Goal: Task Accomplishment & Management: Complete application form

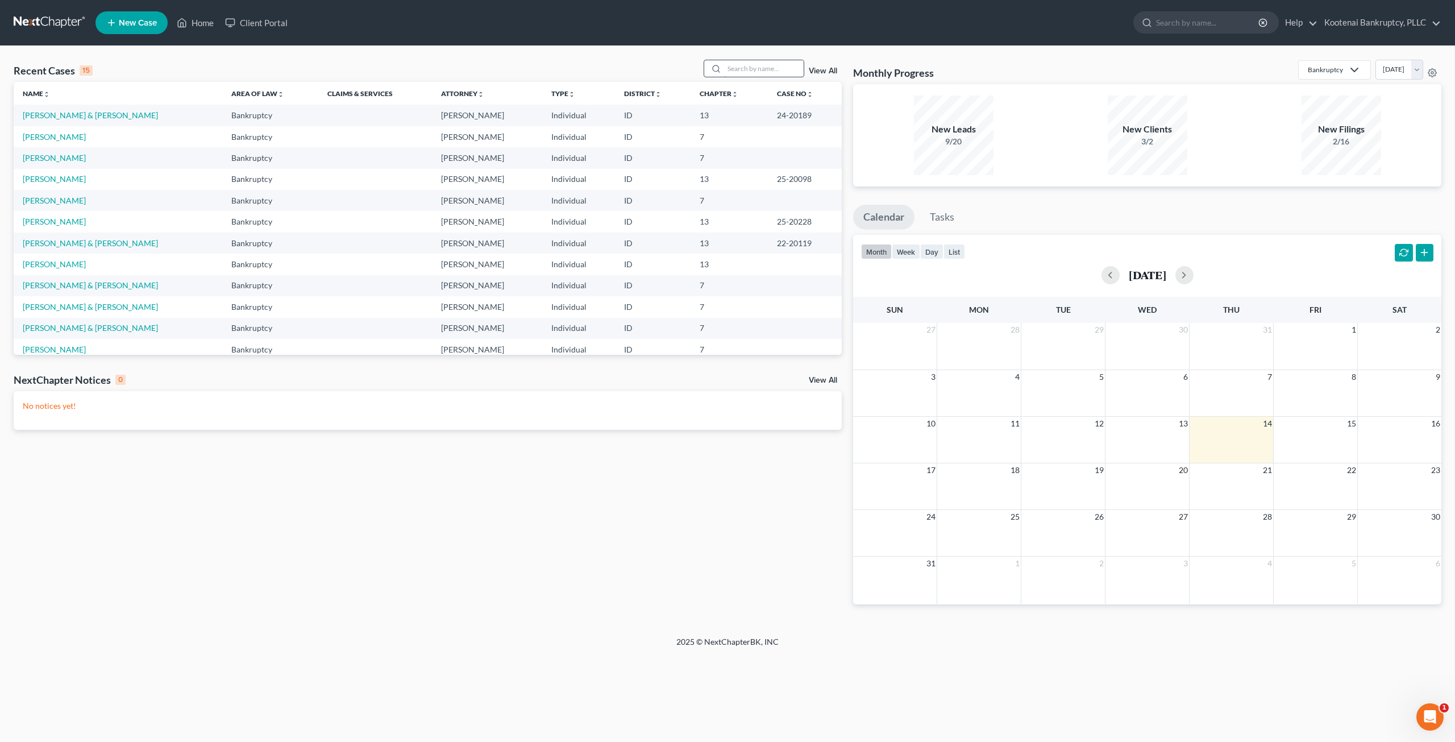
click at [754, 64] on input "search" at bounding box center [764, 68] width 80 height 16
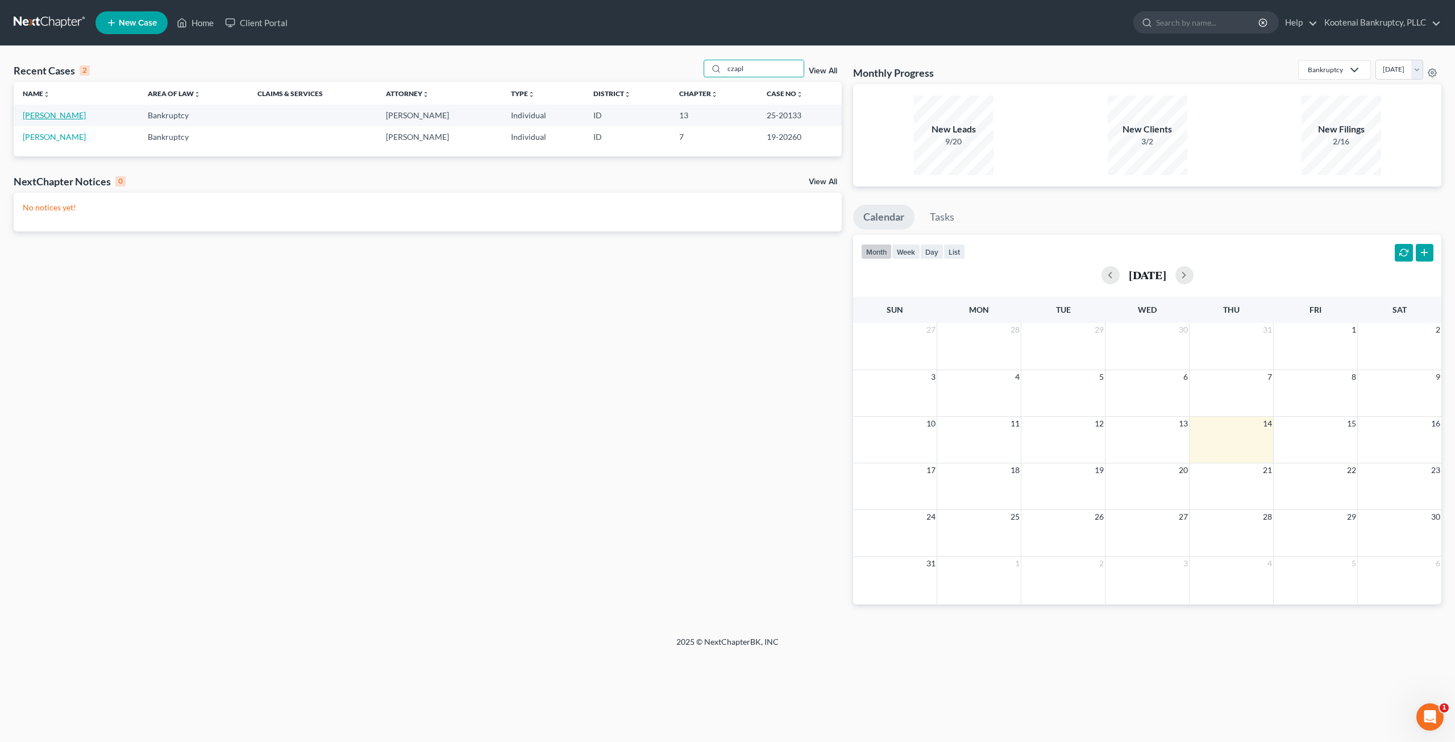
type input "czapl"
click at [39, 114] on link "[PERSON_NAME]" at bounding box center [54, 115] width 63 height 10
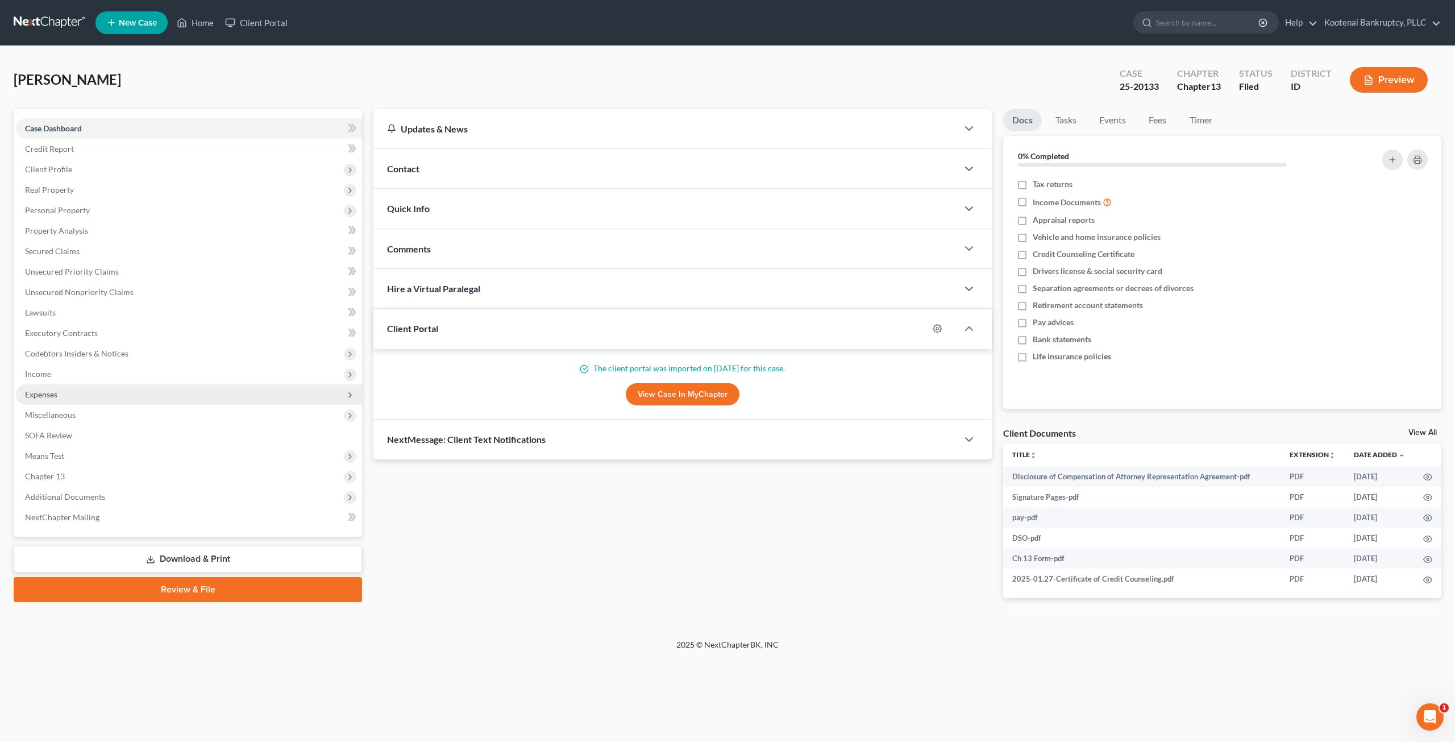
drag, startPoint x: 89, startPoint y: 388, endPoint x: 101, endPoint y: 404, distance: 19.8
click at [89, 388] on span "Expenses" at bounding box center [189, 394] width 346 height 20
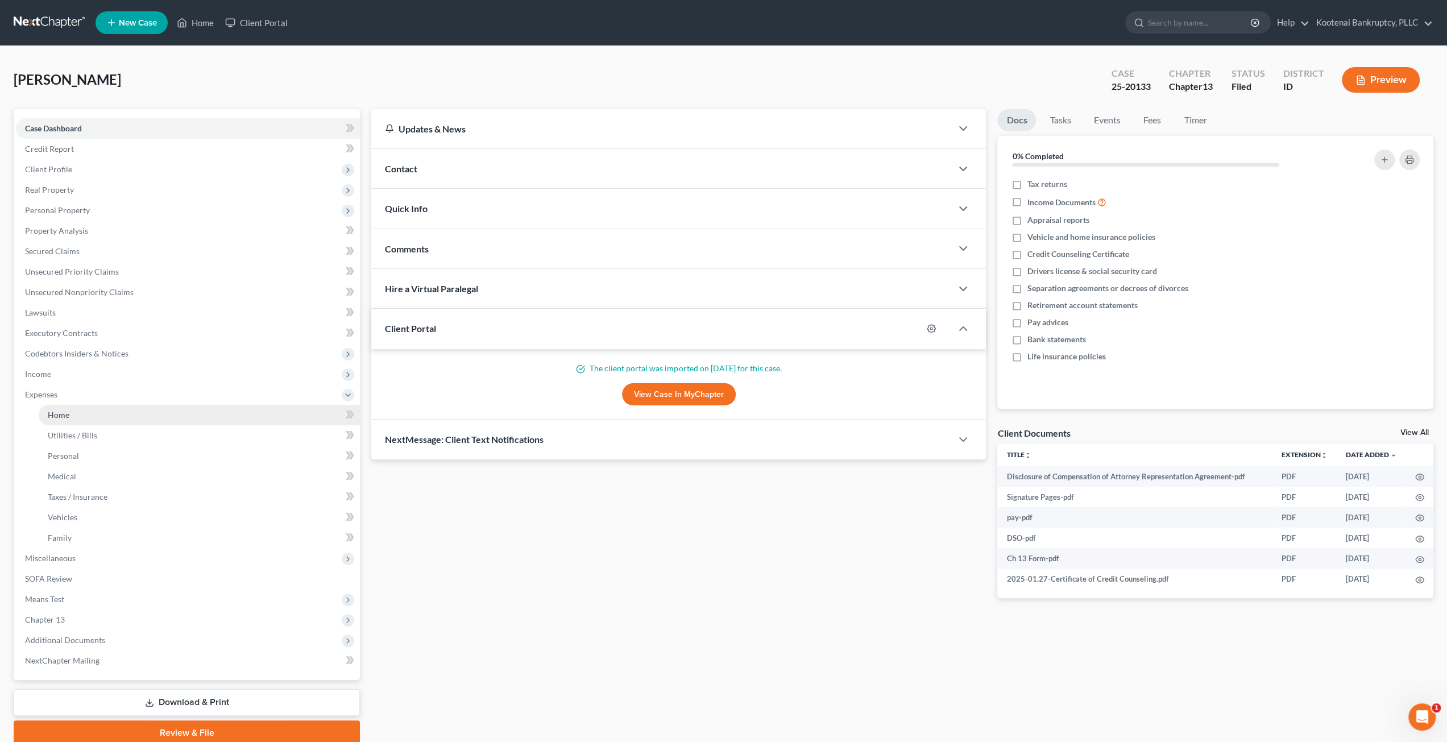
click at [105, 409] on link "Home" at bounding box center [199, 415] width 321 height 20
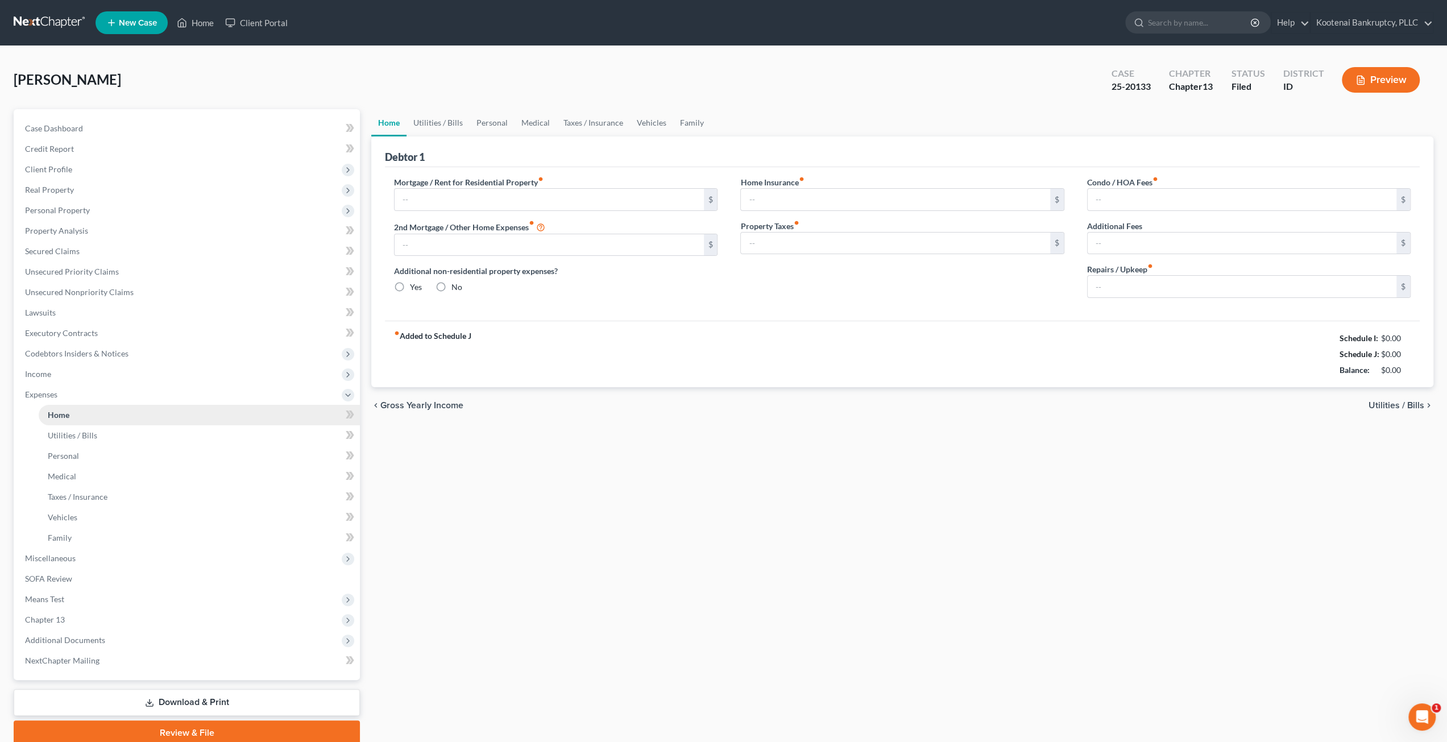
type input "800.00"
type input "0.00"
radio input "true"
type input "0.00"
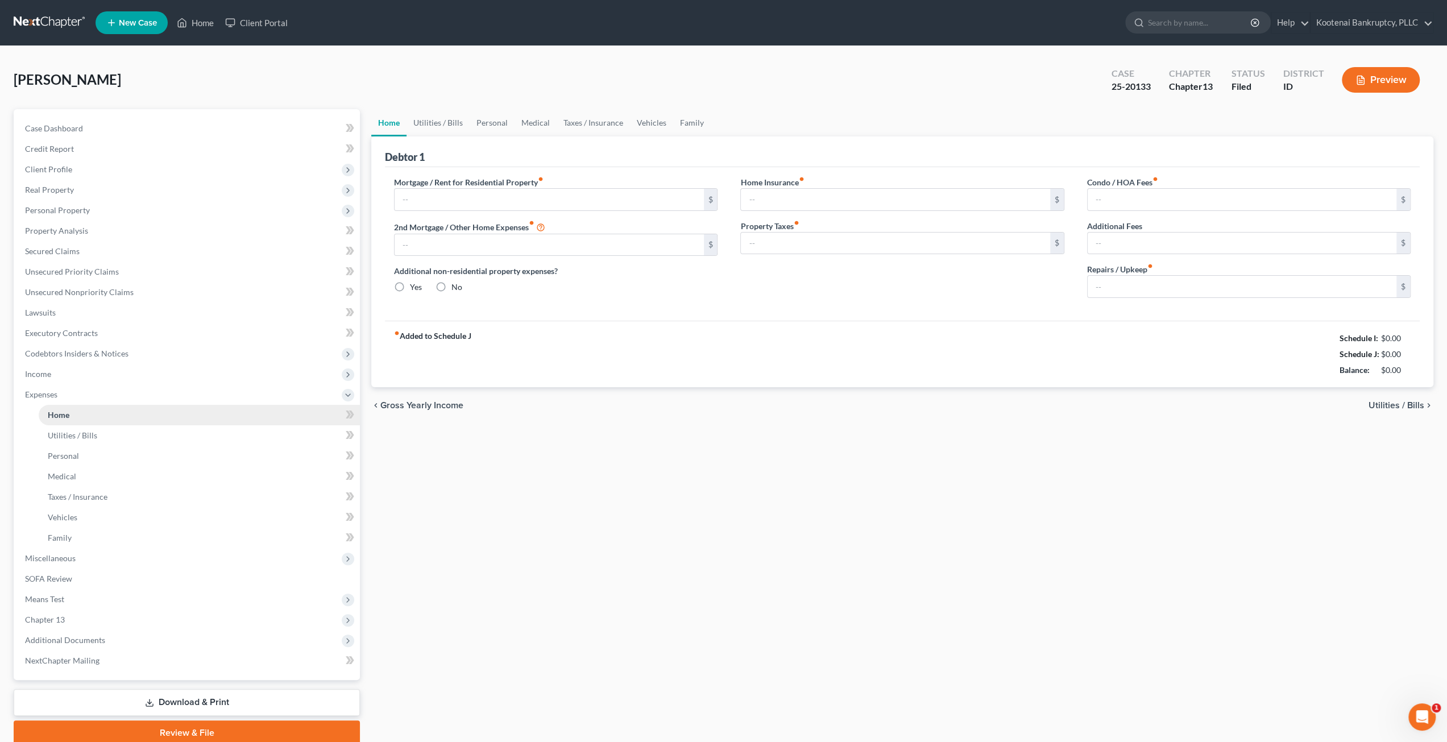
type input "0.00"
click at [813, 568] on div "Home Utilities / Bills Personal Medical Taxes / Insurance Vehicles Family Debto…" at bounding box center [901, 427] width 1073 height 636
click at [423, 111] on link "Utilities / Bills" at bounding box center [437, 122] width 63 height 27
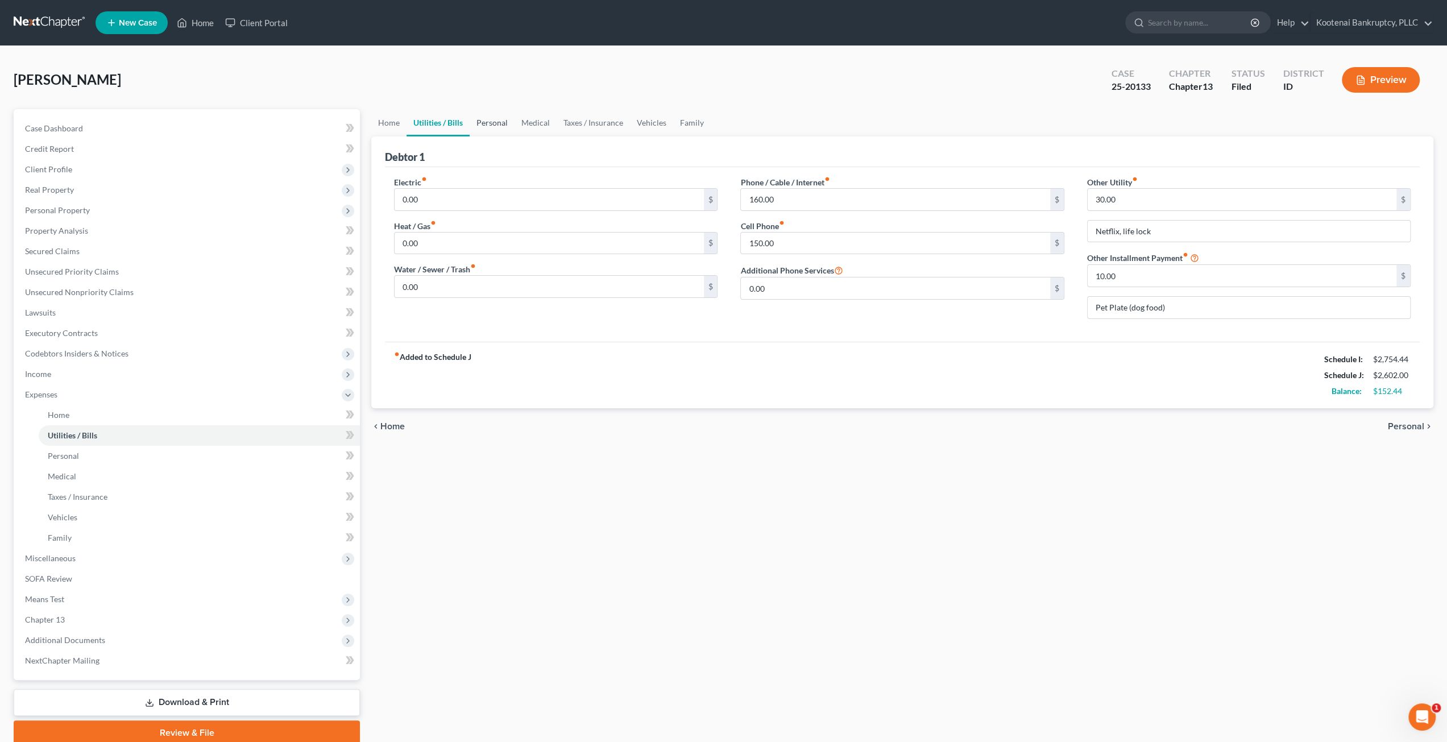
click at [504, 129] on link "Personal" at bounding box center [492, 122] width 45 height 27
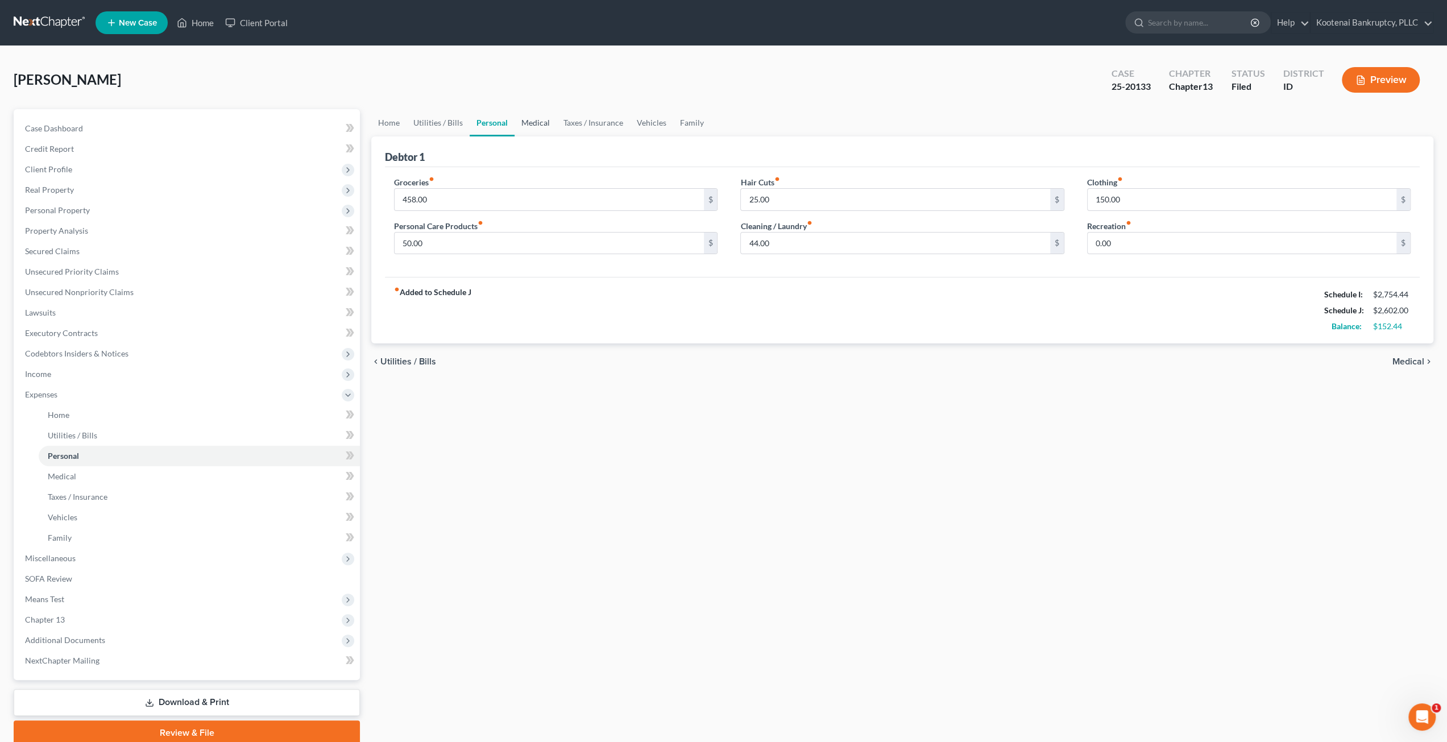
click at [535, 126] on link "Medical" at bounding box center [535, 122] width 42 height 27
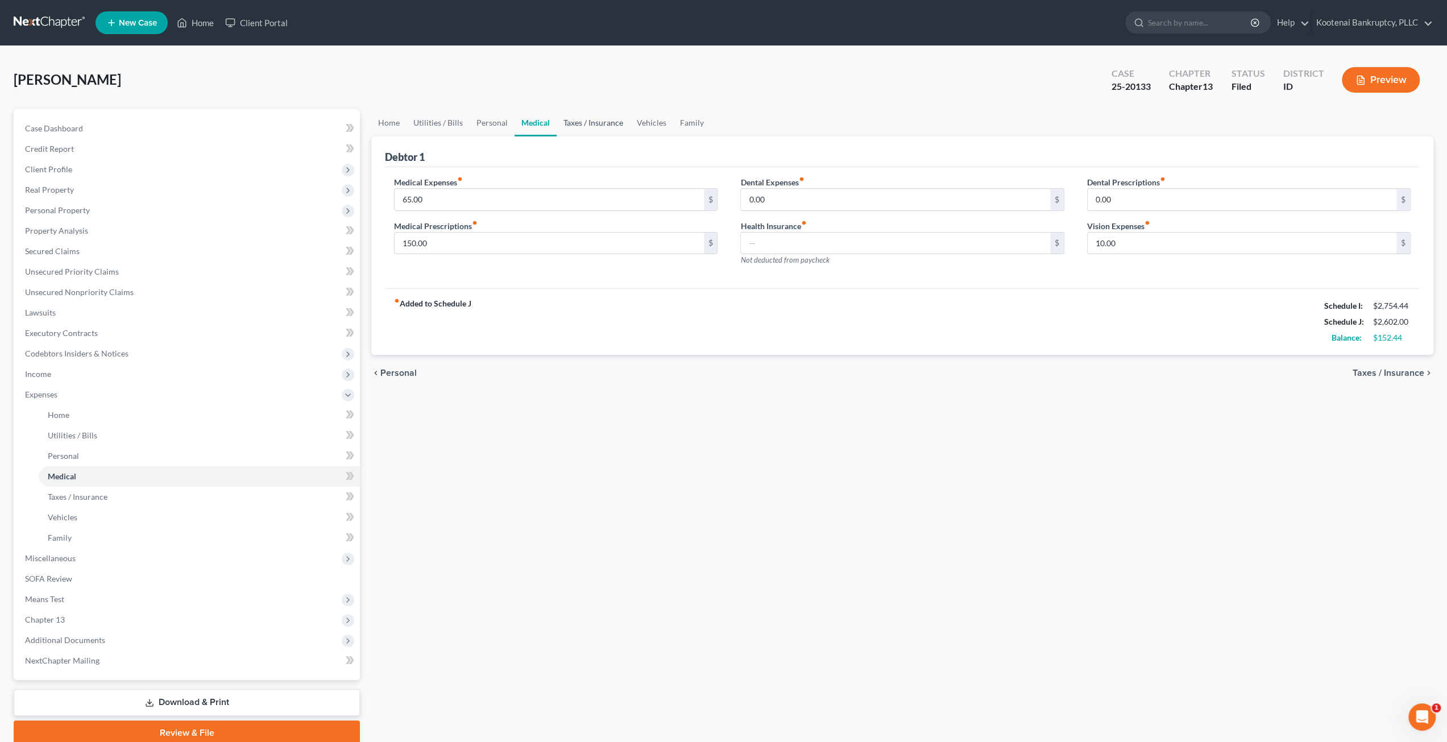
click at [575, 121] on link "Taxes / Insurance" at bounding box center [592, 122] width 73 height 27
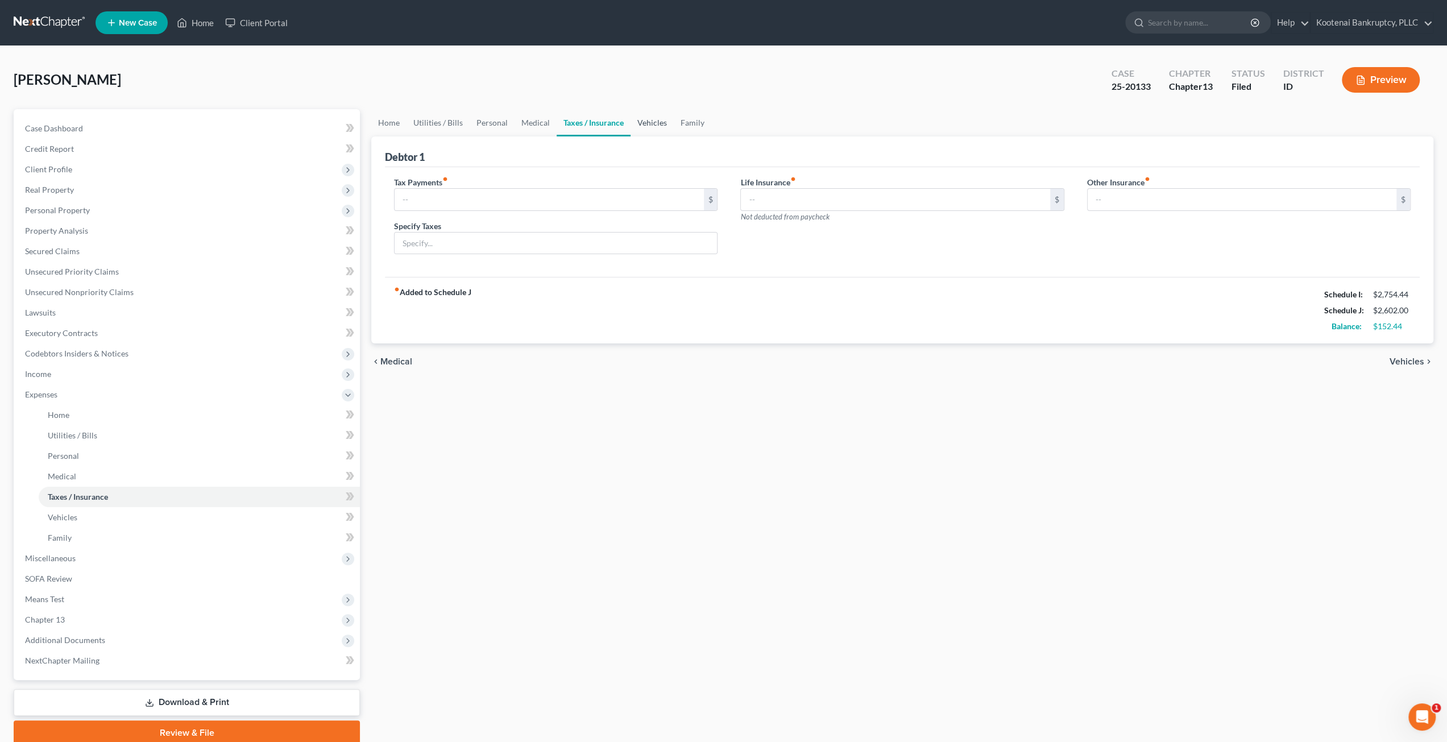
click at [639, 118] on link "Vehicles" at bounding box center [651, 122] width 43 height 27
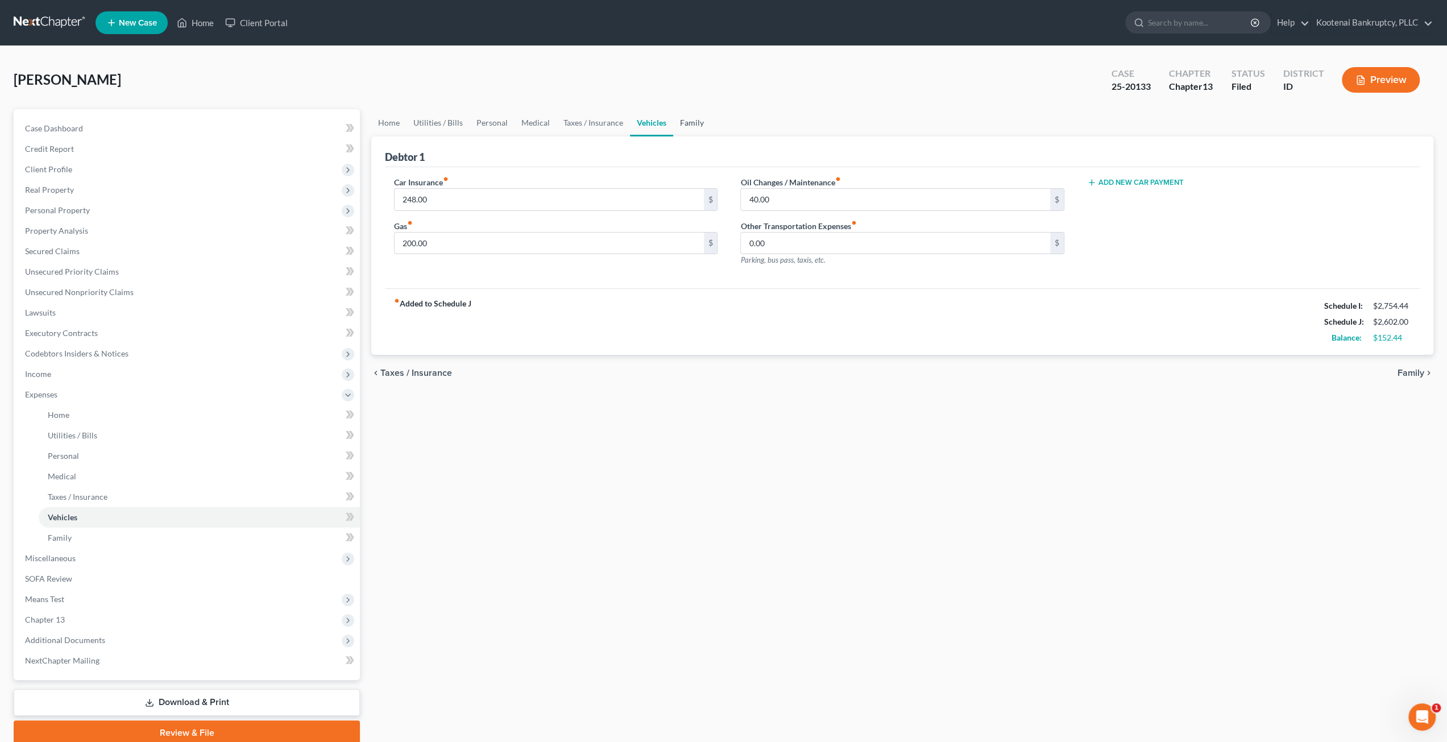
click at [690, 120] on link "Family" at bounding box center [692, 122] width 38 height 27
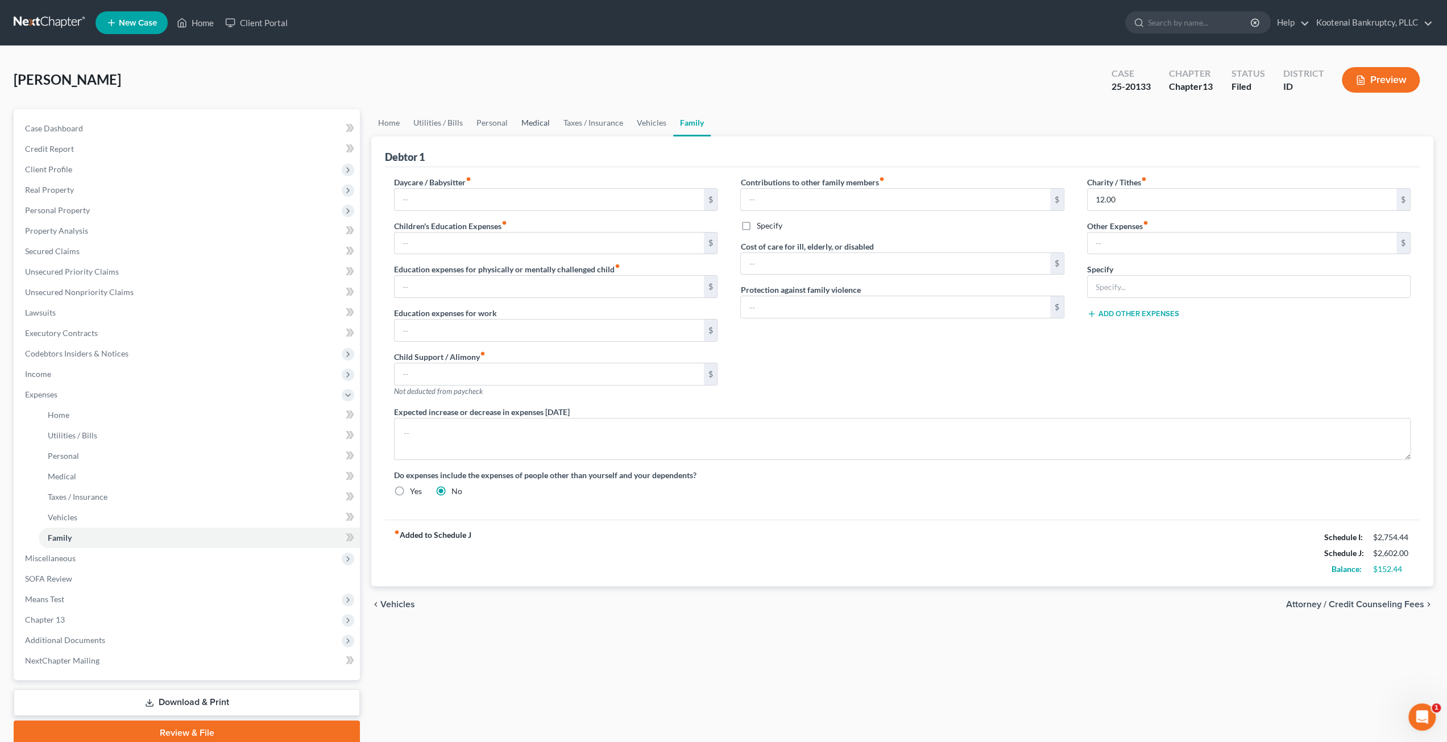
click at [529, 117] on link "Medical" at bounding box center [535, 122] width 42 height 27
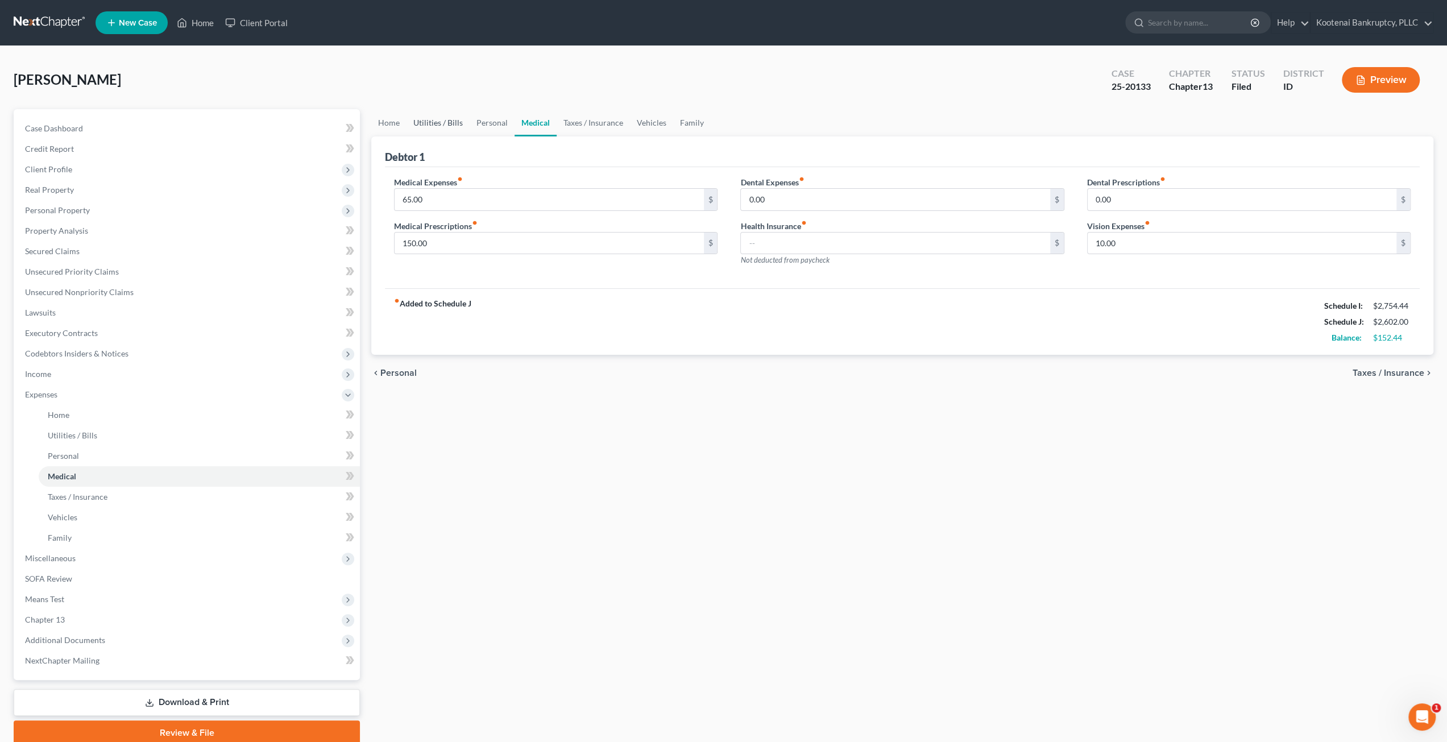
click at [466, 123] on link "Utilities / Bills" at bounding box center [437, 122] width 63 height 27
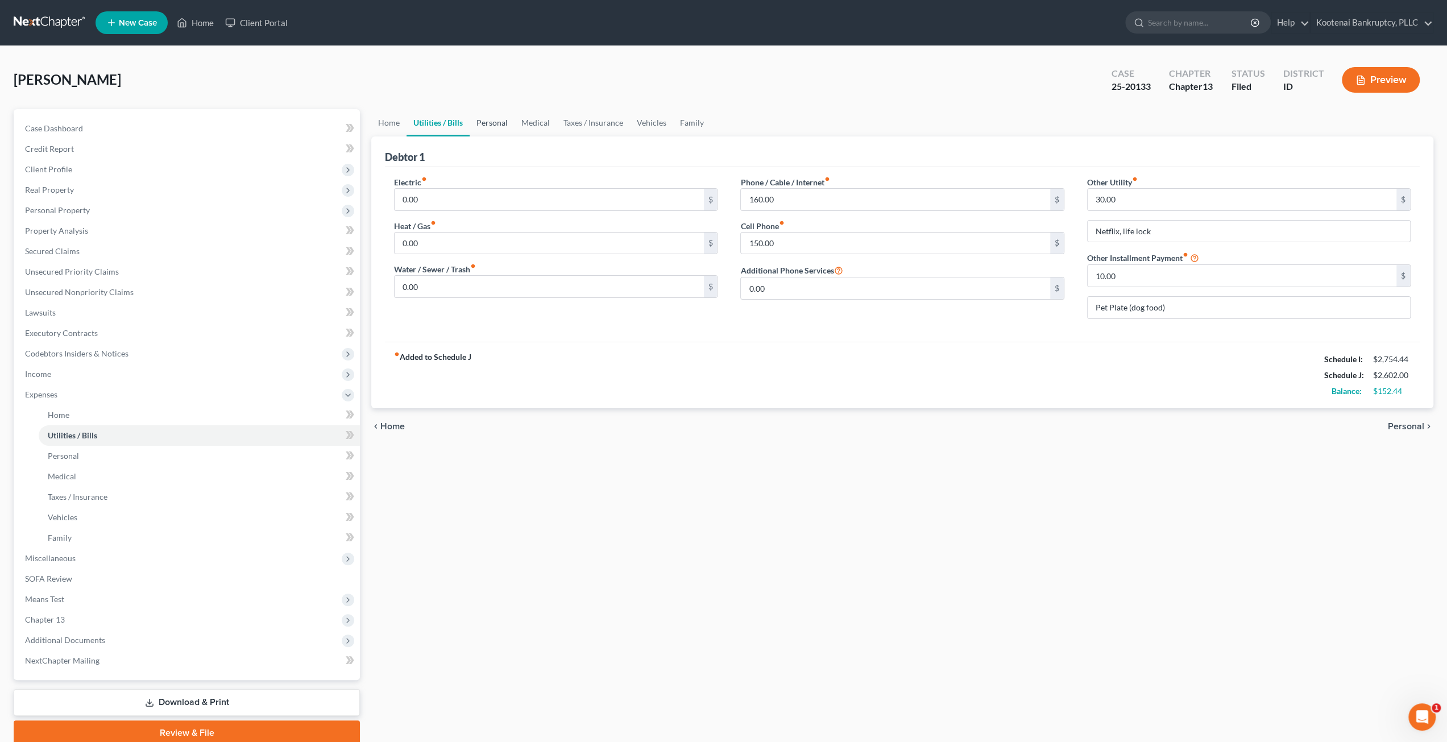
click at [491, 124] on link "Personal" at bounding box center [492, 122] width 45 height 27
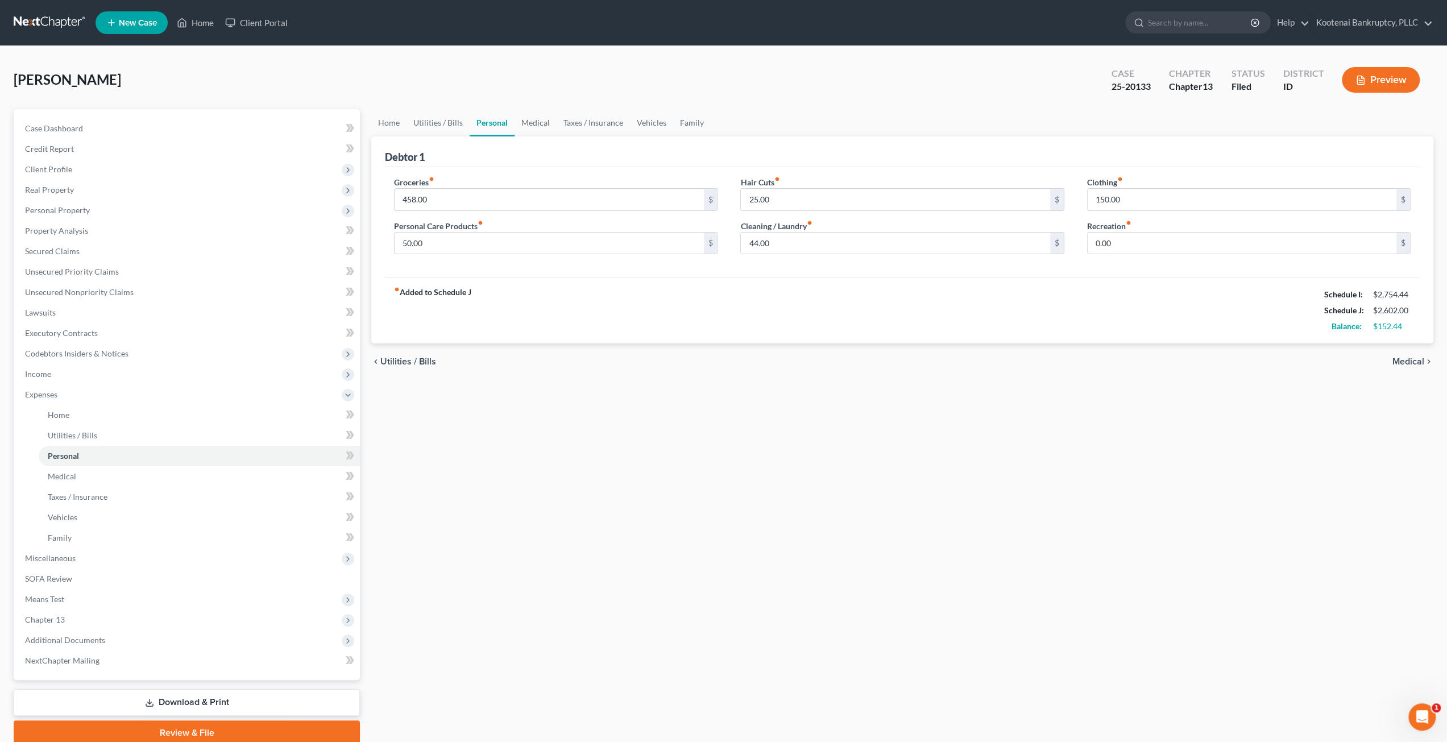
click at [607, 98] on div "Czapla, Mark Upgraded Case 25-20133 Chapter Chapter 13 Status Filed District ID…" at bounding box center [723, 84] width 1419 height 49
click at [770, 88] on div "Czapla, Mark Upgraded Case 25-20133 Chapter Chapter 13 Status Filed District ID…" at bounding box center [723, 84] width 1419 height 49
drag, startPoint x: 631, startPoint y: 132, endPoint x: 643, endPoint y: 127, distance: 13.7
click at [631, 132] on link "Vehicles" at bounding box center [651, 122] width 43 height 27
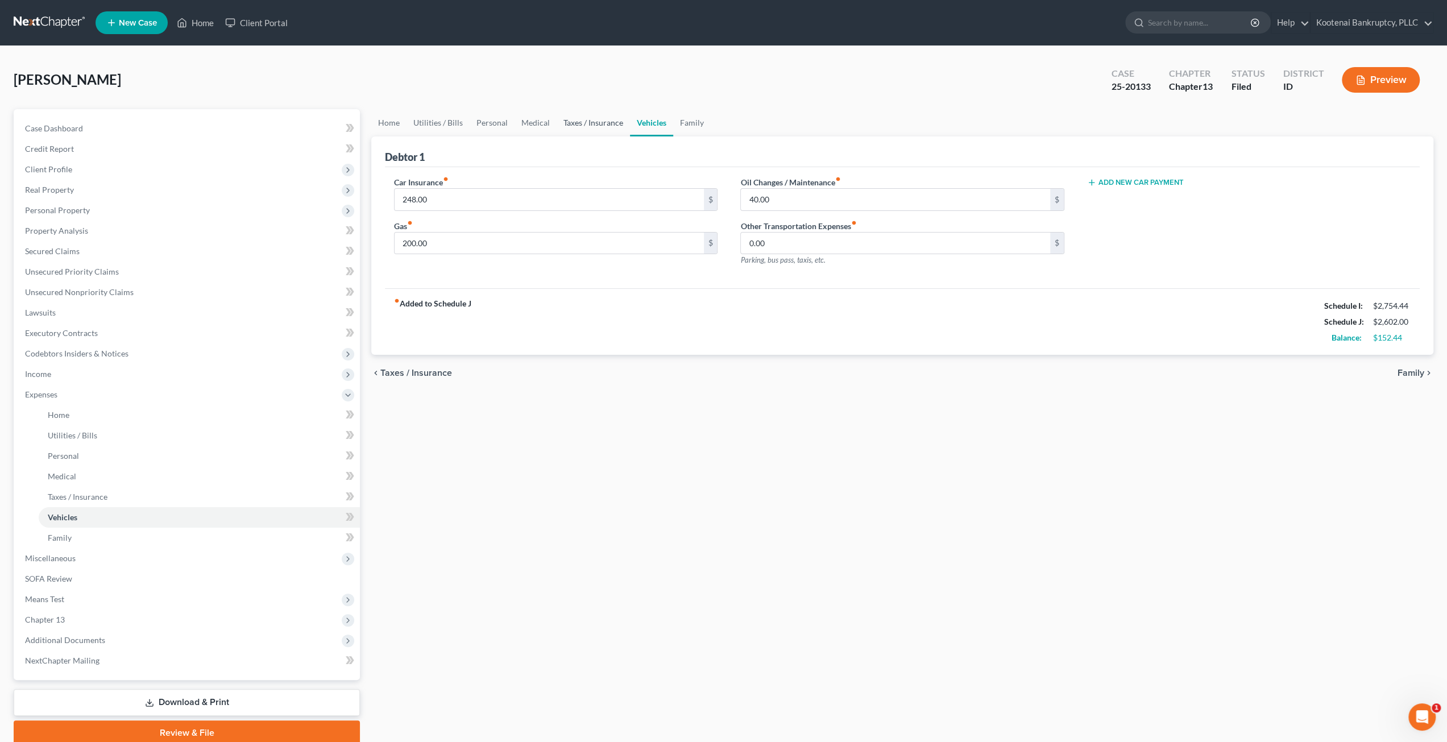
click at [592, 125] on link "Taxes / Insurance" at bounding box center [592, 122] width 73 height 27
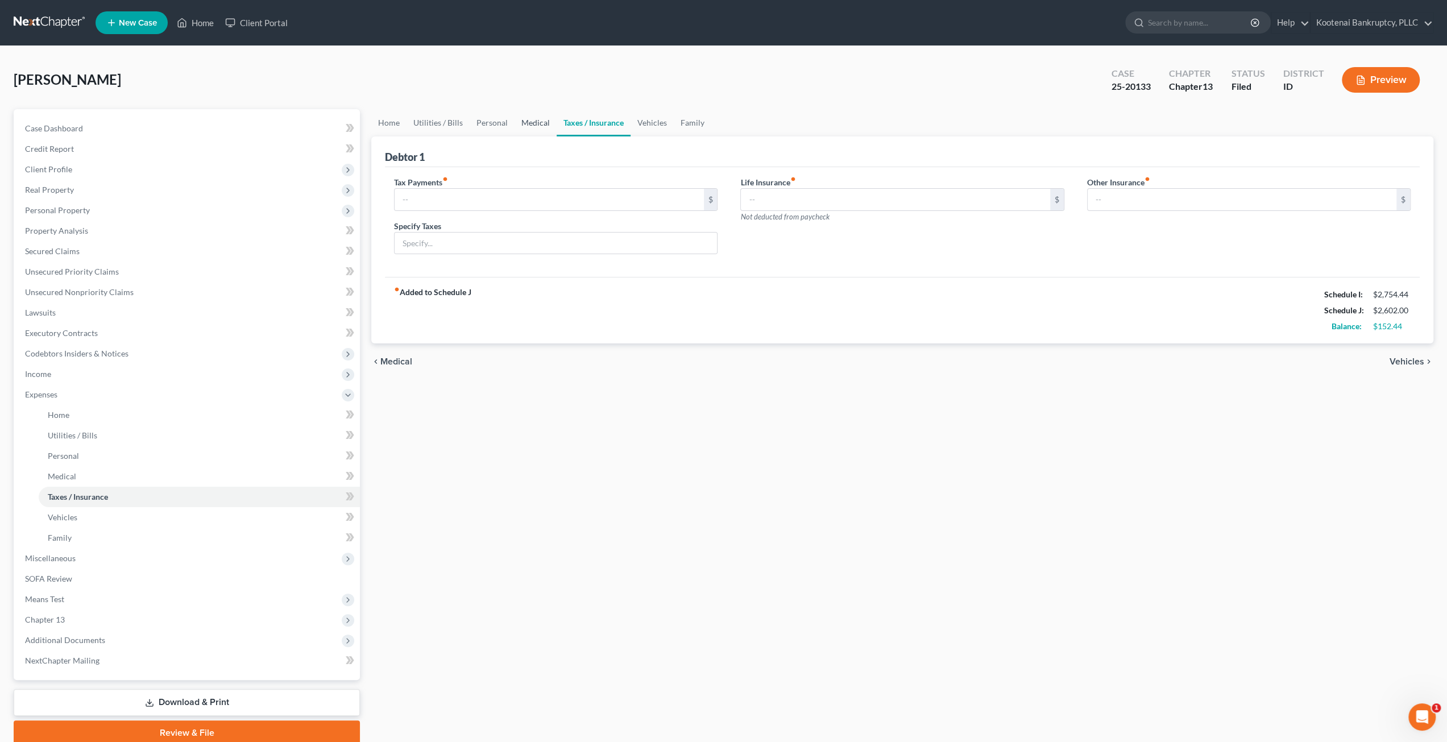
click at [537, 126] on link "Medical" at bounding box center [535, 122] width 42 height 27
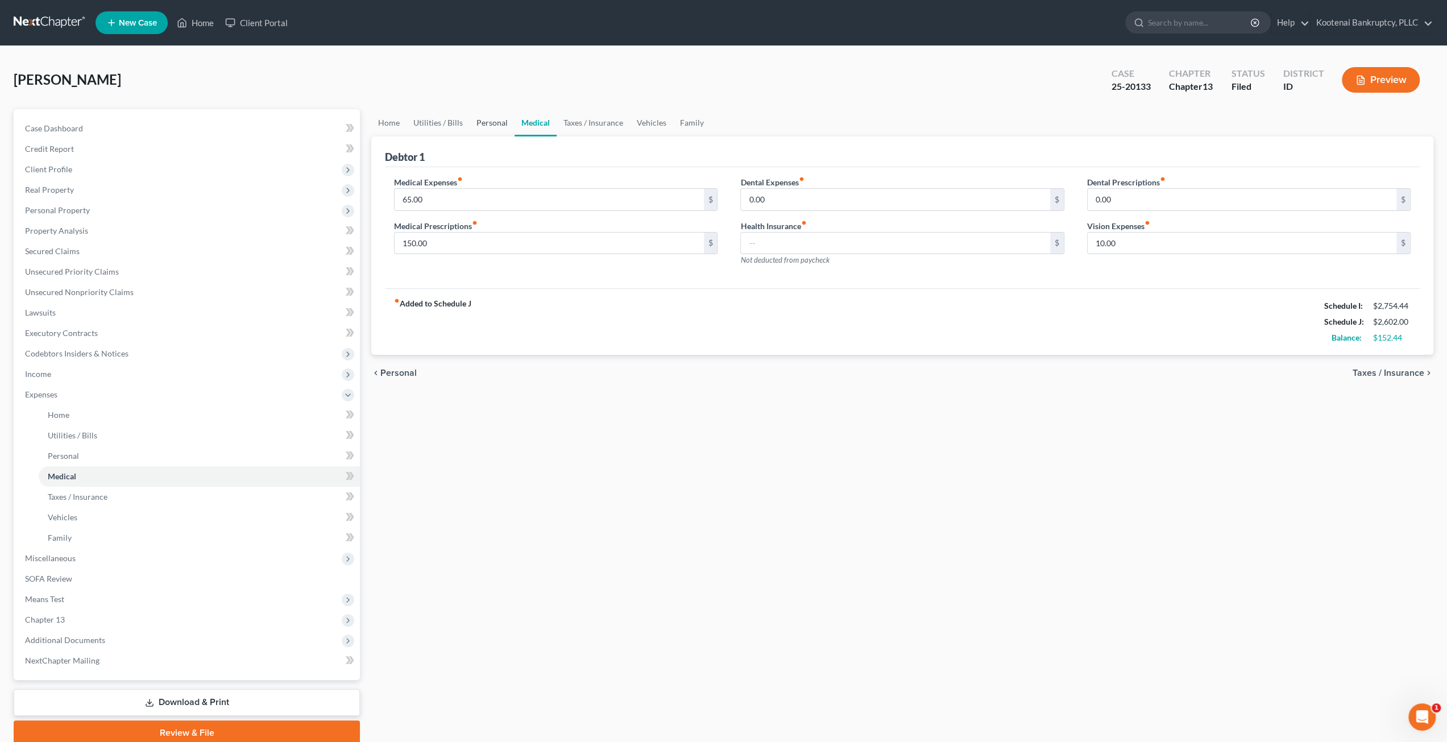
click at [482, 126] on link "Personal" at bounding box center [492, 122] width 45 height 27
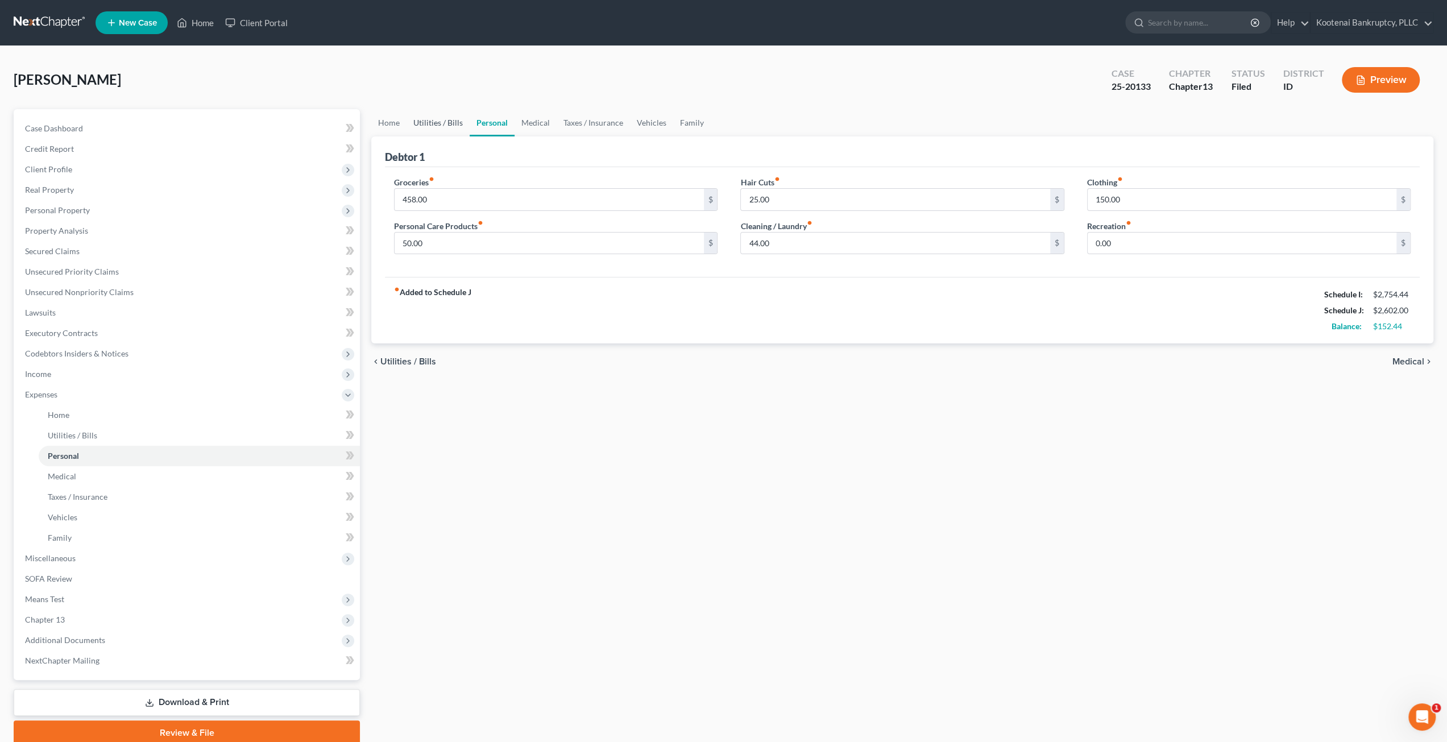
click at [431, 127] on link "Utilities / Bills" at bounding box center [437, 122] width 63 height 27
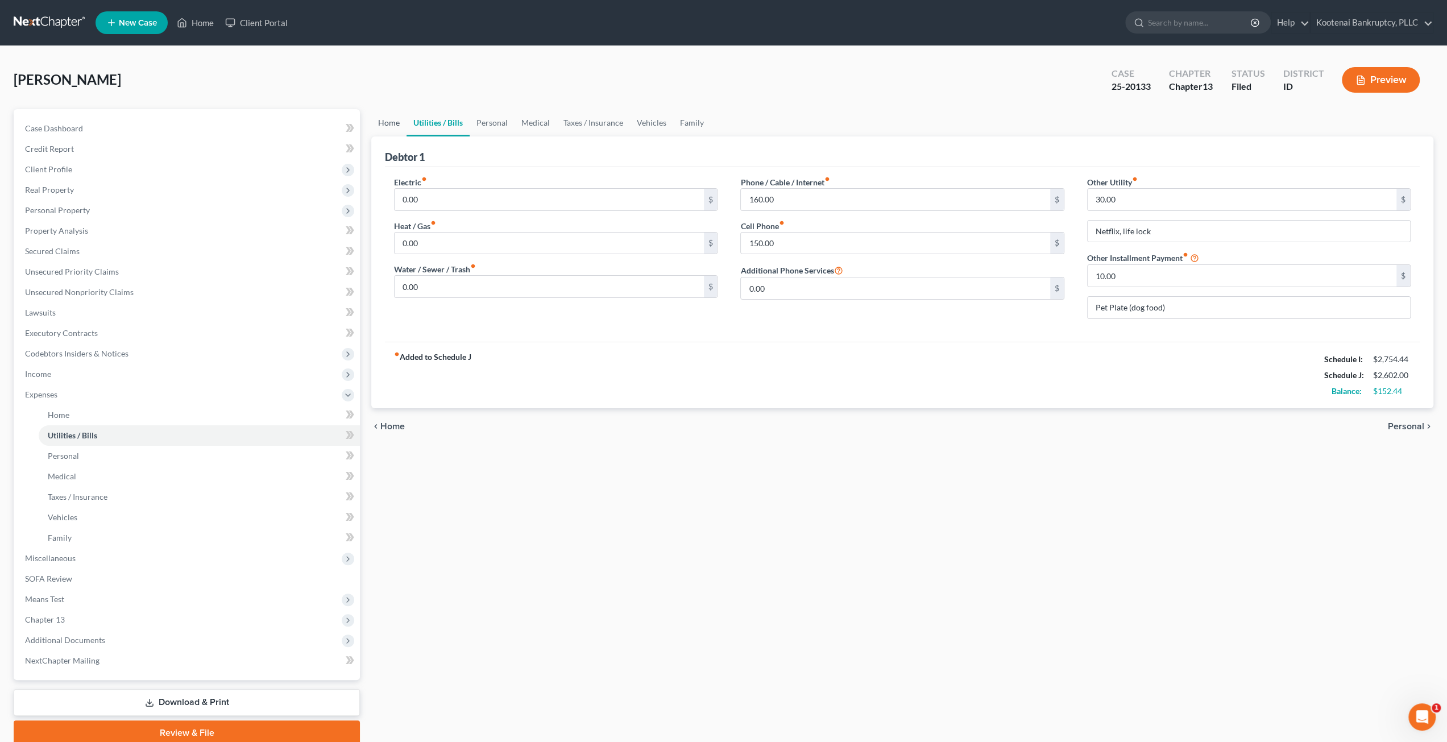
click at [391, 127] on link "Home" at bounding box center [388, 122] width 35 height 27
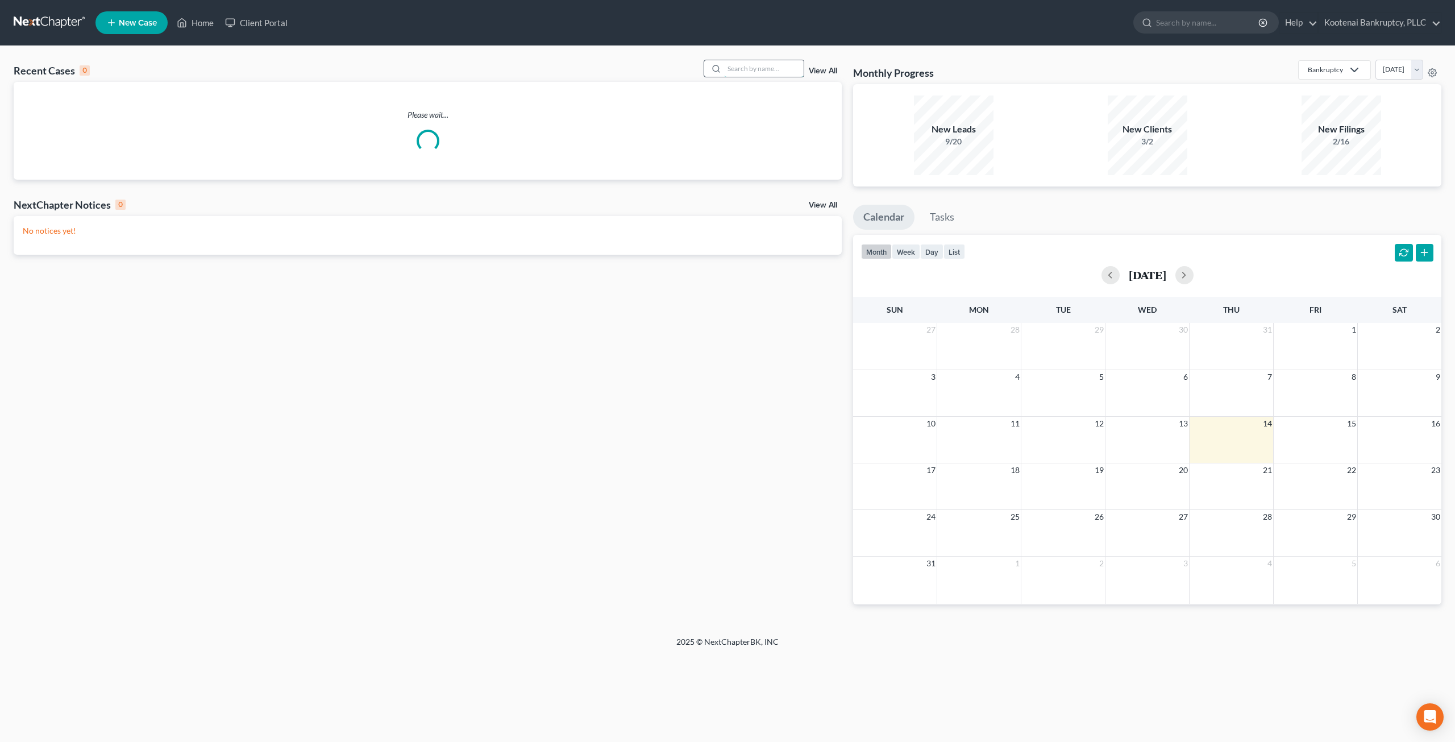
click at [749, 70] on input "search" at bounding box center [764, 68] width 80 height 16
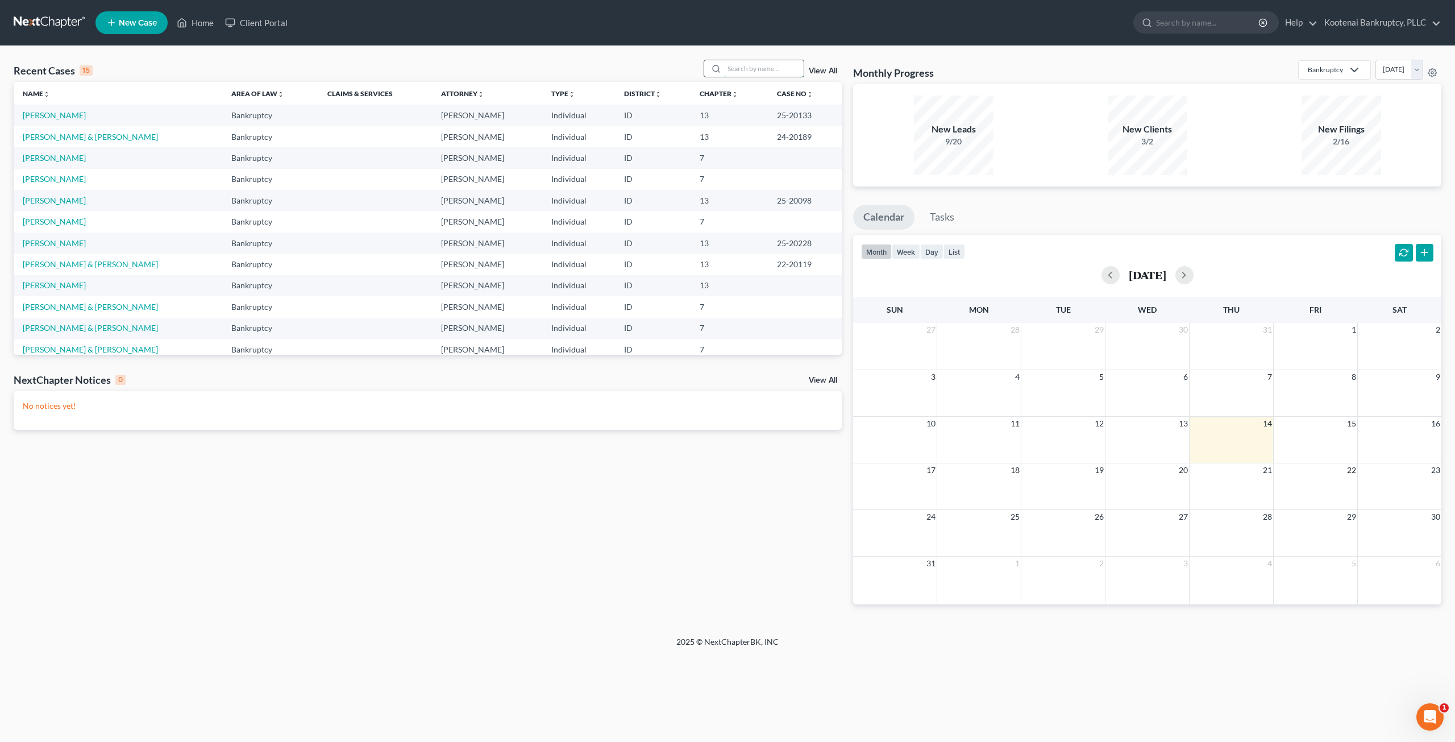
click at [764, 67] on input "search" at bounding box center [764, 68] width 80 height 16
click at [64, 132] on link "[PERSON_NAME] & [PERSON_NAME]" at bounding box center [90, 137] width 135 height 10
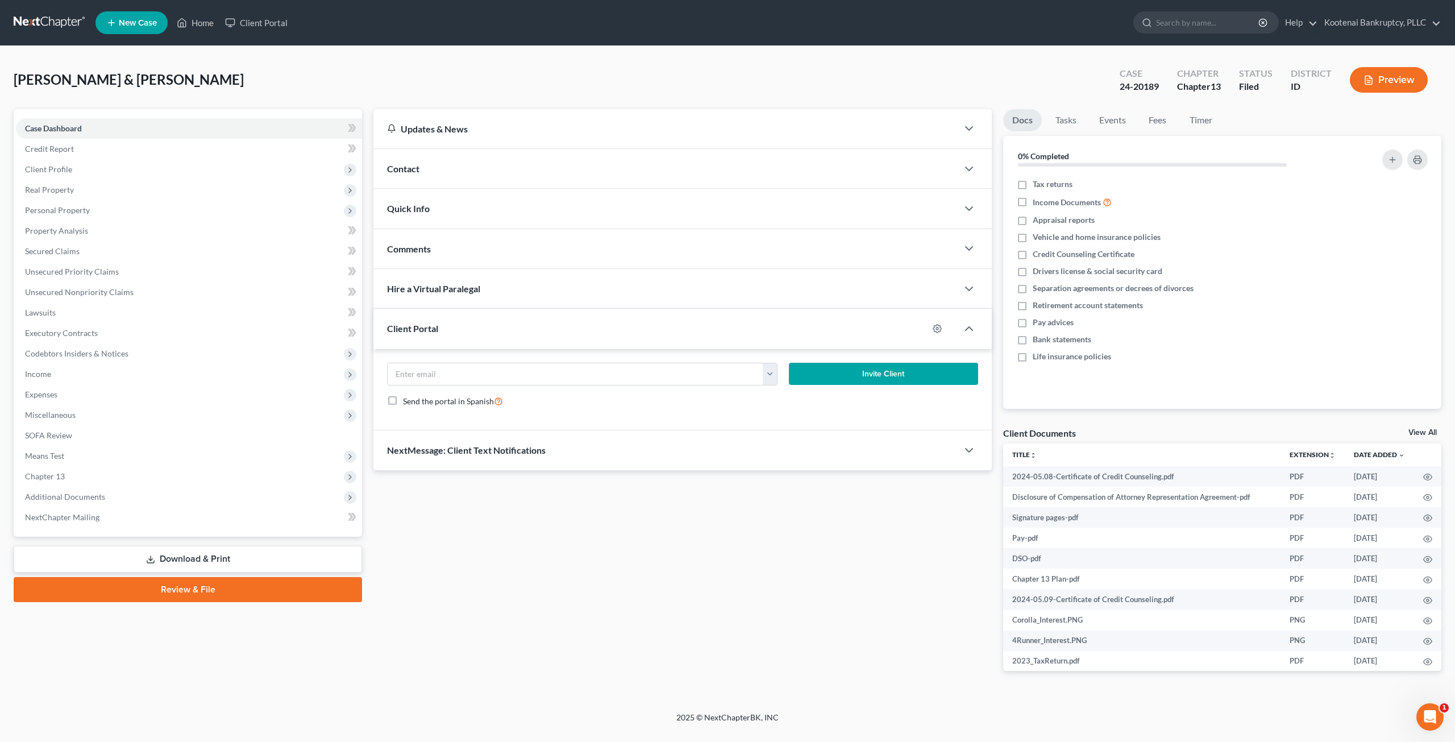
drag, startPoint x: 160, startPoint y: 397, endPoint x: 162, endPoint y: 405, distance: 8.3
click at [160, 397] on span "Expenses" at bounding box center [189, 394] width 346 height 20
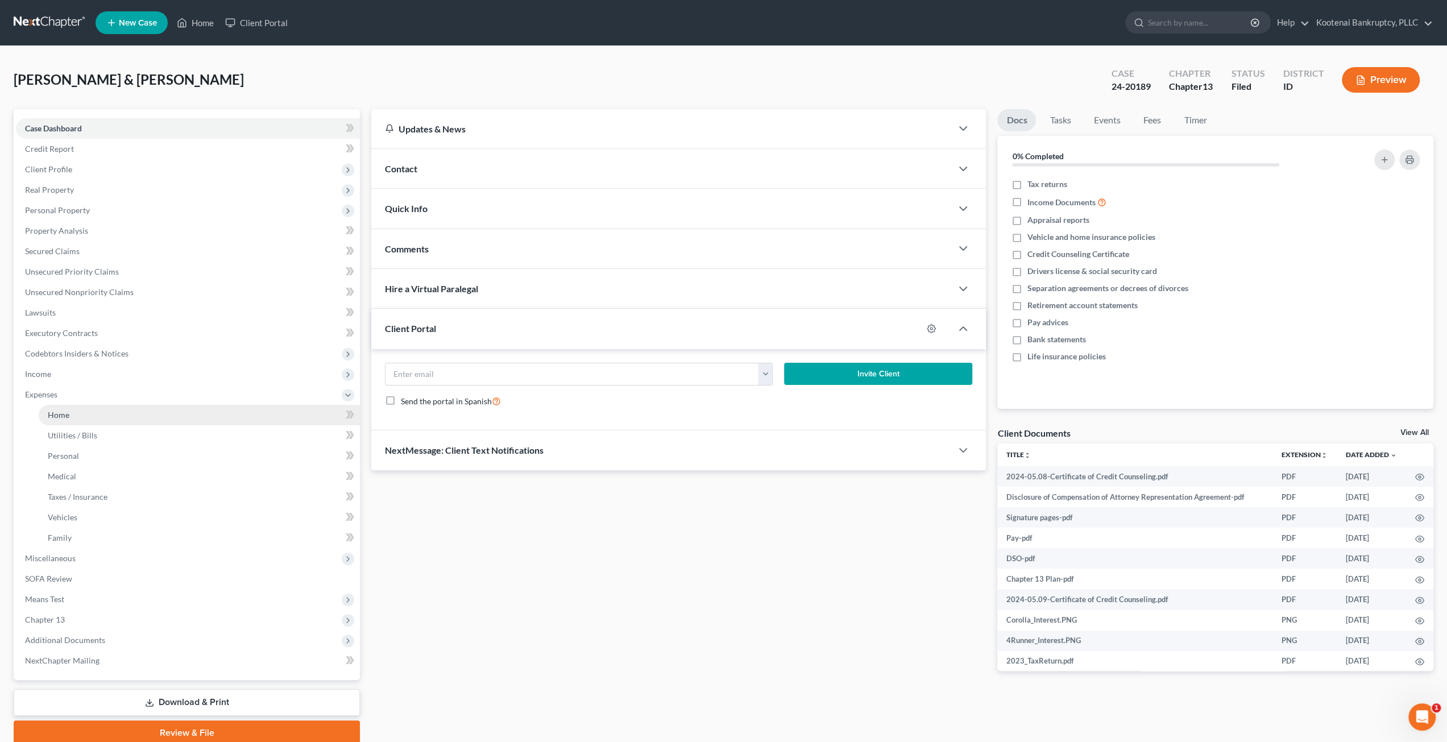
click at [181, 411] on link "Home" at bounding box center [199, 415] width 321 height 20
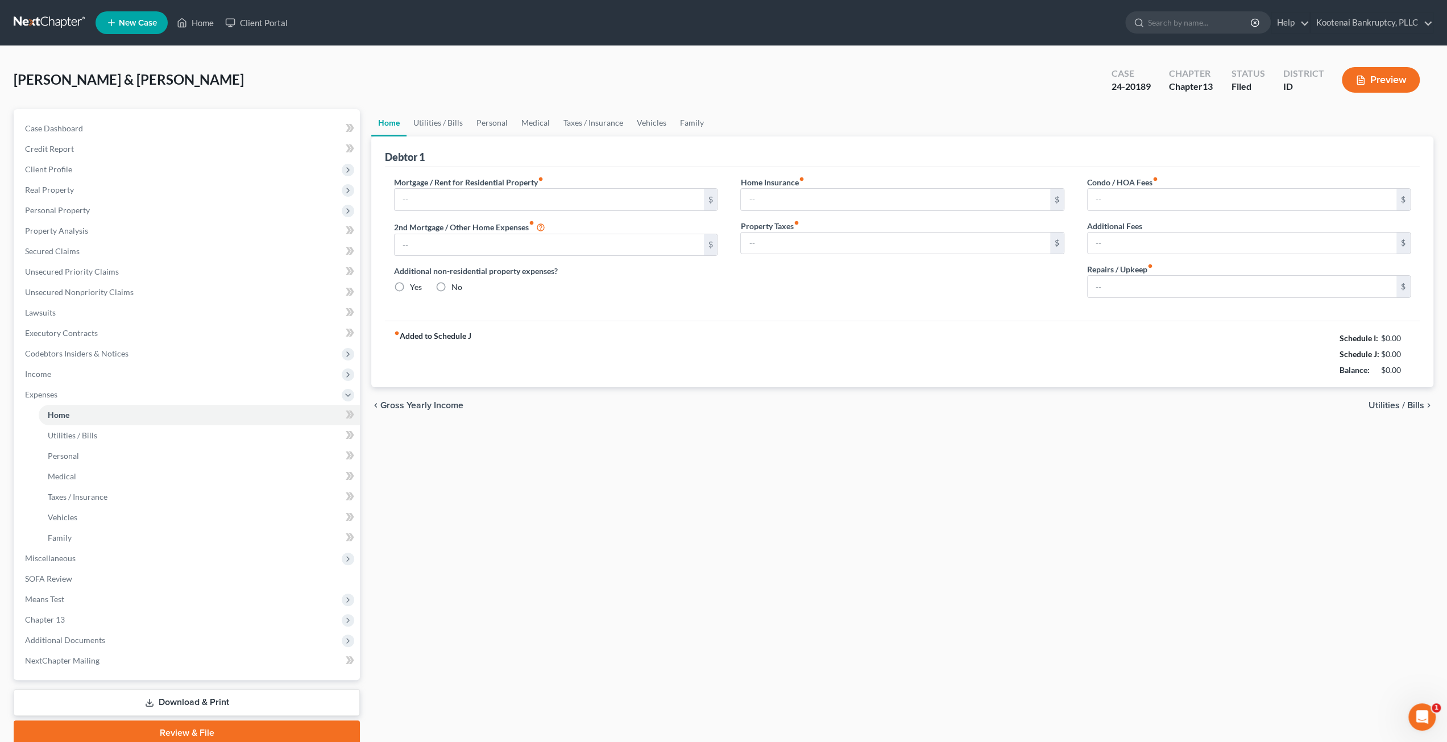
type input "500.00"
radio input "true"
type input "0.00"
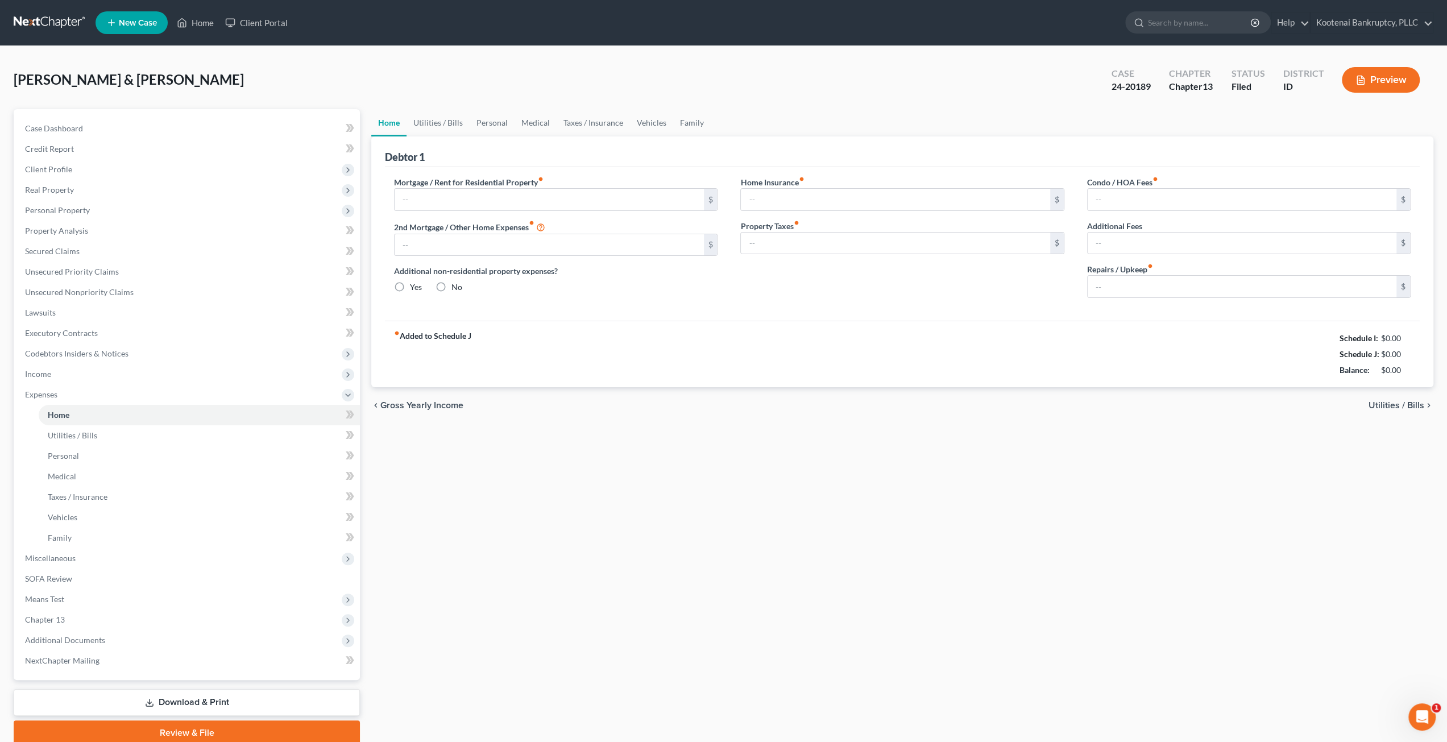
type input "0.00"
click at [500, 124] on link "Personal" at bounding box center [492, 122] width 45 height 27
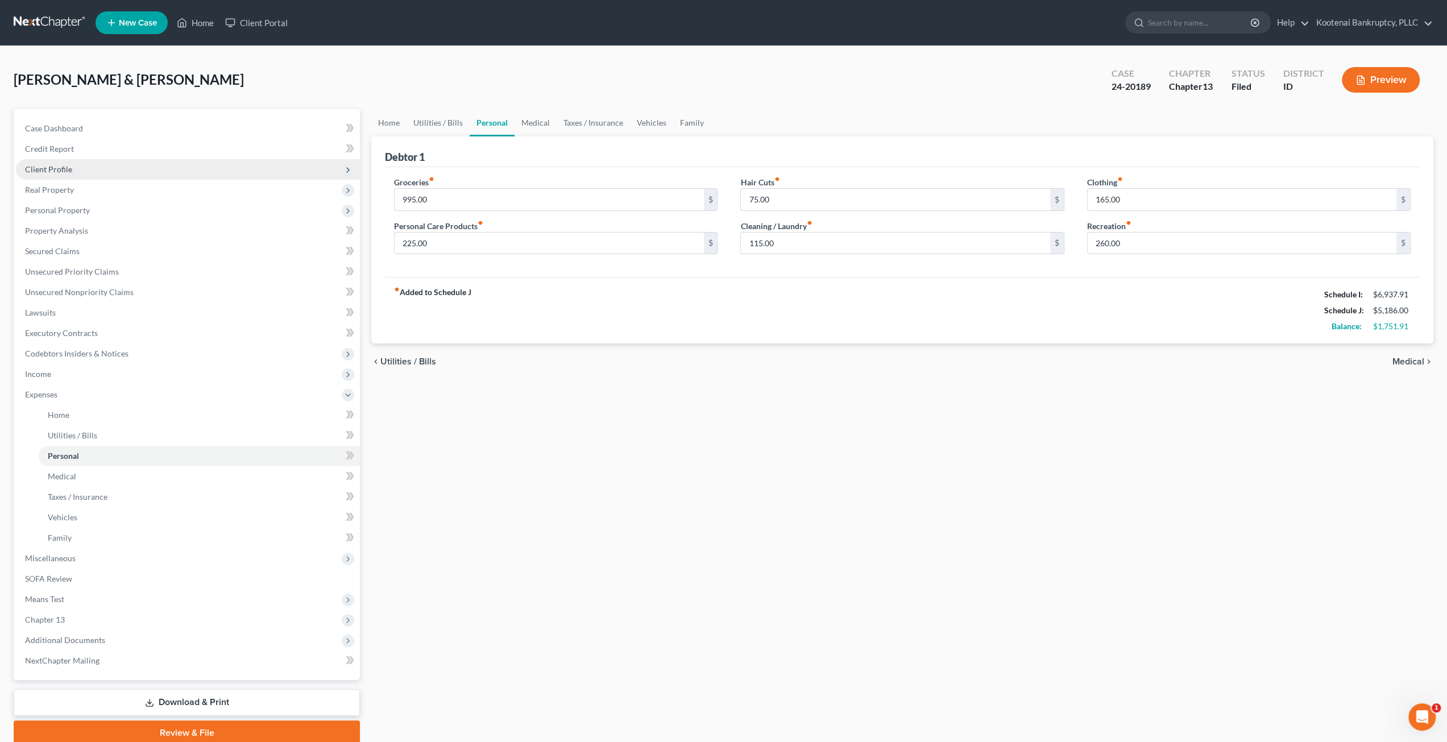
click at [148, 162] on span "Client Profile" at bounding box center [188, 169] width 344 height 20
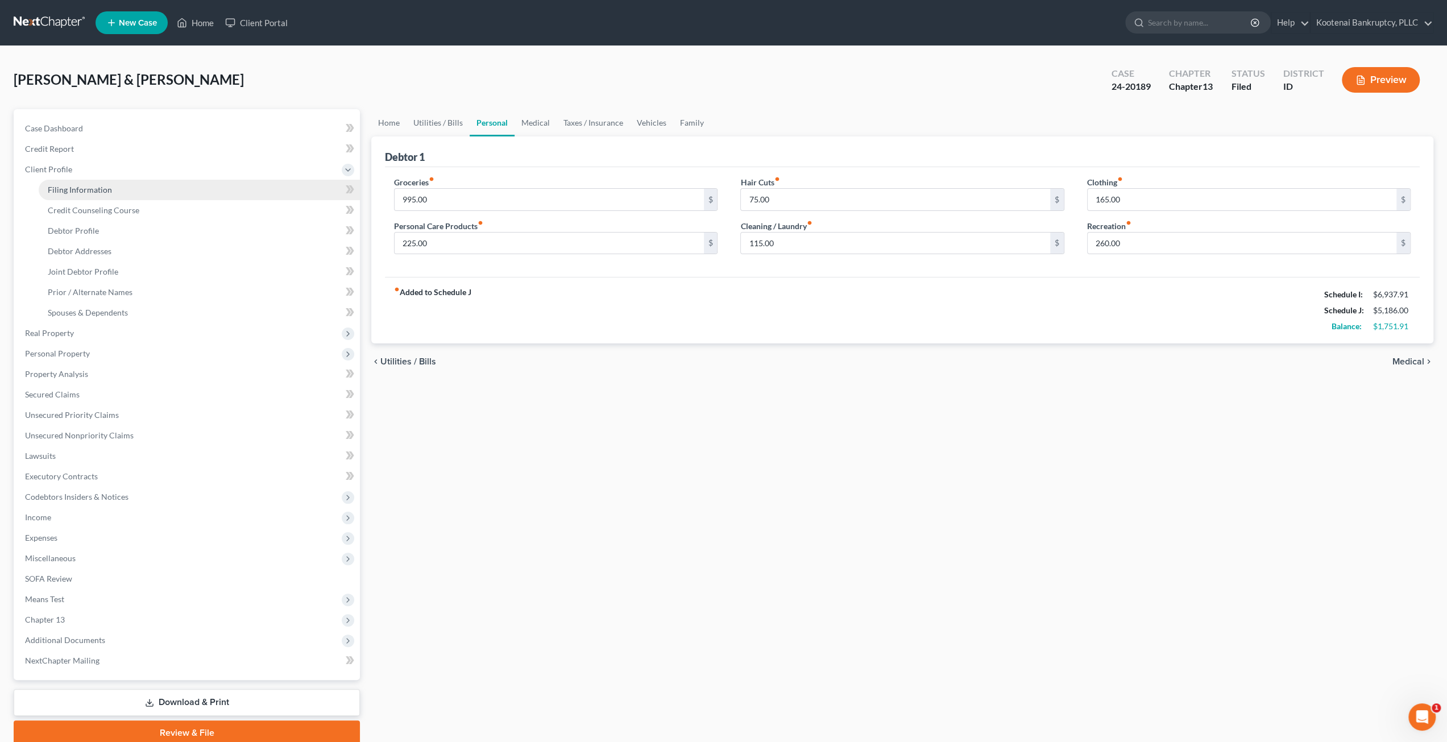
click at [156, 182] on link "Filing Information" at bounding box center [199, 190] width 321 height 20
select select "1"
select select "3"
select select "0"
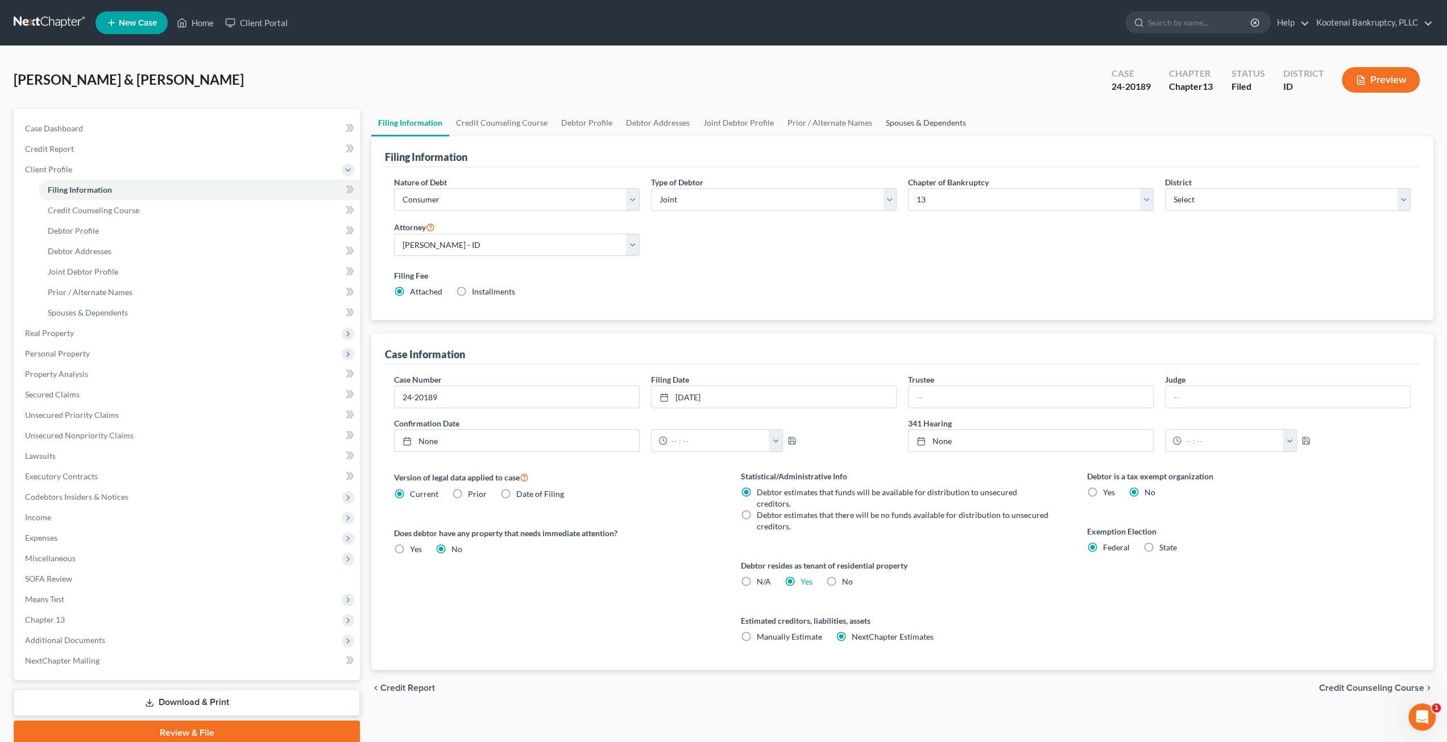
click at [905, 127] on link "Spouses & Dependents" at bounding box center [926, 122] width 94 height 27
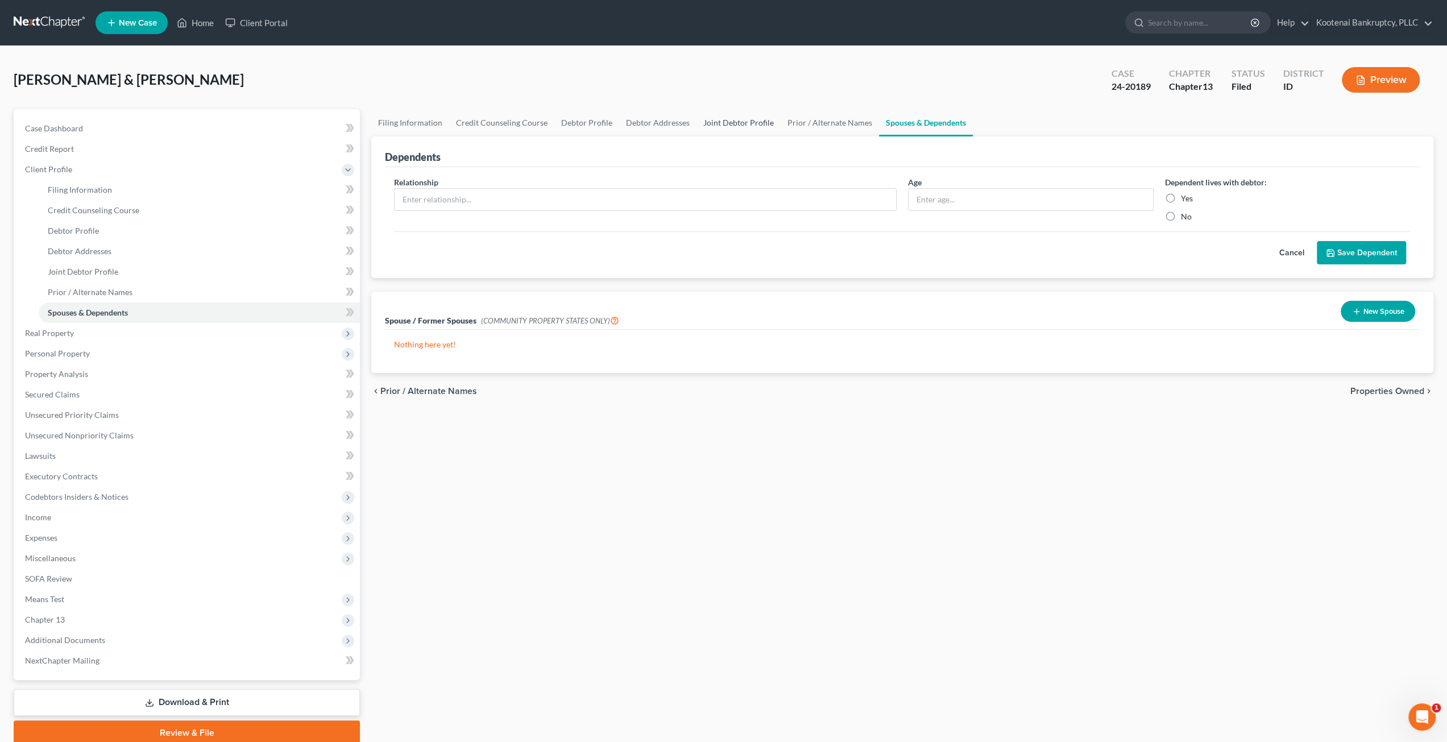
click at [742, 122] on link "Joint Debtor Profile" at bounding box center [738, 122] width 84 height 27
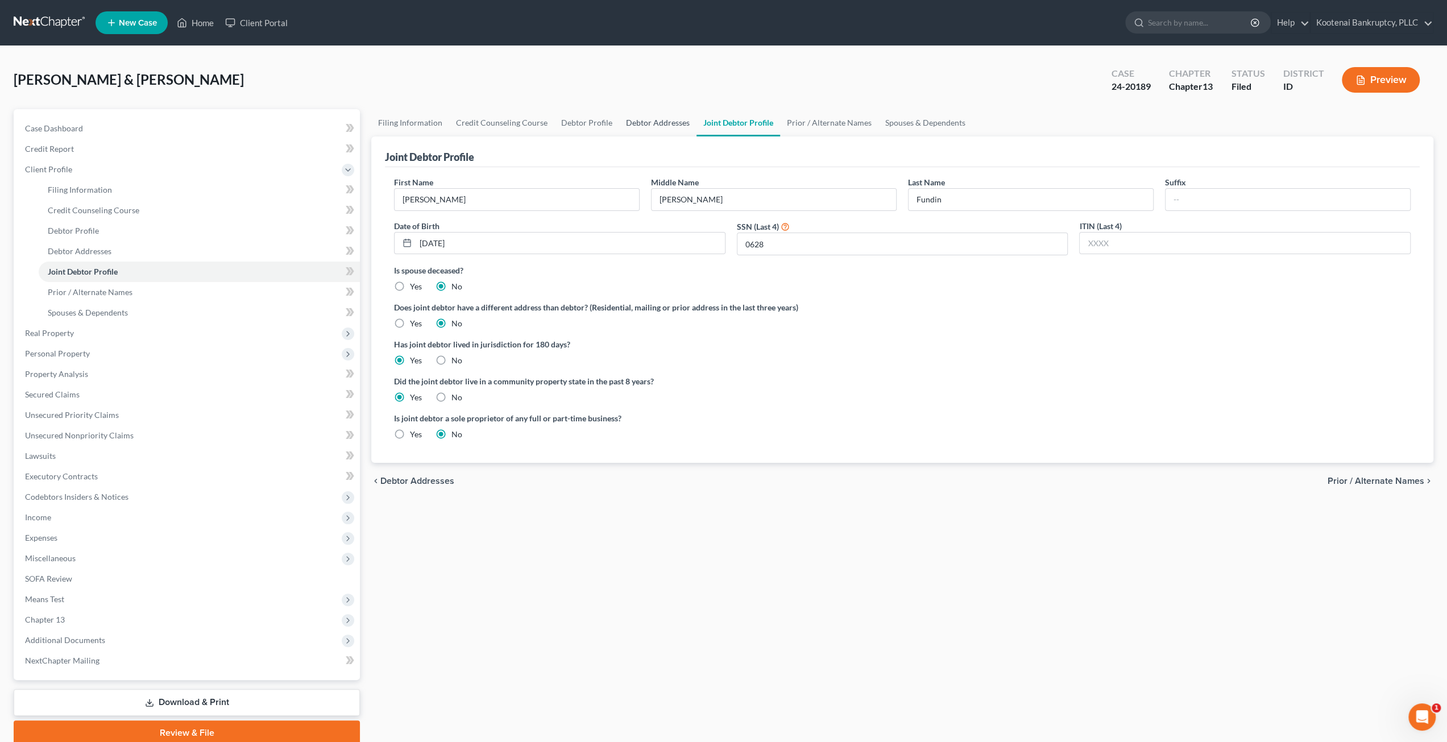
click at [661, 119] on link "Debtor Addresses" at bounding box center [657, 122] width 77 height 27
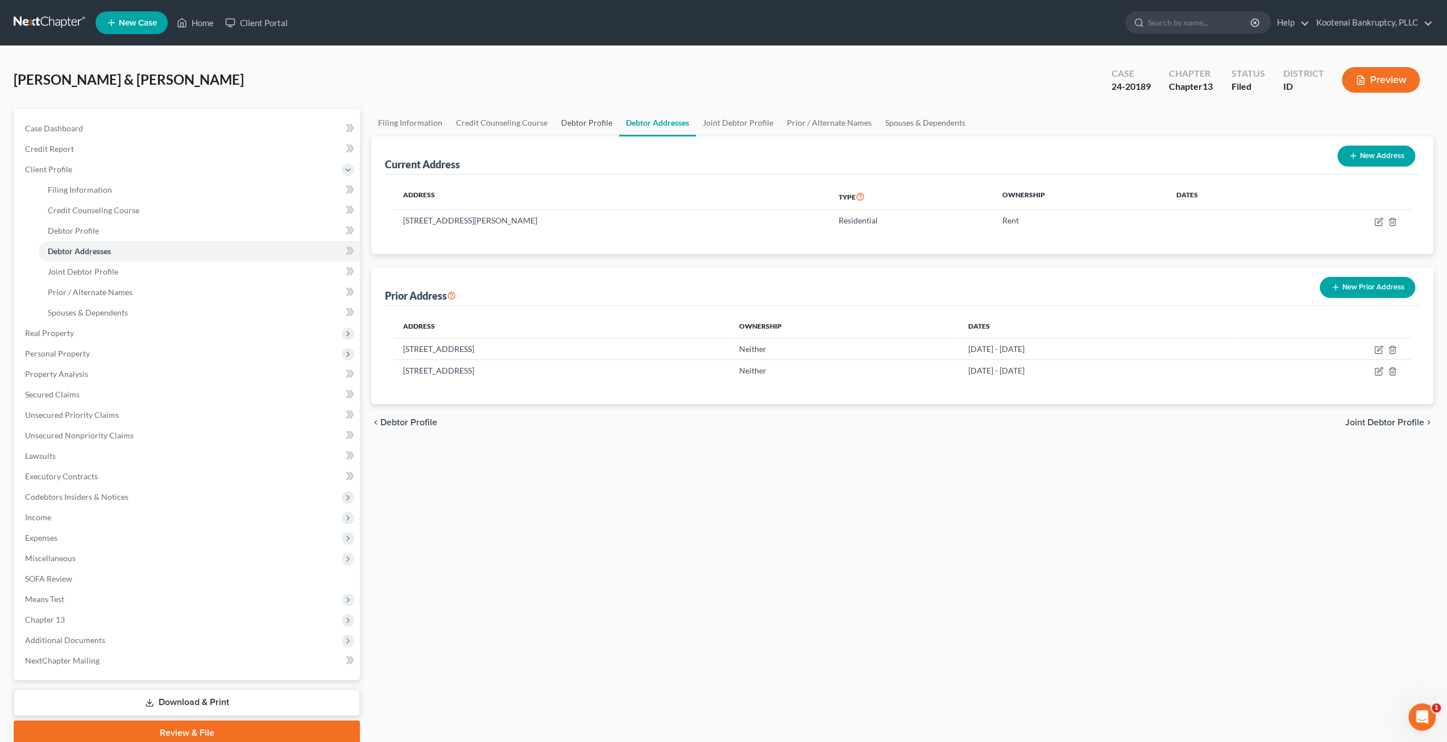
click at [574, 118] on link "Debtor Profile" at bounding box center [586, 122] width 65 height 27
select select "1"
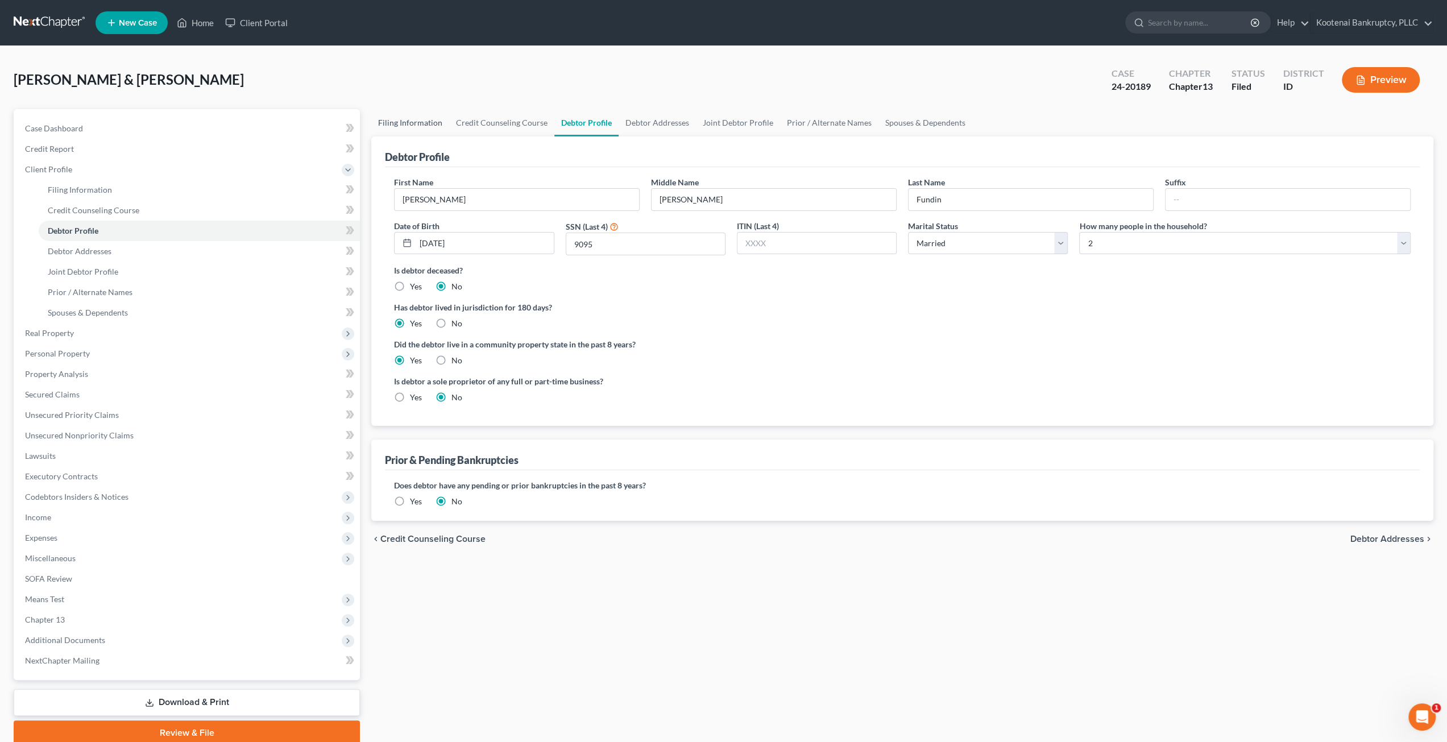
drag, startPoint x: 392, startPoint y: 120, endPoint x: 541, endPoint y: 103, distance: 149.9
click at [392, 119] on link "Filing Information" at bounding box center [410, 122] width 78 height 27
select select "1"
select select "3"
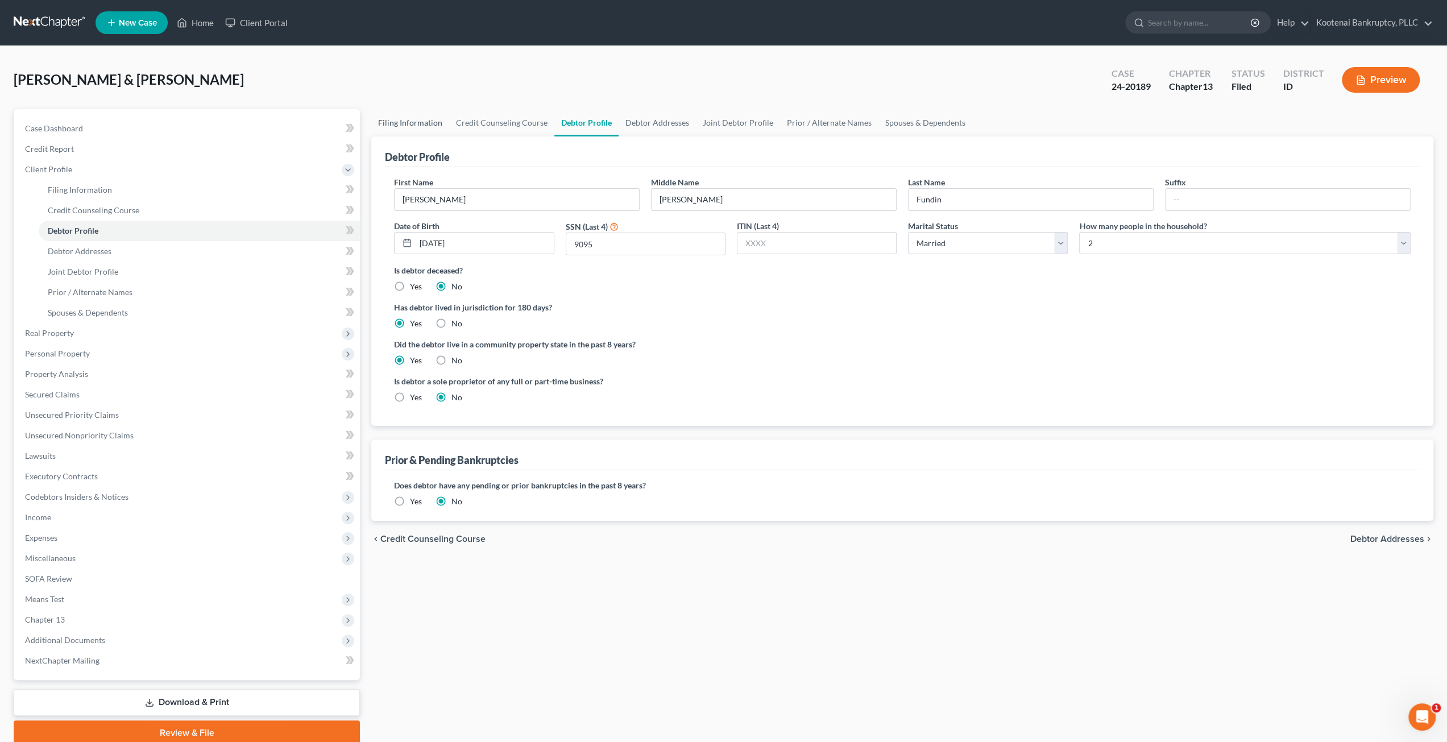
select select "23"
select select "0"
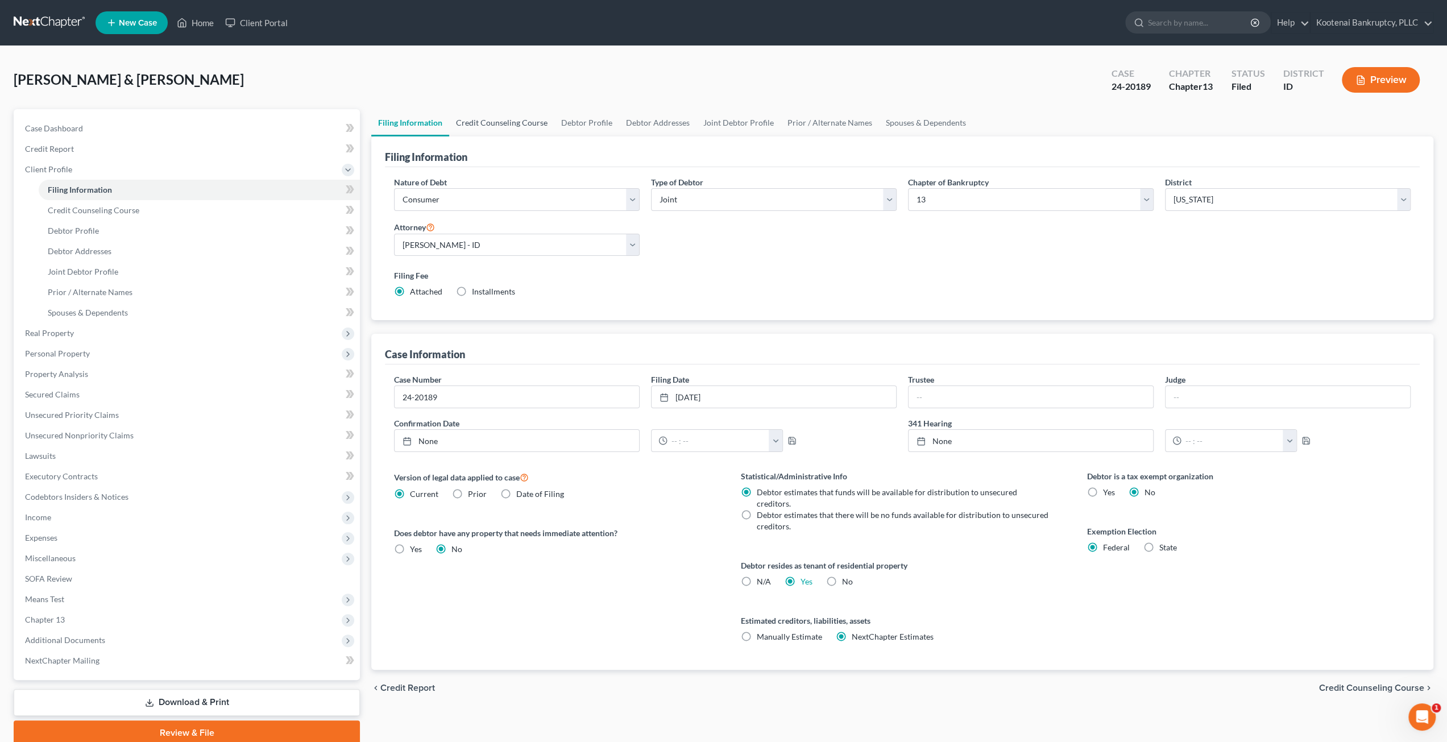
click at [508, 123] on link "Credit Counseling Course" at bounding box center [501, 122] width 105 height 27
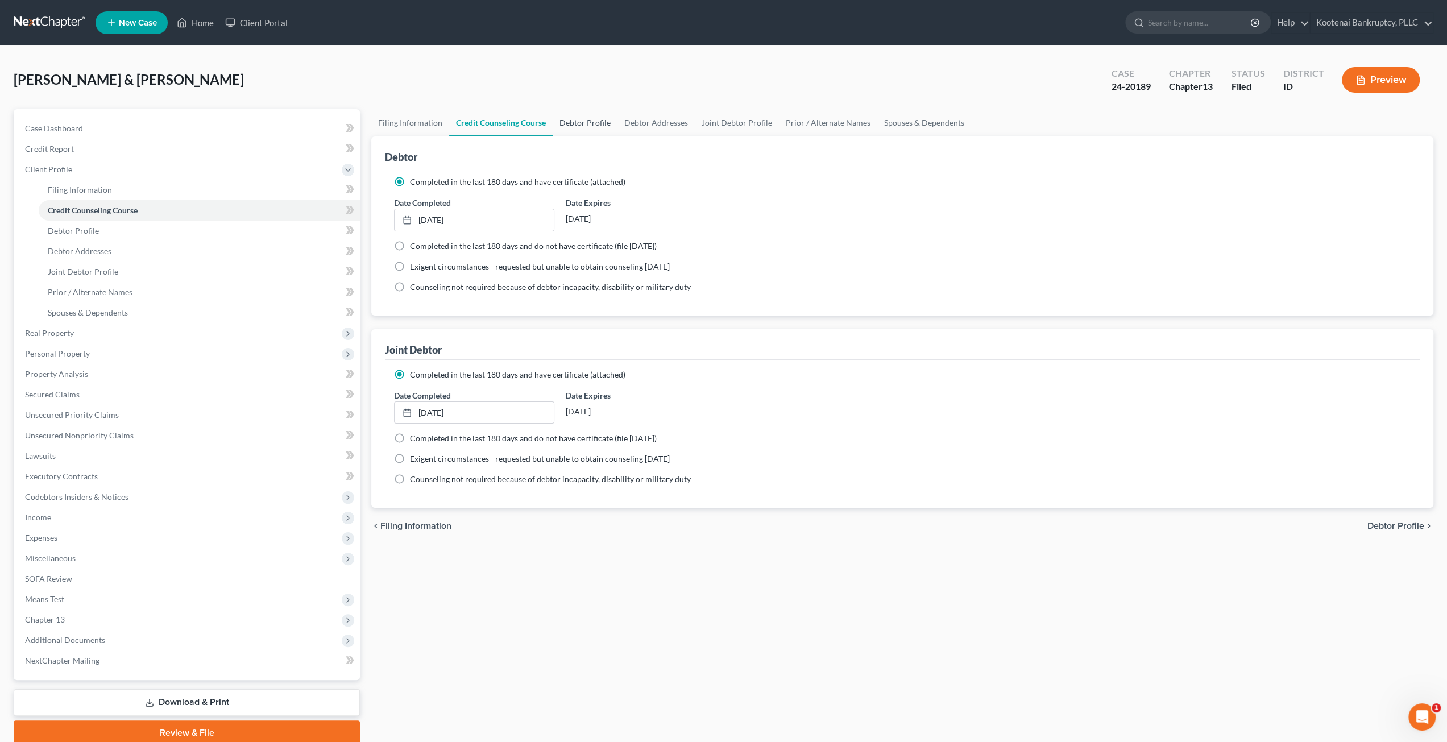
click at [586, 123] on link "Debtor Profile" at bounding box center [585, 122] width 65 height 27
select select "1"
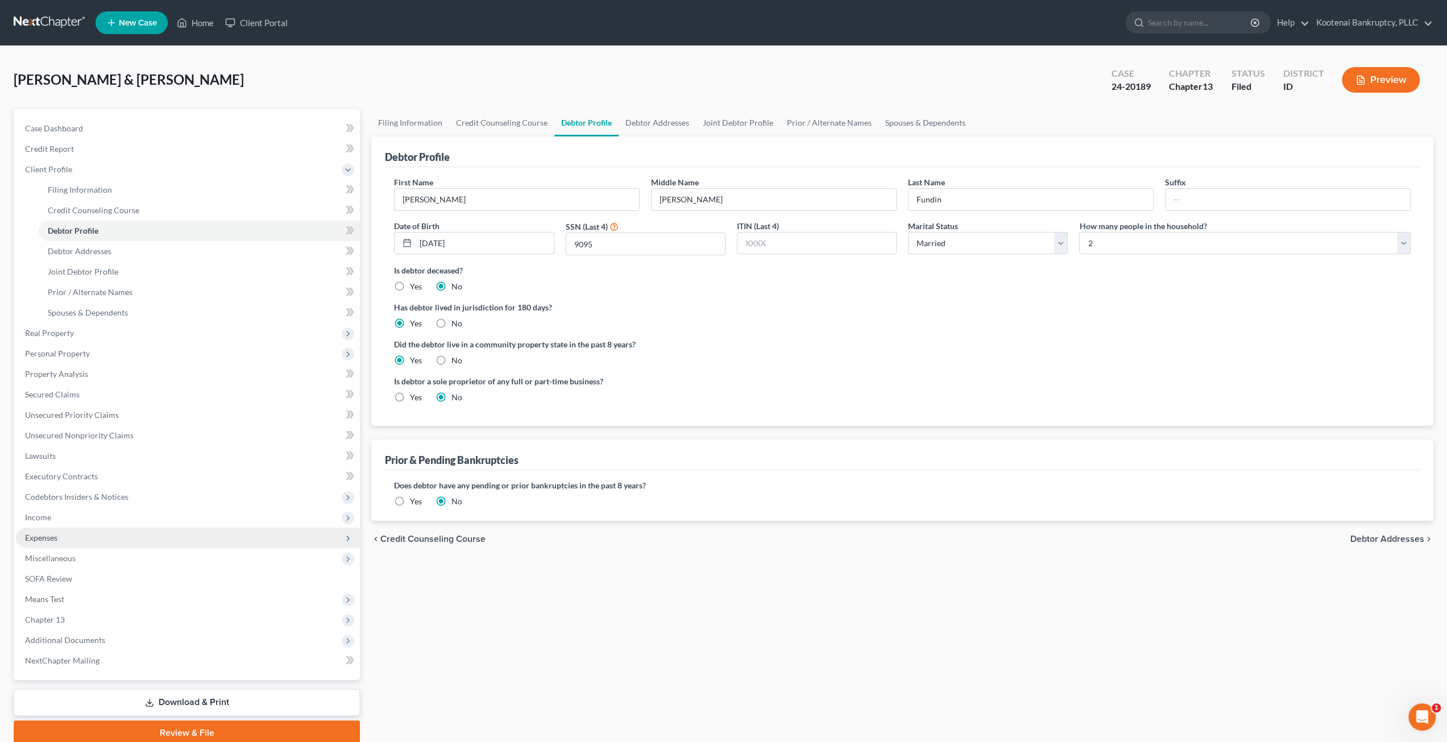
click at [102, 539] on span "Expenses" at bounding box center [188, 537] width 344 height 20
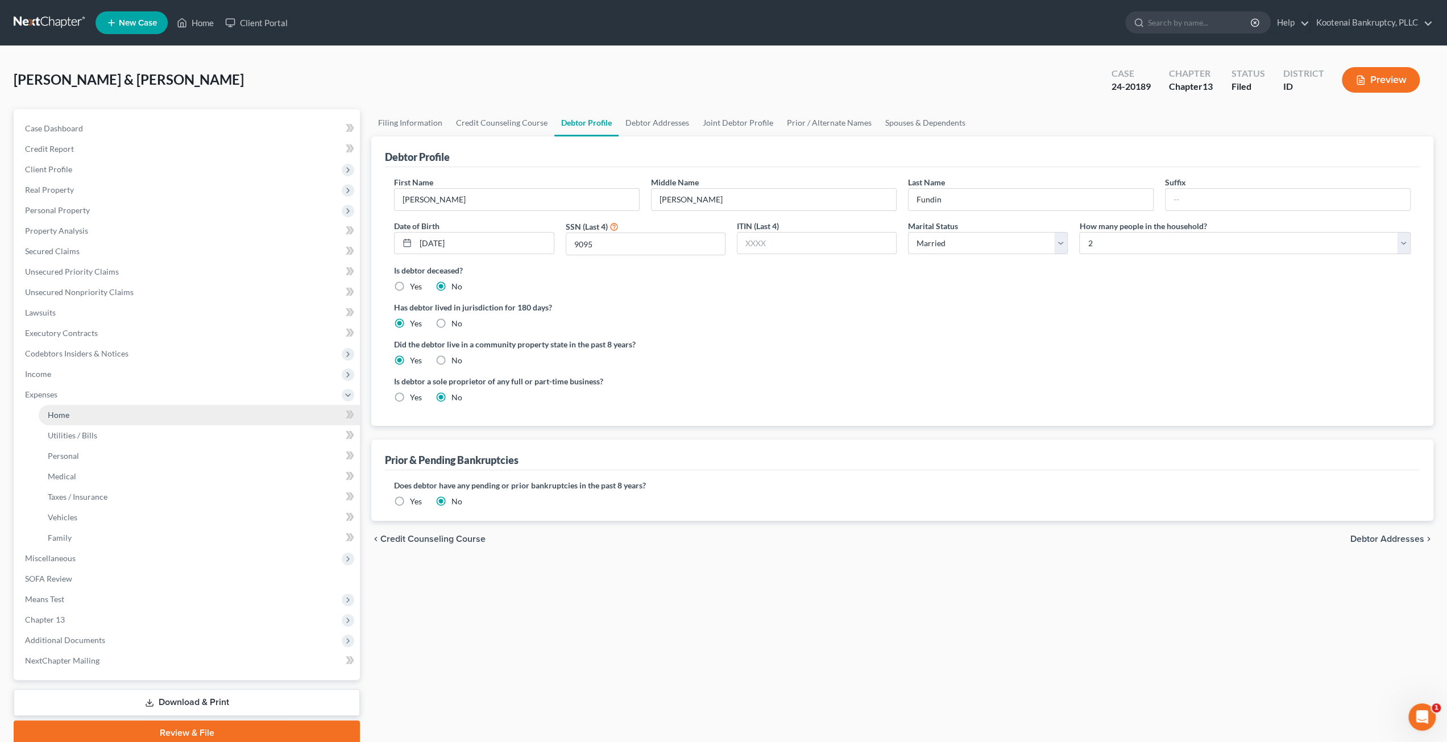
click at [146, 416] on link "Home" at bounding box center [199, 415] width 321 height 20
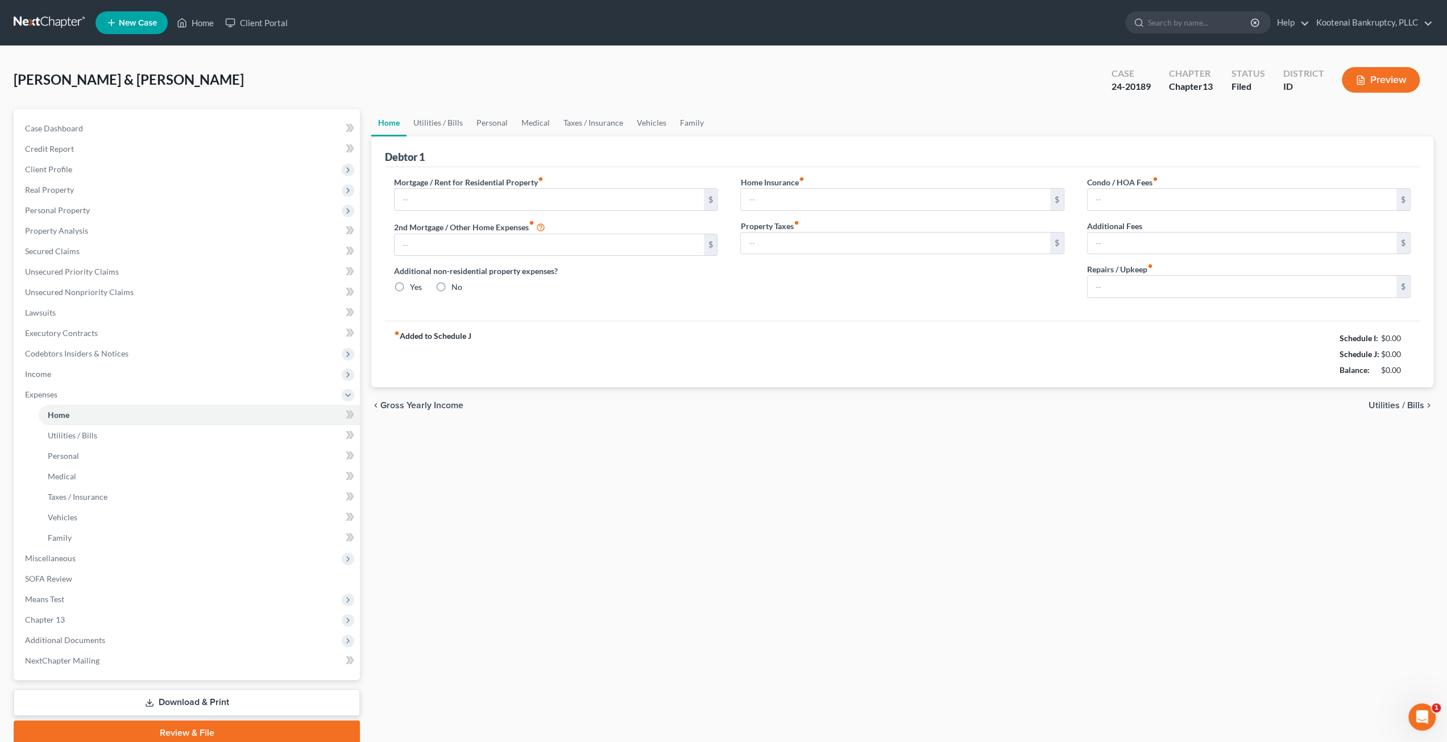
type input "500.00"
radio input "true"
type input "0.00"
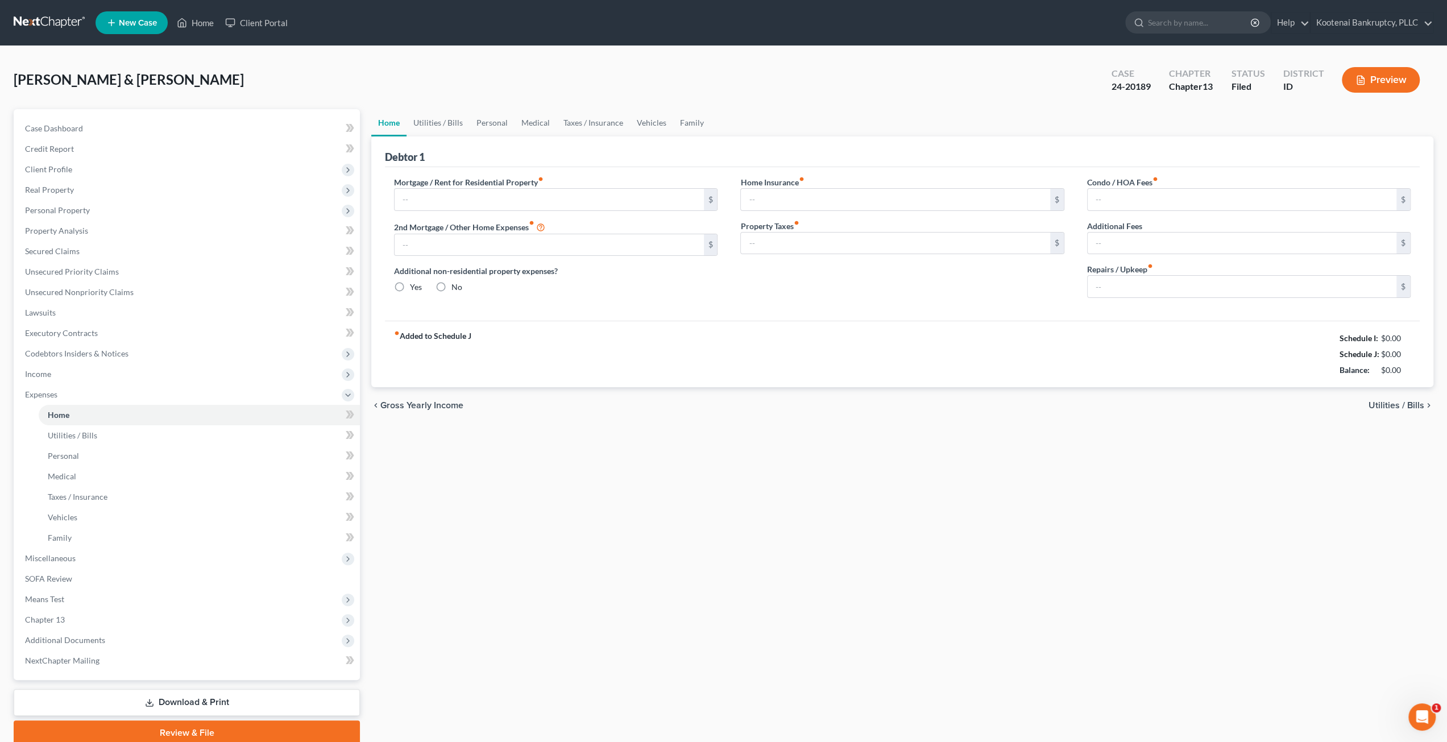
type input "0.00"
click at [496, 106] on div "[PERSON_NAME] & [PERSON_NAME] Upgraded Case 24-20189 Chapter Chapter 13 Status …" at bounding box center [723, 84] width 1419 height 49
click at [499, 115] on link "Personal" at bounding box center [492, 122] width 45 height 27
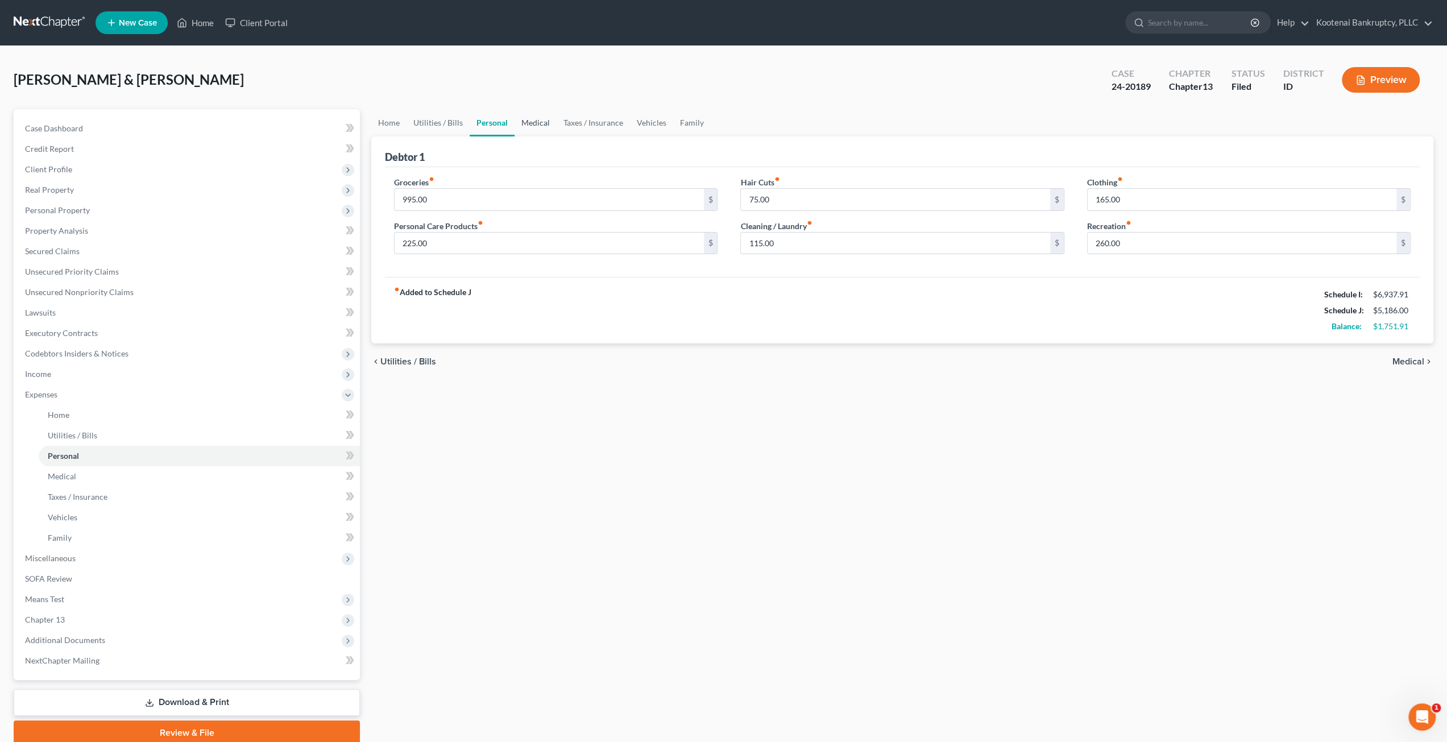
click at [530, 121] on link "Medical" at bounding box center [535, 122] width 42 height 27
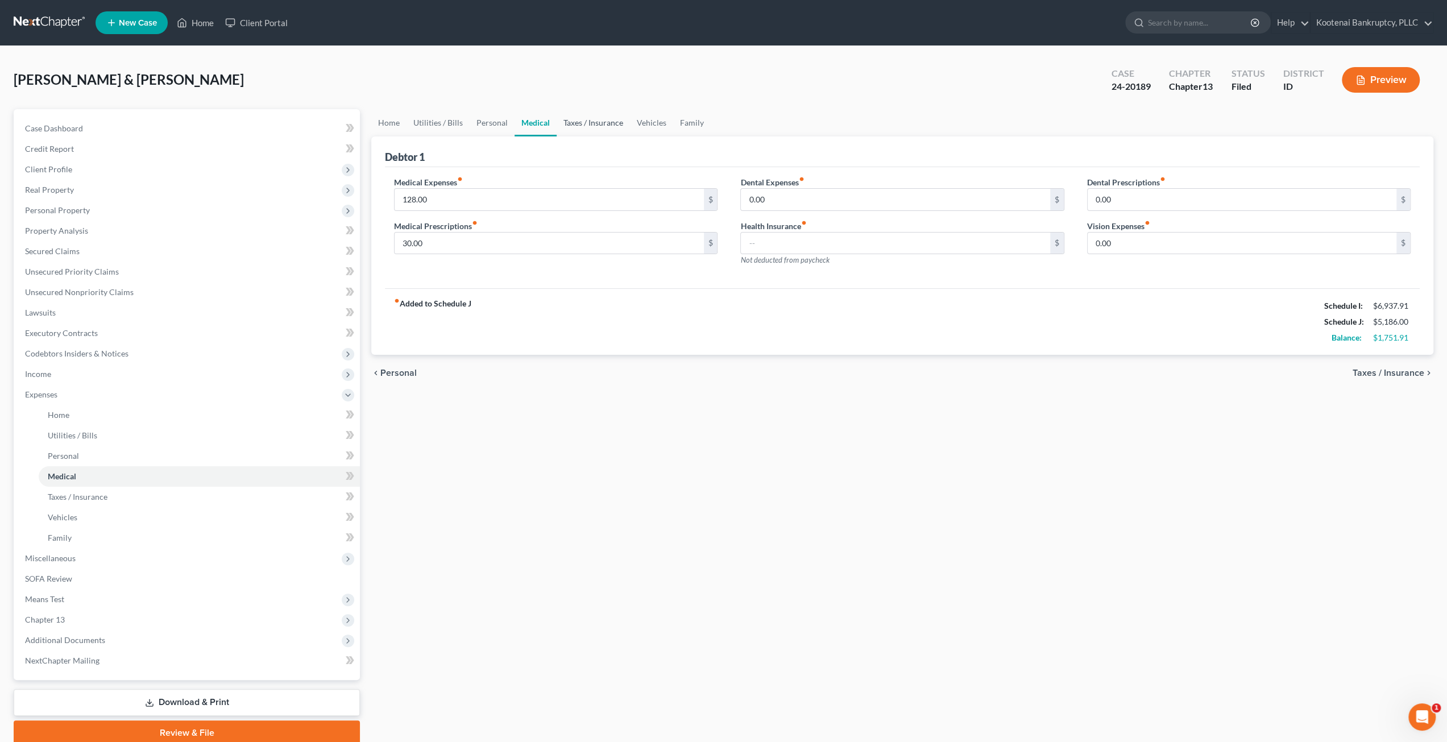
click at [599, 123] on link "Taxes / Insurance" at bounding box center [592, 122] width 73 height 27
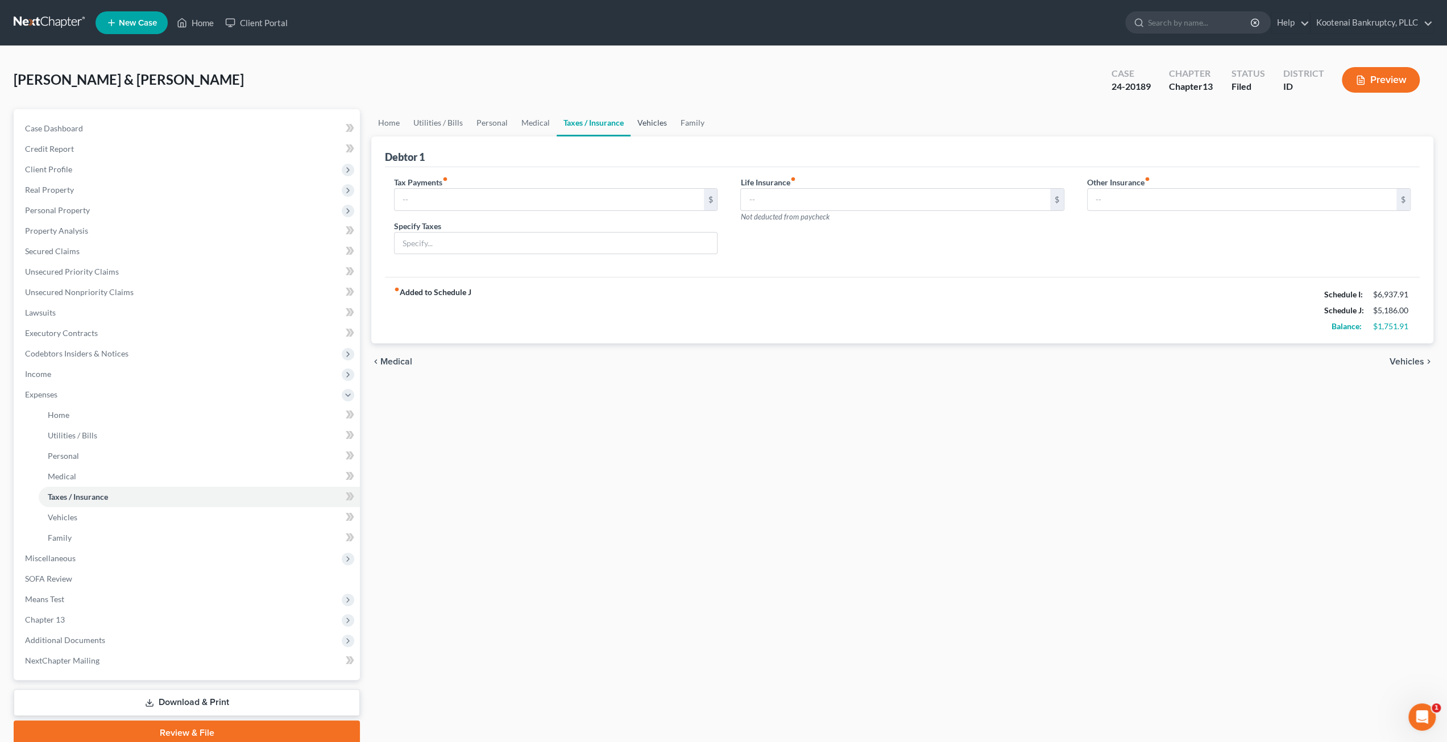
click at [646, 125] on link "Vehicles" at bounding box center [651, 122] width 43 height 27
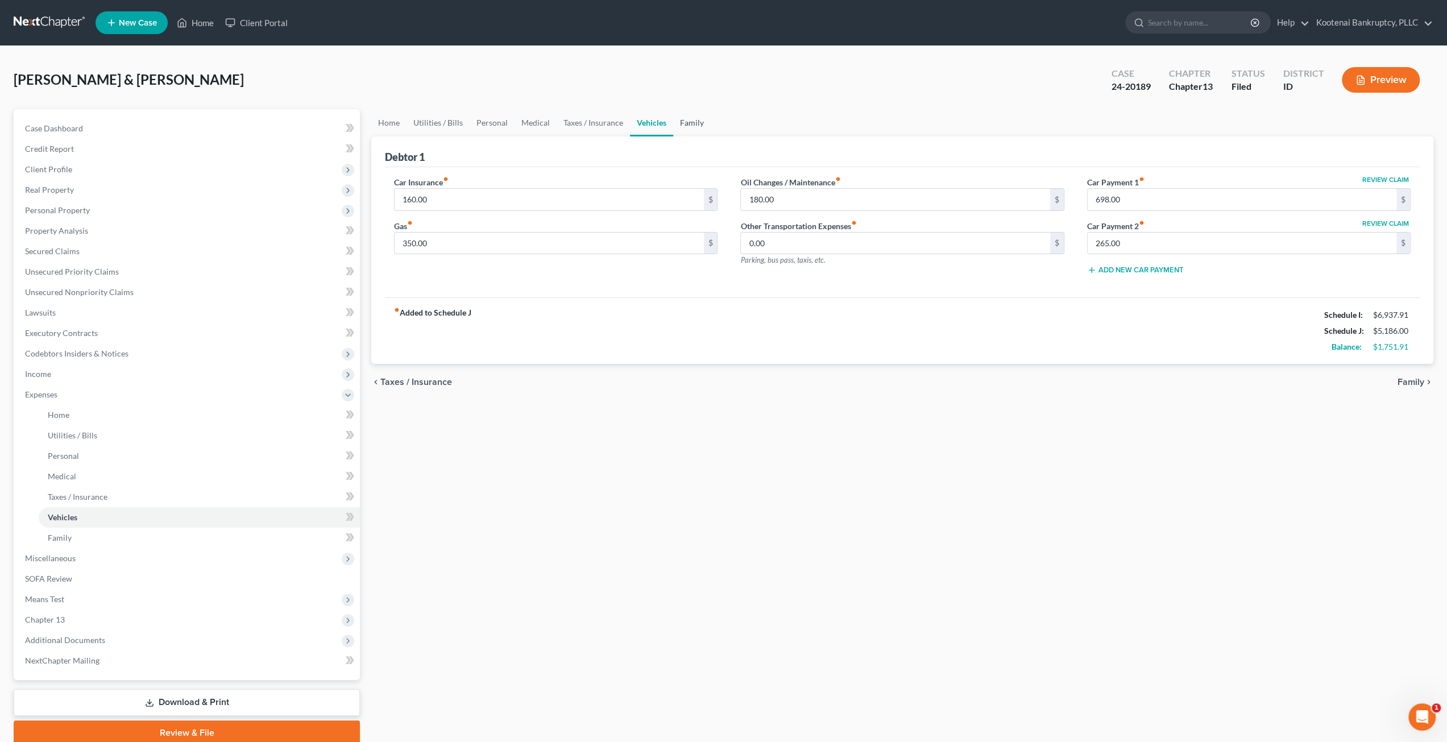
click at [700, 126] on link "Family" at bounding box center [692, 122] width 38 height 27
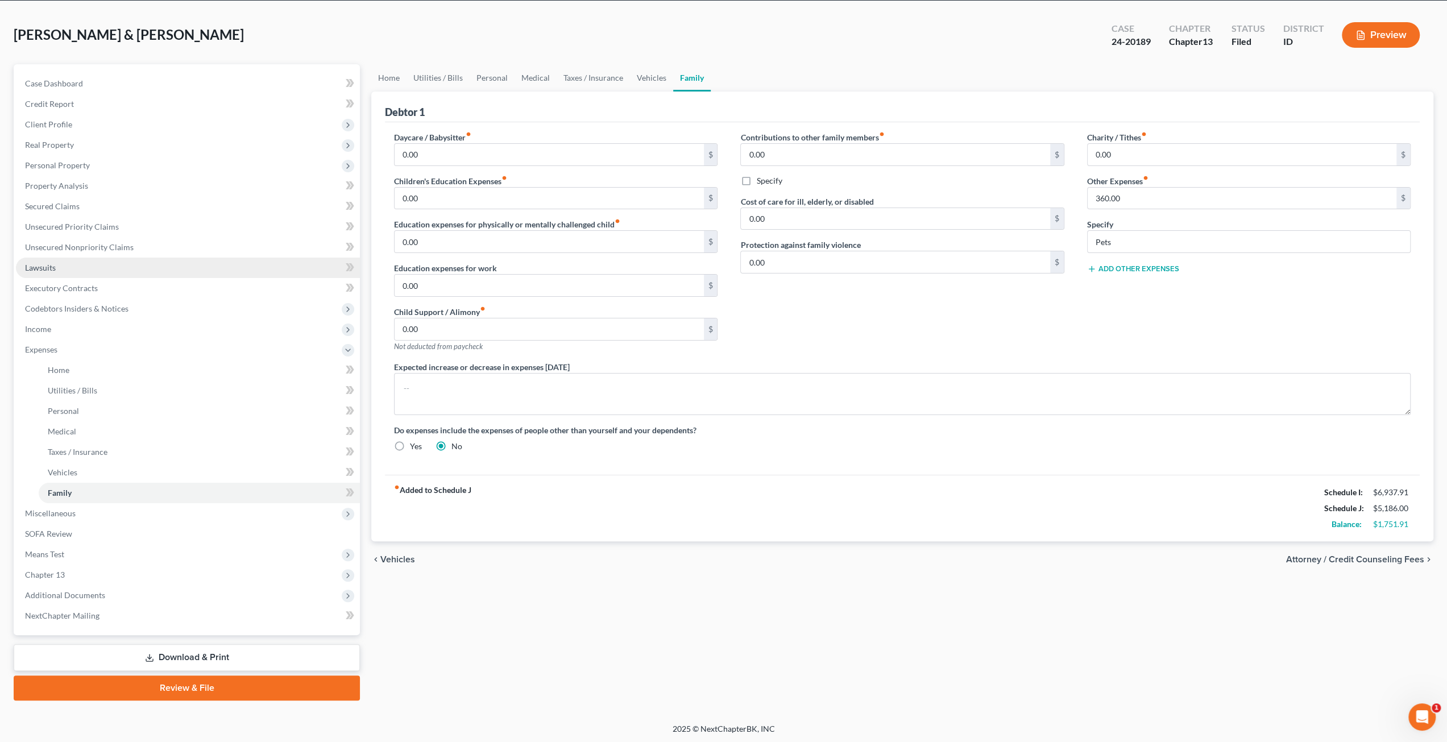
click at [123, 257] on link "Lawsuits" at bounding box center [188, 267] width 344 height 20
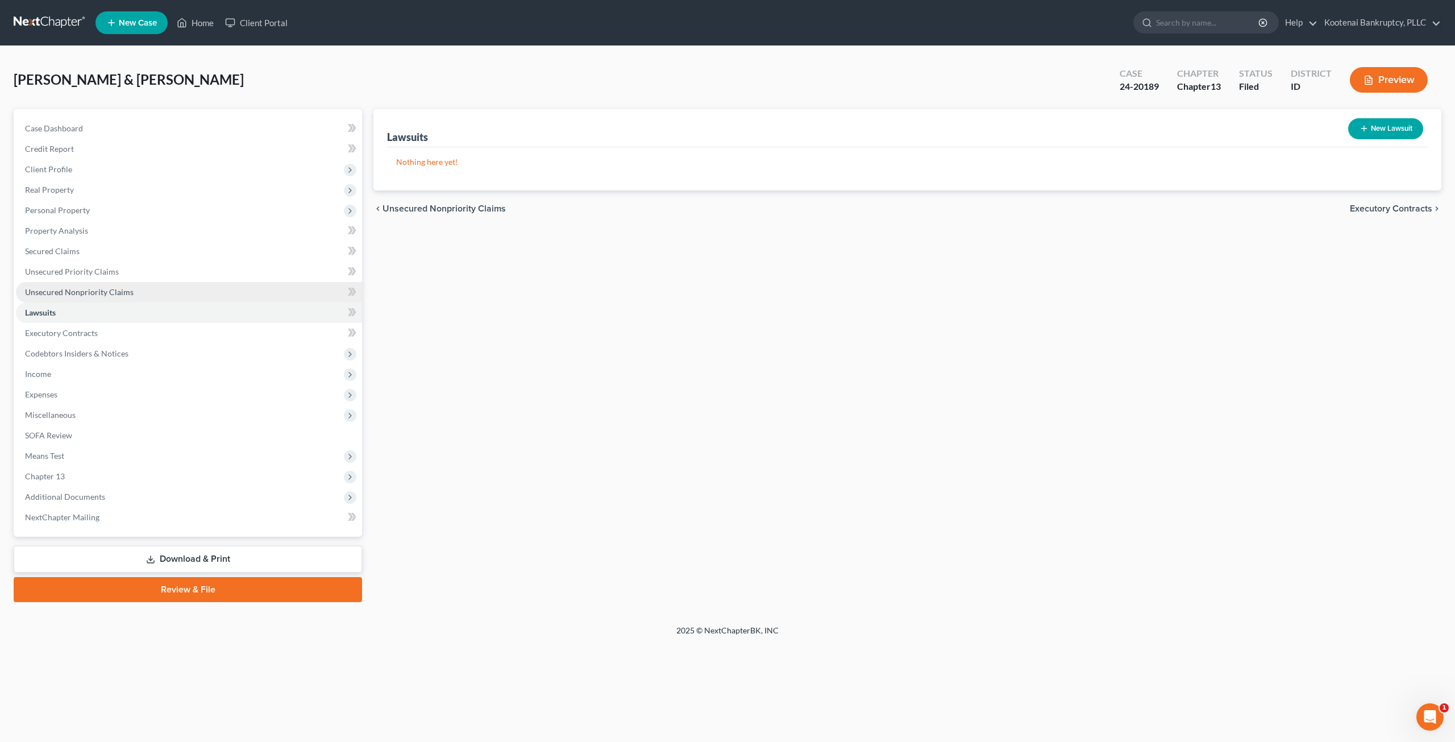
click at [121, 288] on span "Unsecured Nonpriority Claims" at bounding box center [79, 292] width 109 height 10
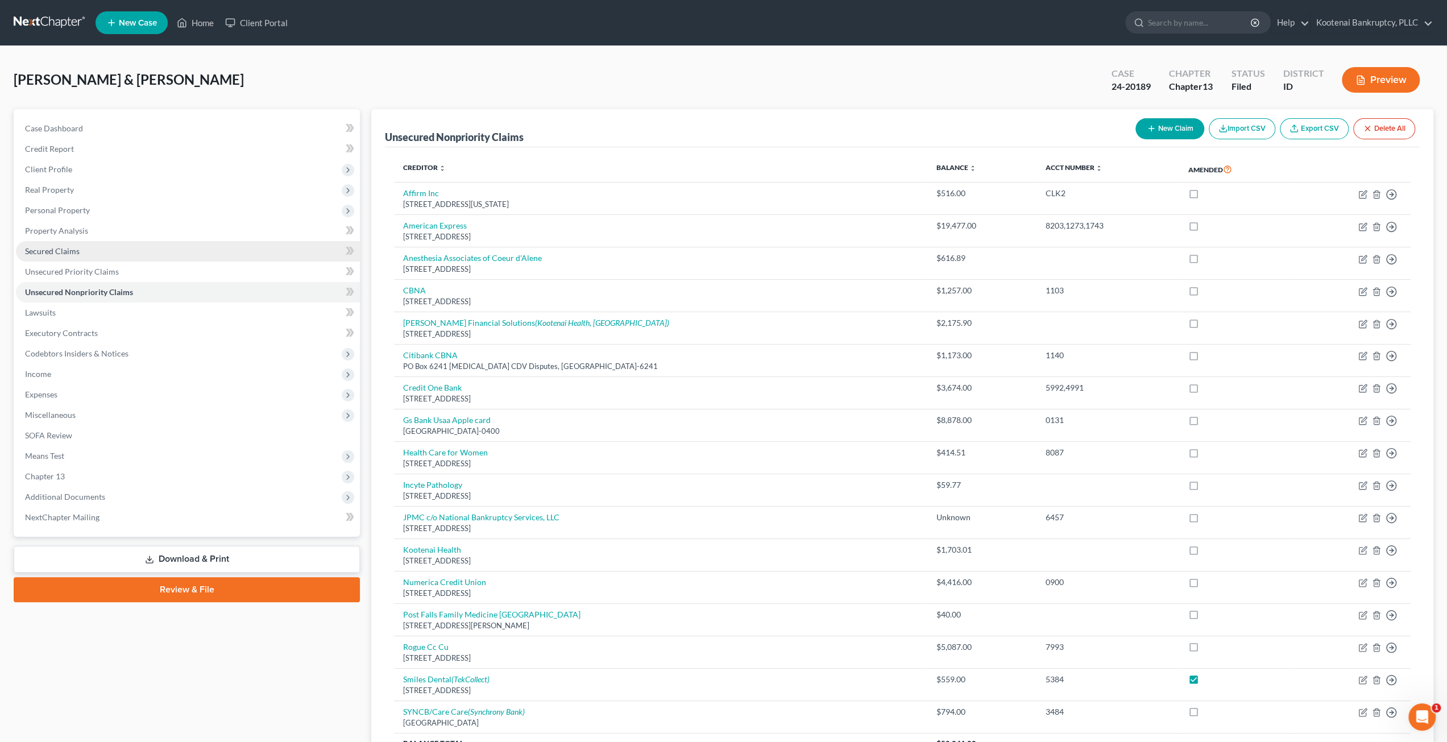
click at [108, 248] on link "Secured Claims" at bounding box center [188, 251] width 344 height 20
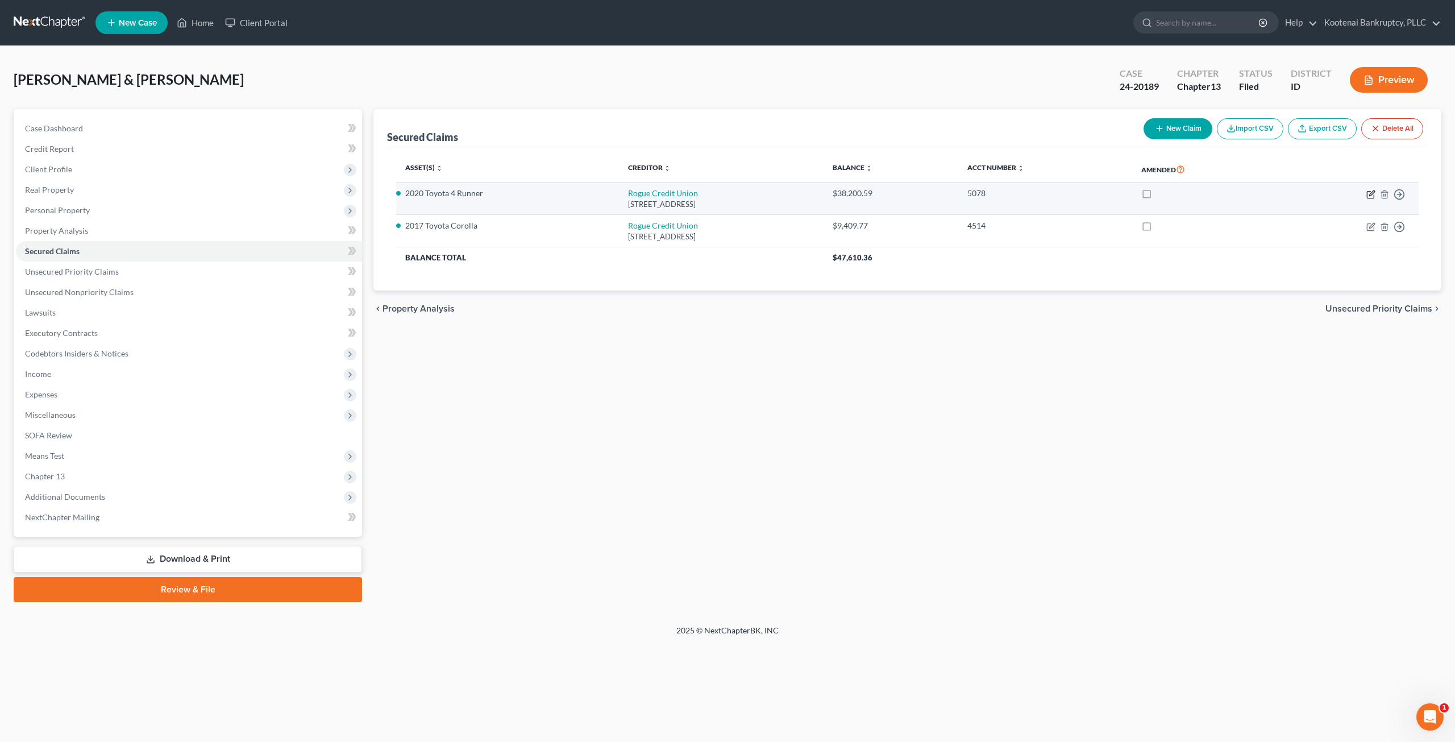
click at [1368, 197] on icon "button" at bounding box center [1370, 194] width 9 height 9
select select "38"
select select "4"
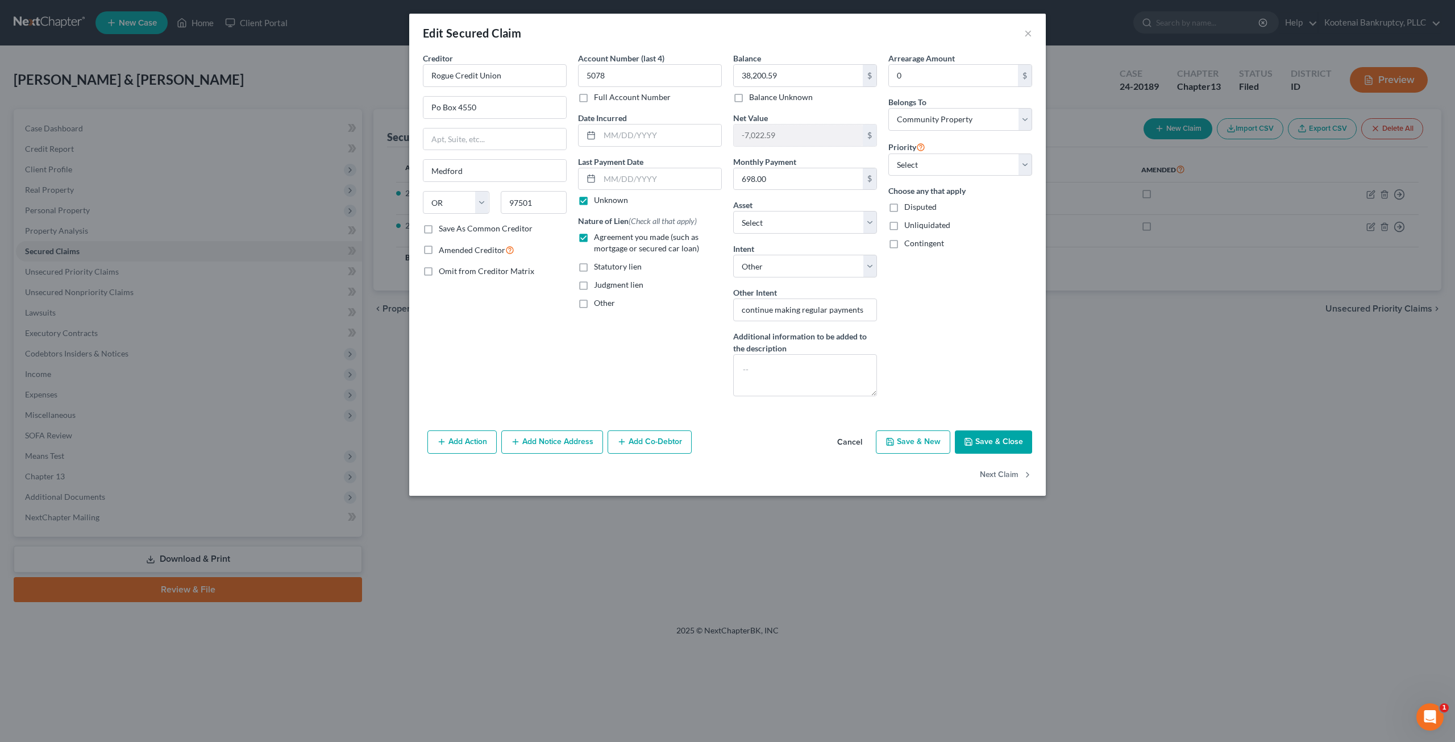
click at [842, 431] on button "Cancel" at bounding box center [849, 442] width 43 height 23
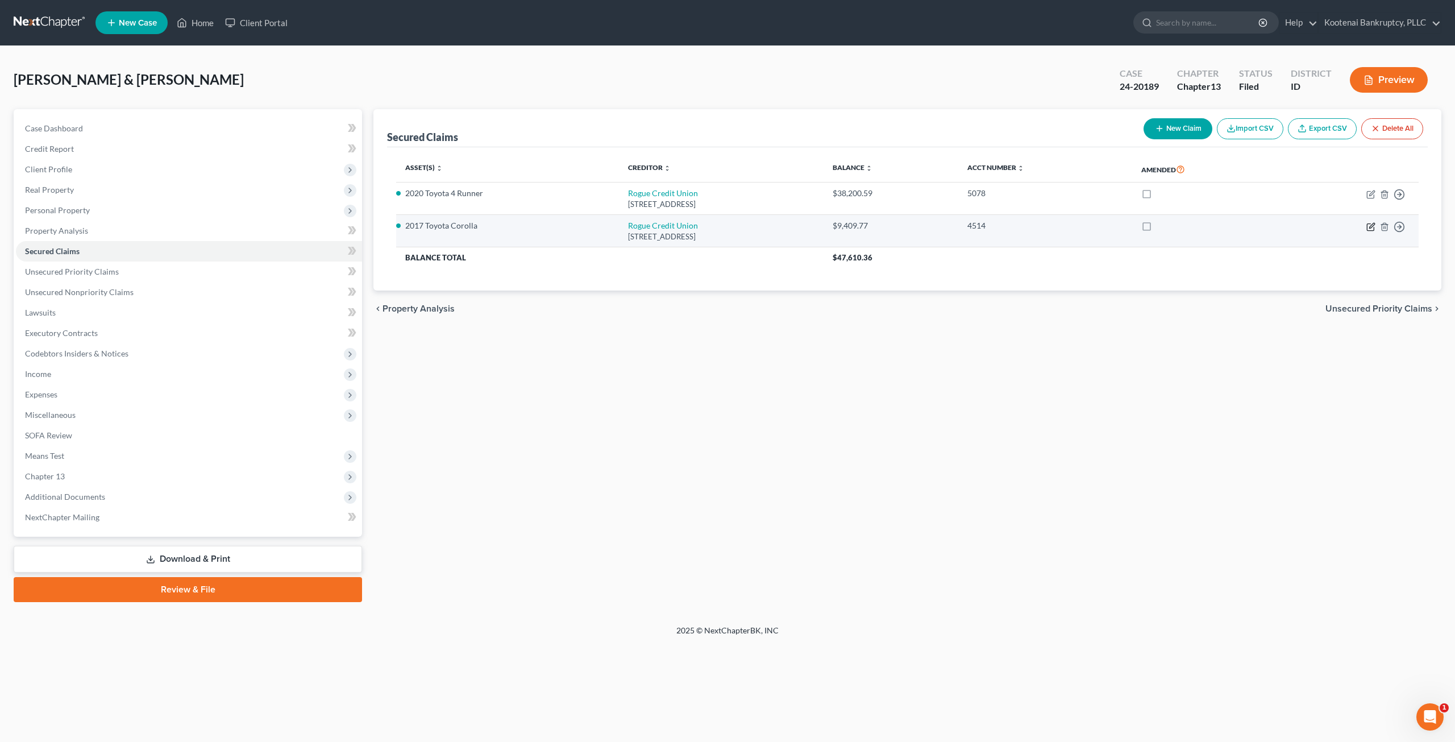
click at [1369, 229] on icon "button" at bounding box center [1370, 226] width 9 height 9
select select "38"
select select "6"
select select "4"
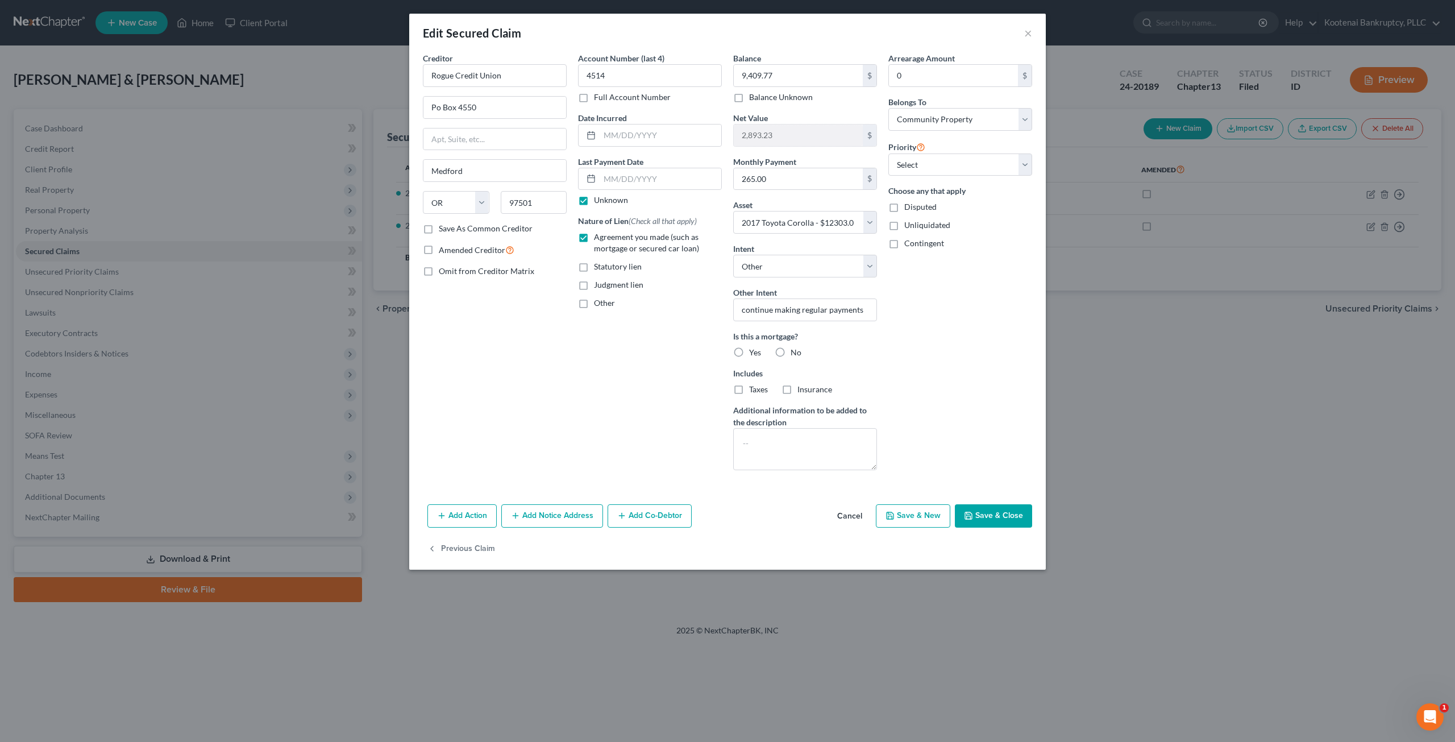
click at [850, 506] on button "Cancel" at bounding box center [849, 516] width 43 height 23
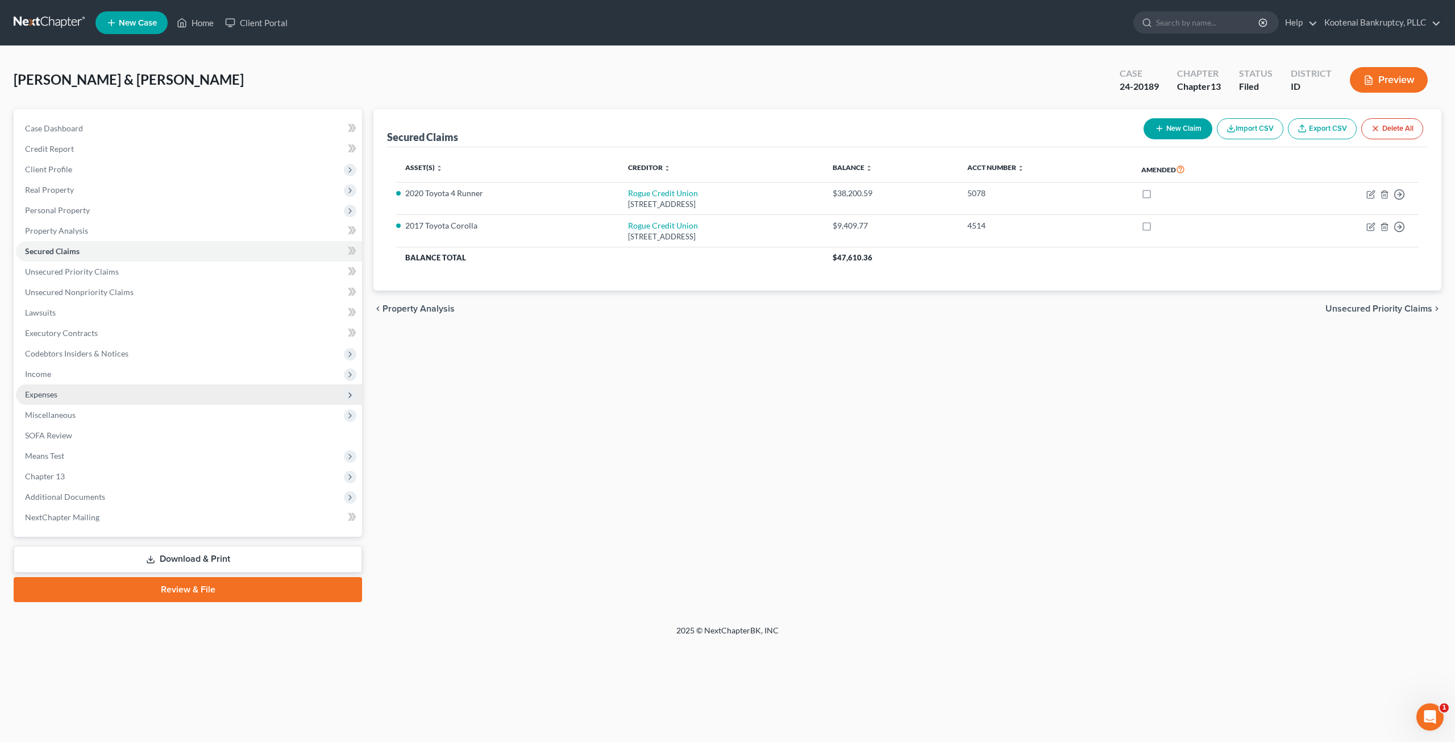
click at [110, 386] on span "Expenses" at bounding box center [189, 394] width 346 height 20
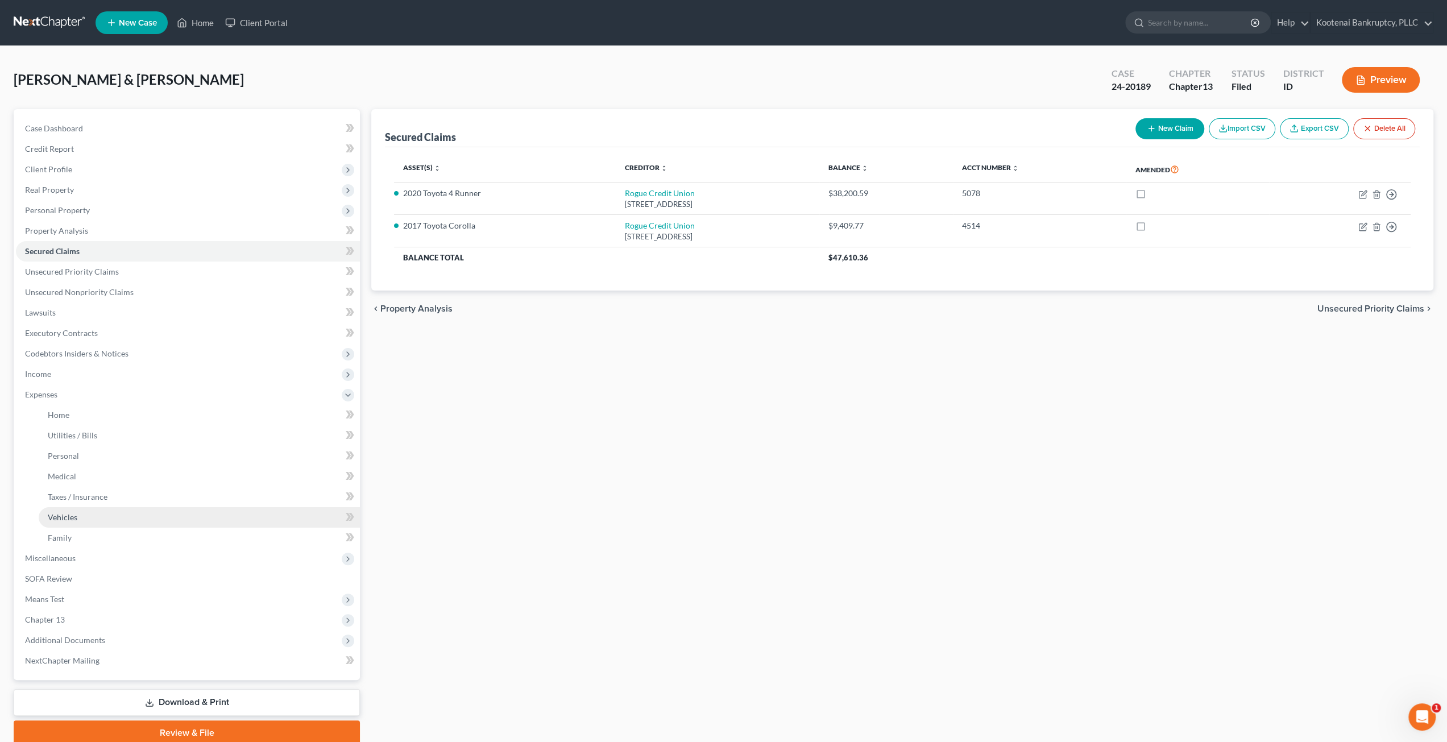
click at [127, 520] on link "Vehicles" at bounding box center [199, 517] width 321 height 20
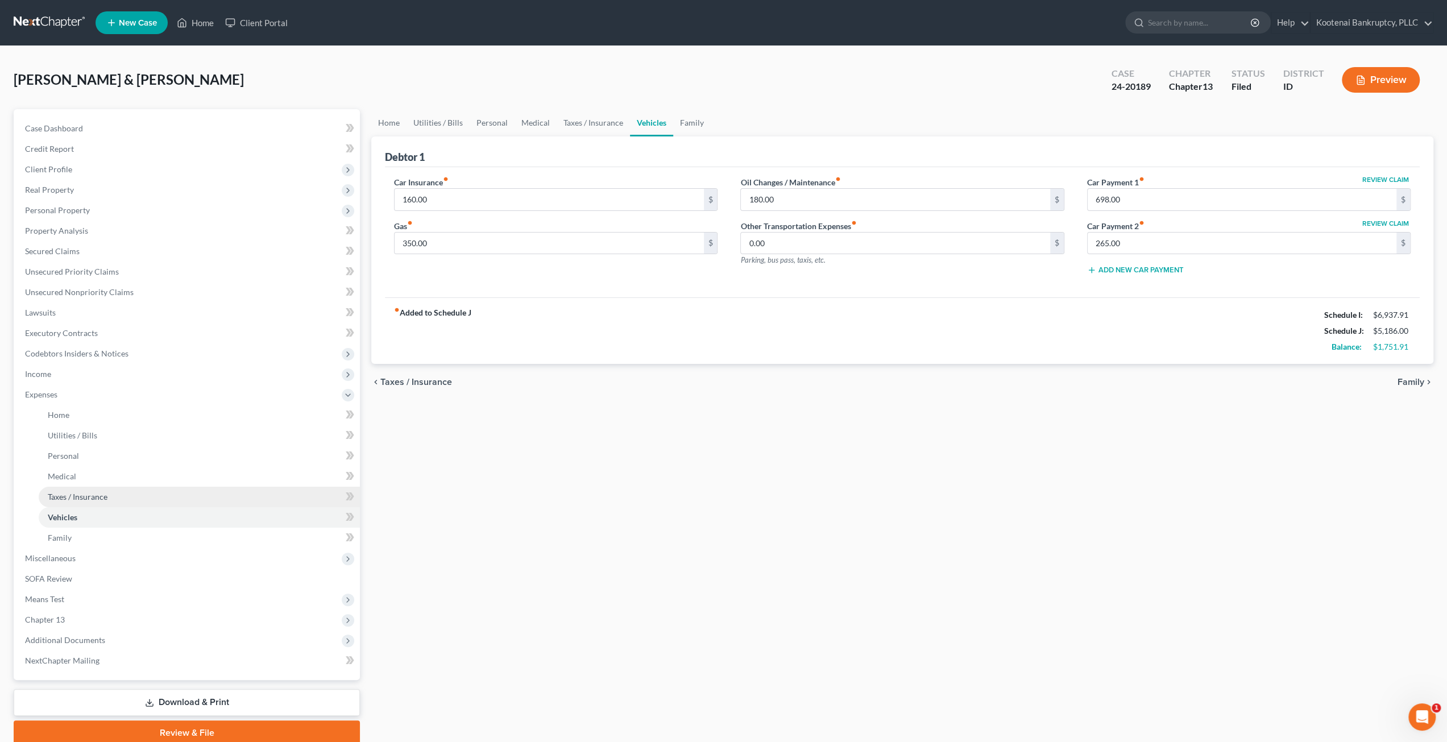
click at [164, 494] on link "Taxes / Insurance" at bounding box center [199, 497] width 321 height 20
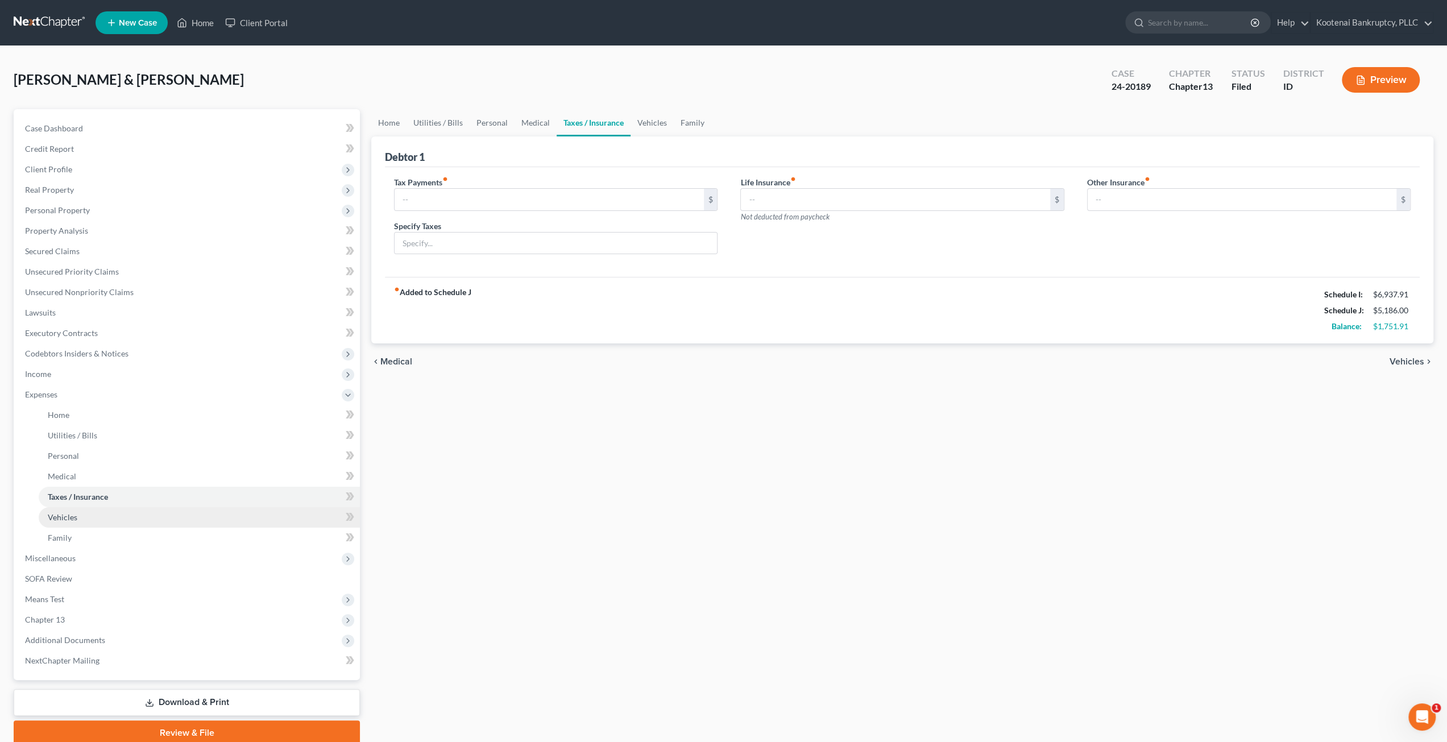
click at [147, 513] on link "Vehicles" at bounding box center [199, 517] width 321 height 20
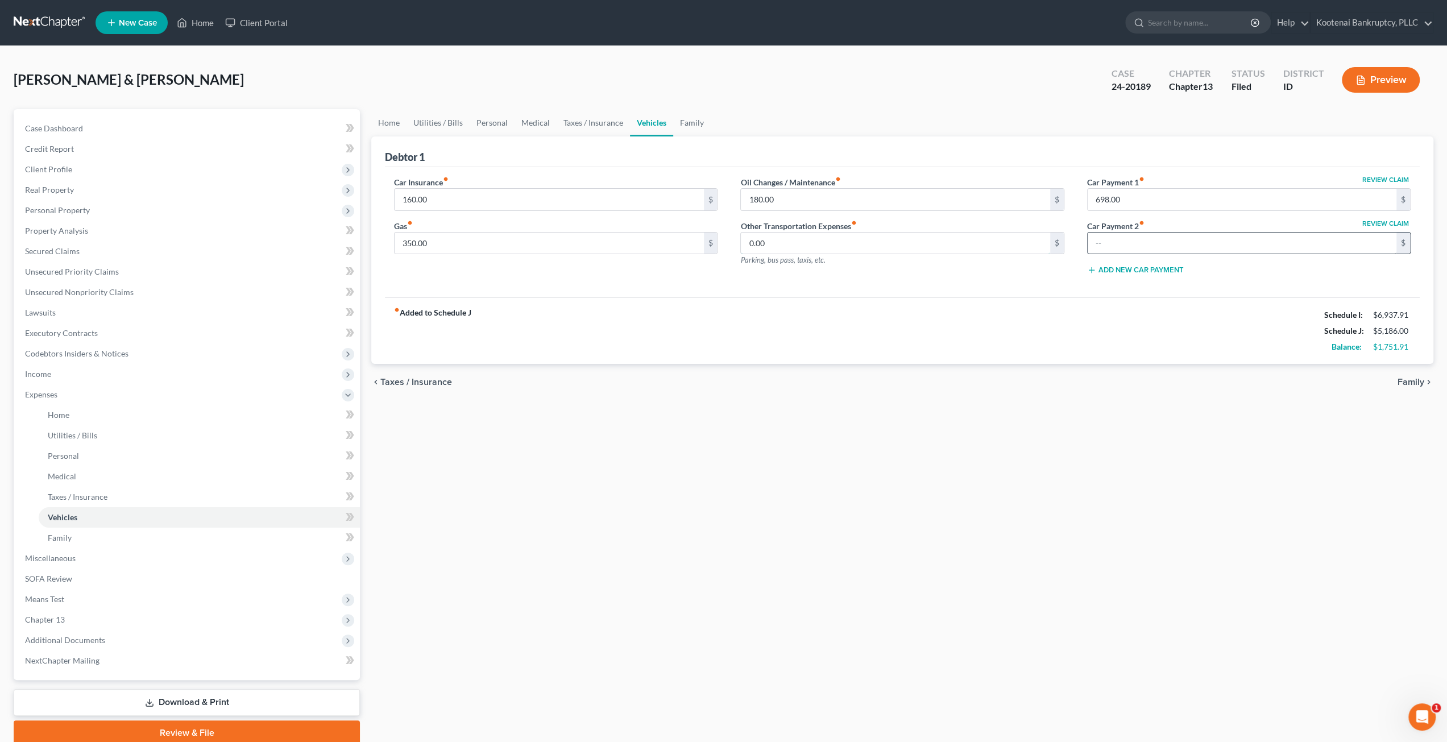
type input "265.00"
click at [133, 368] on span "Income" at bounding box center [188, 374] width 344 height 20
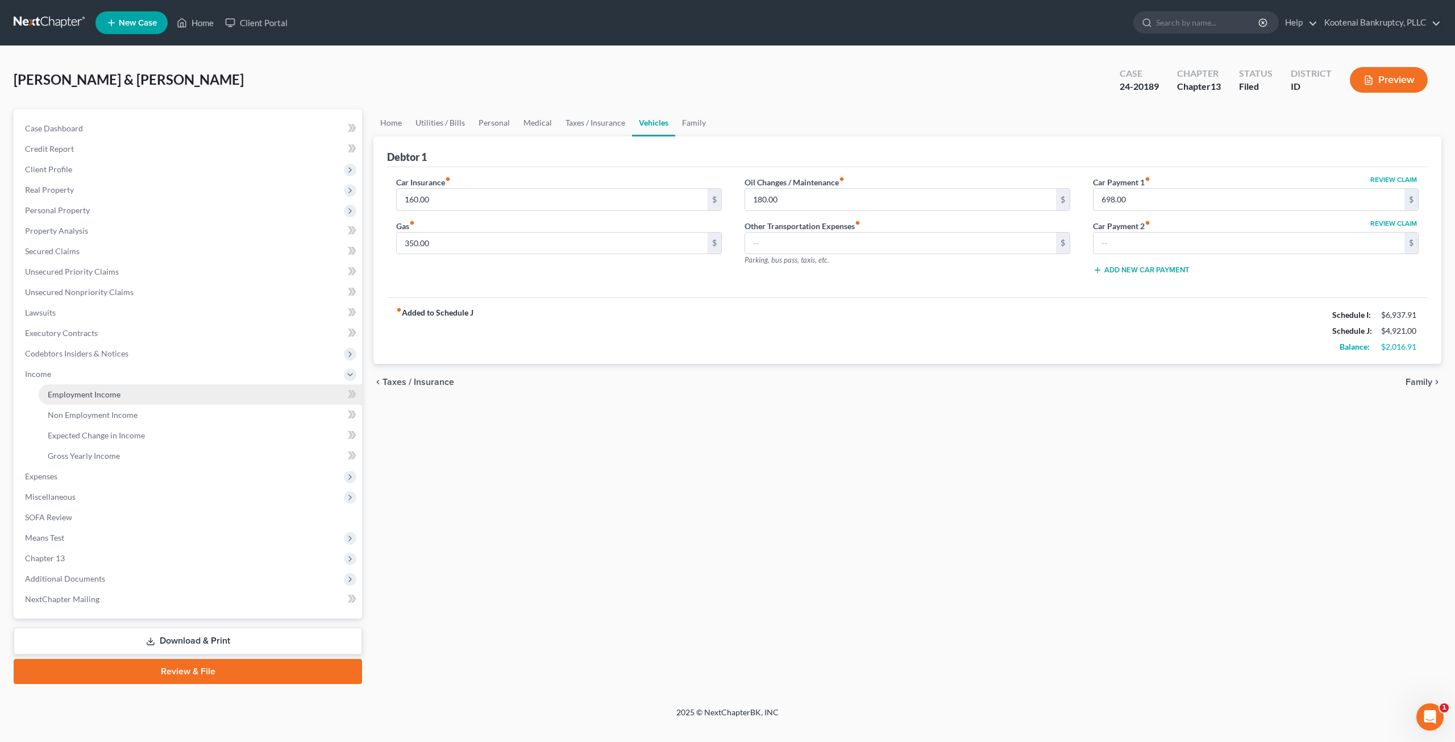
click at [128, 397] on link "Employment Income" at bounding box center [200, 394] width 323 height 20
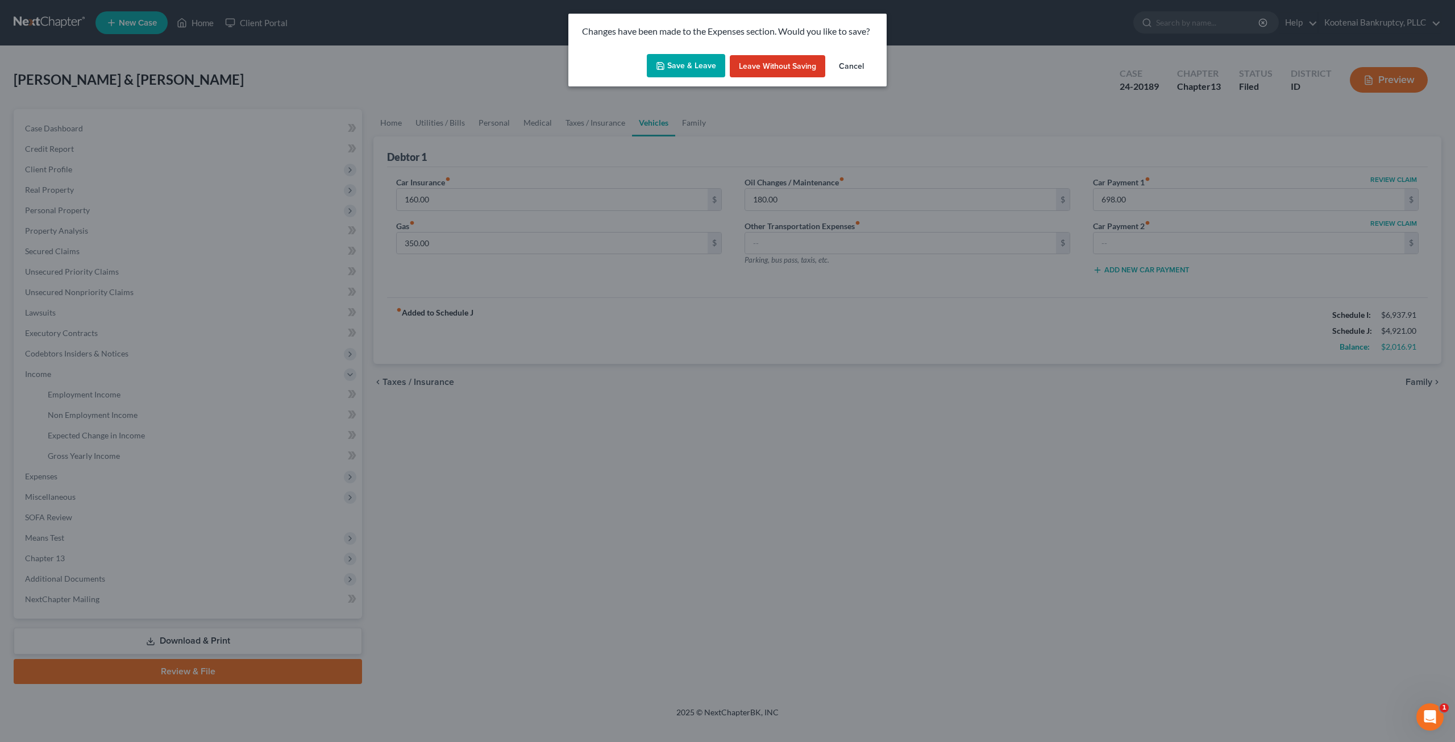
click at [805, 67] on button "Leave without Saving" at bounding box center [777, 66] width 95 height 23
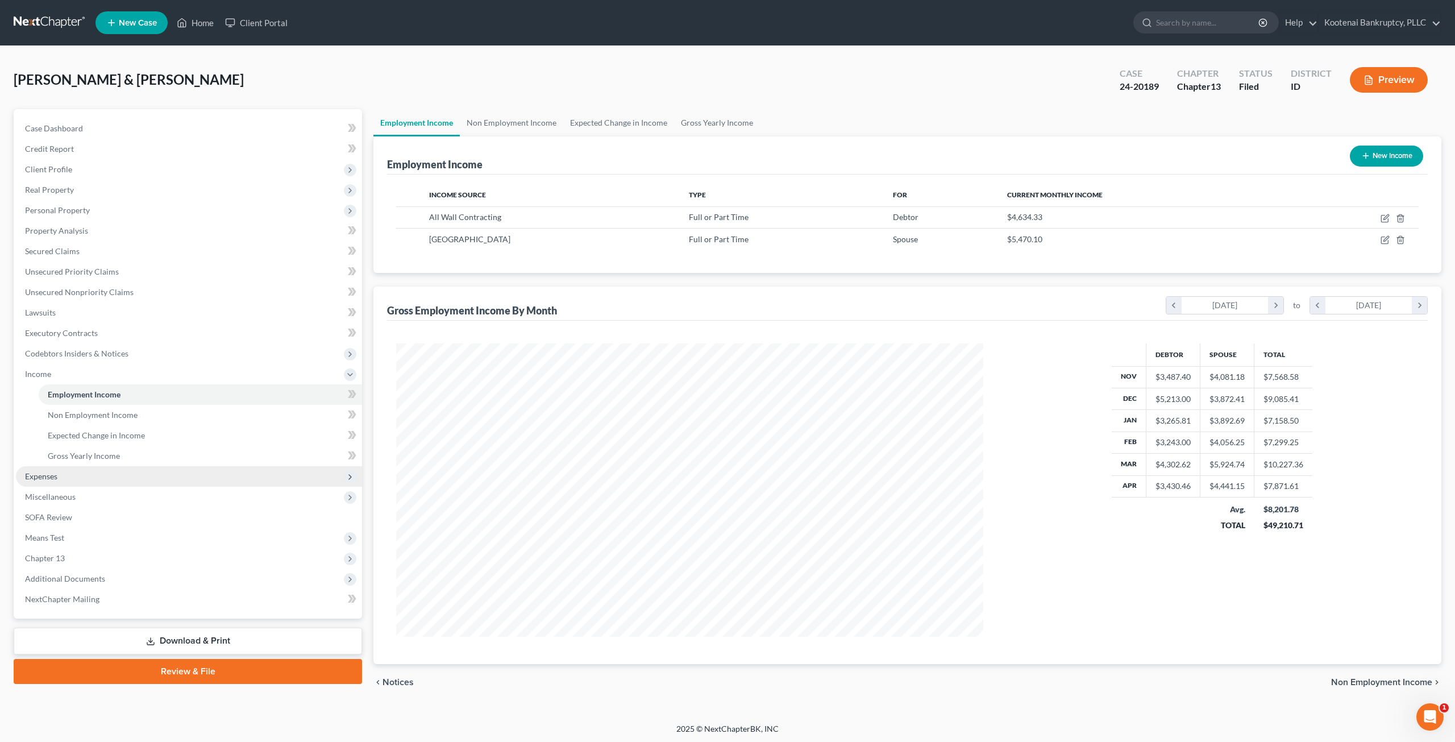
scroll to position [568129, 567812]
click at [95, 476] on span "Expenses" at bounding box center [189, 476] width 346 height 20
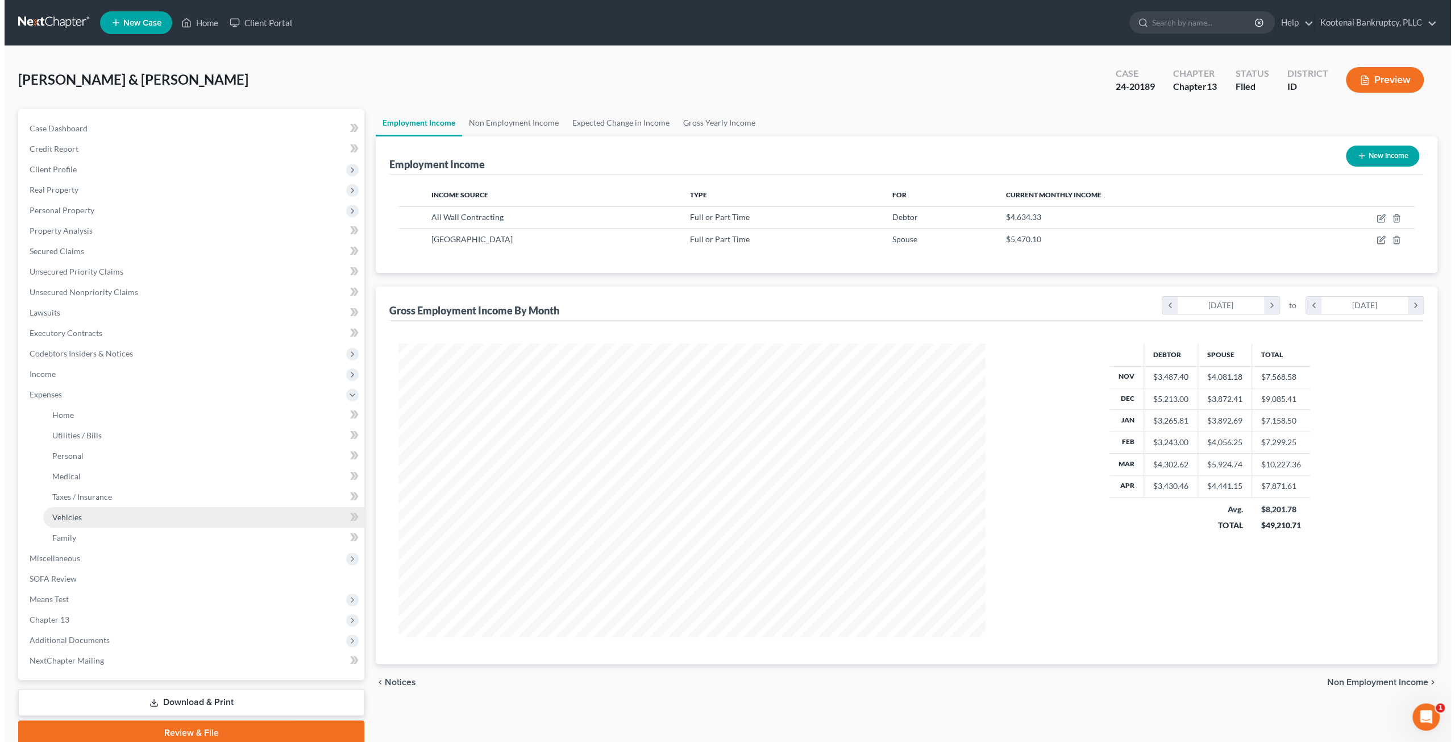
scroll to position [568130, 567816]
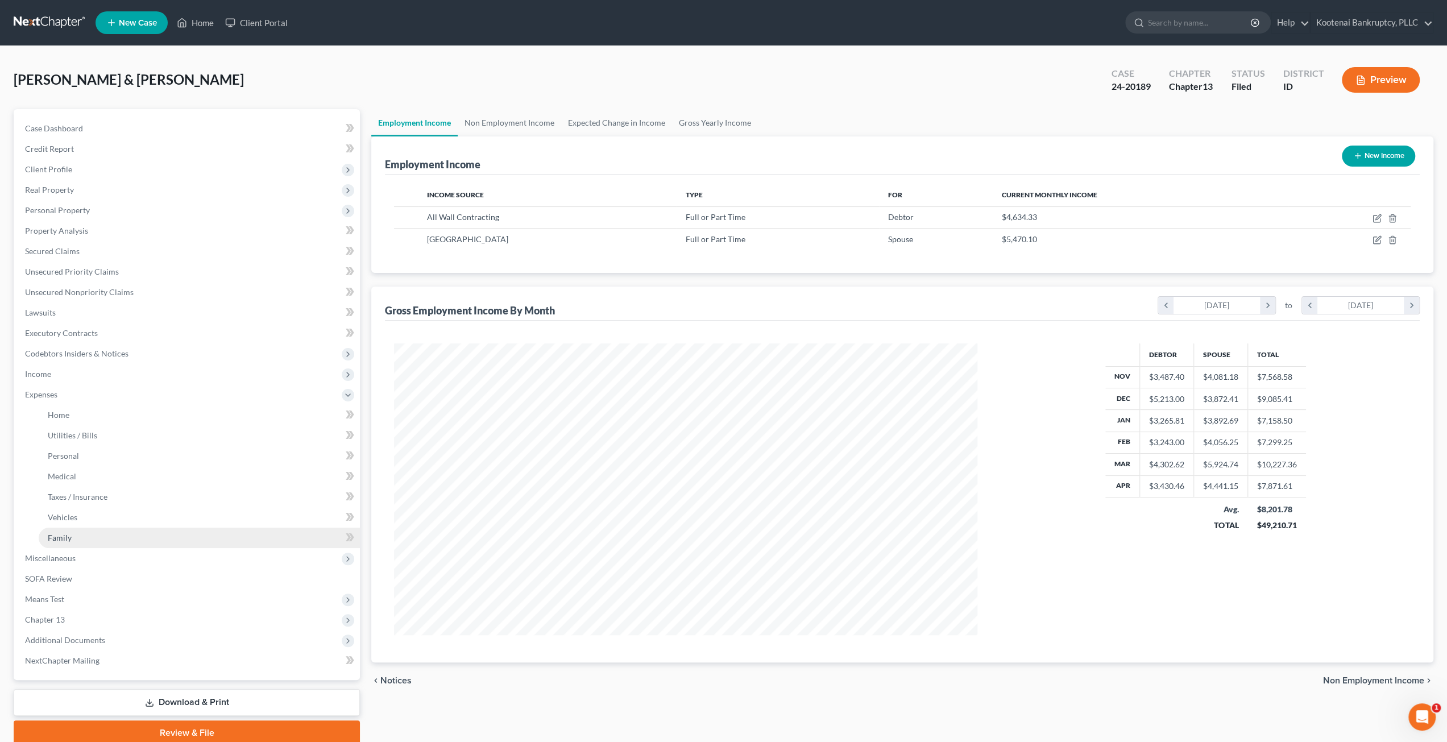
click at [100, 538] on link "Family" at bounding box center [199, 537] width 321 height 20
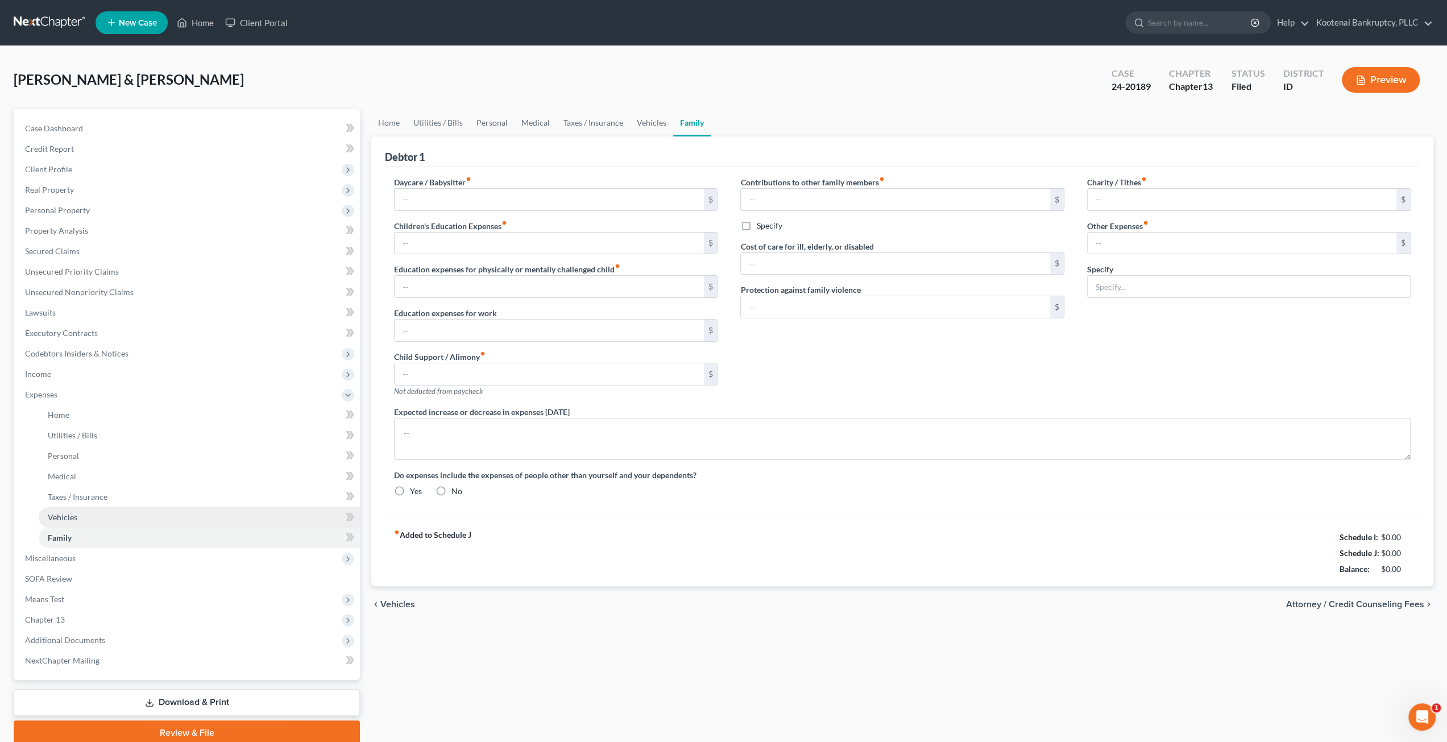
type input "0.00"
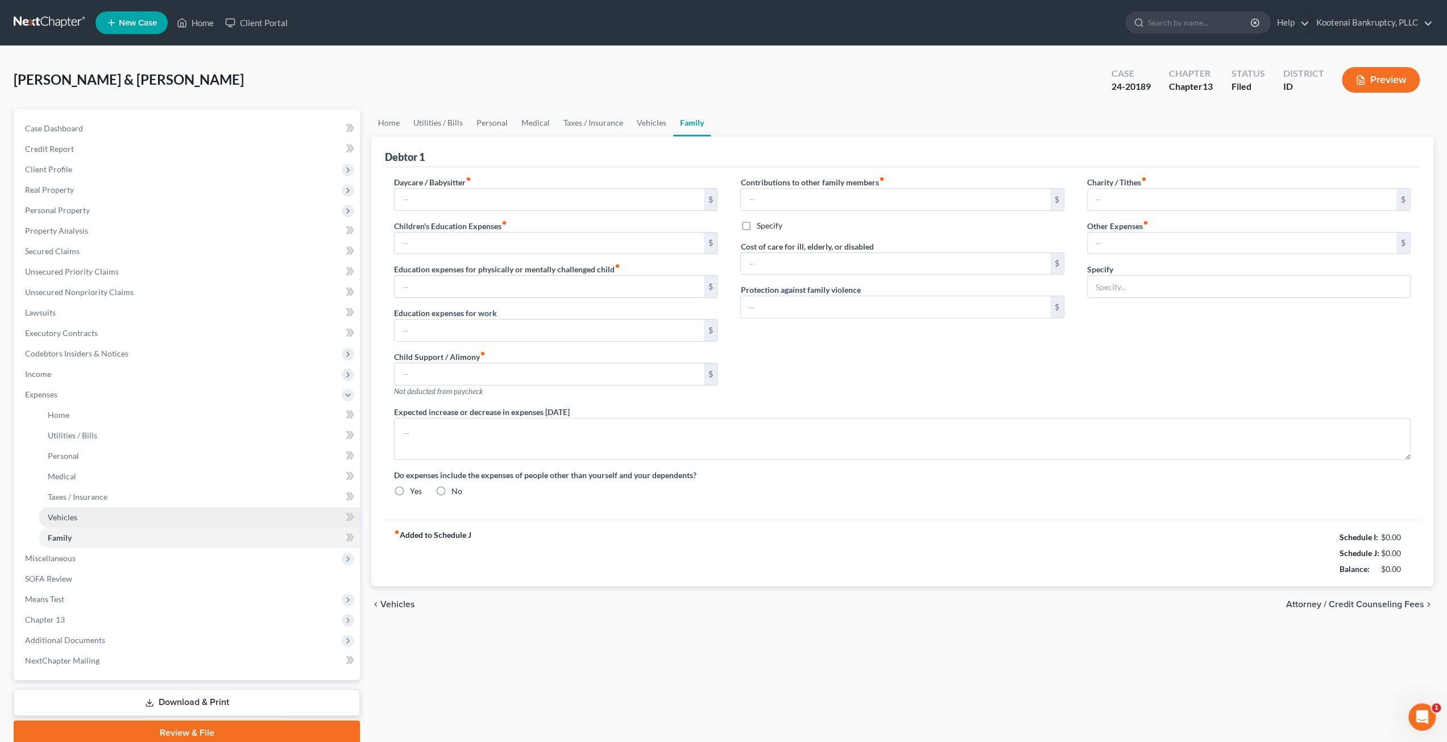
type input "0.00"
type input "360.00"
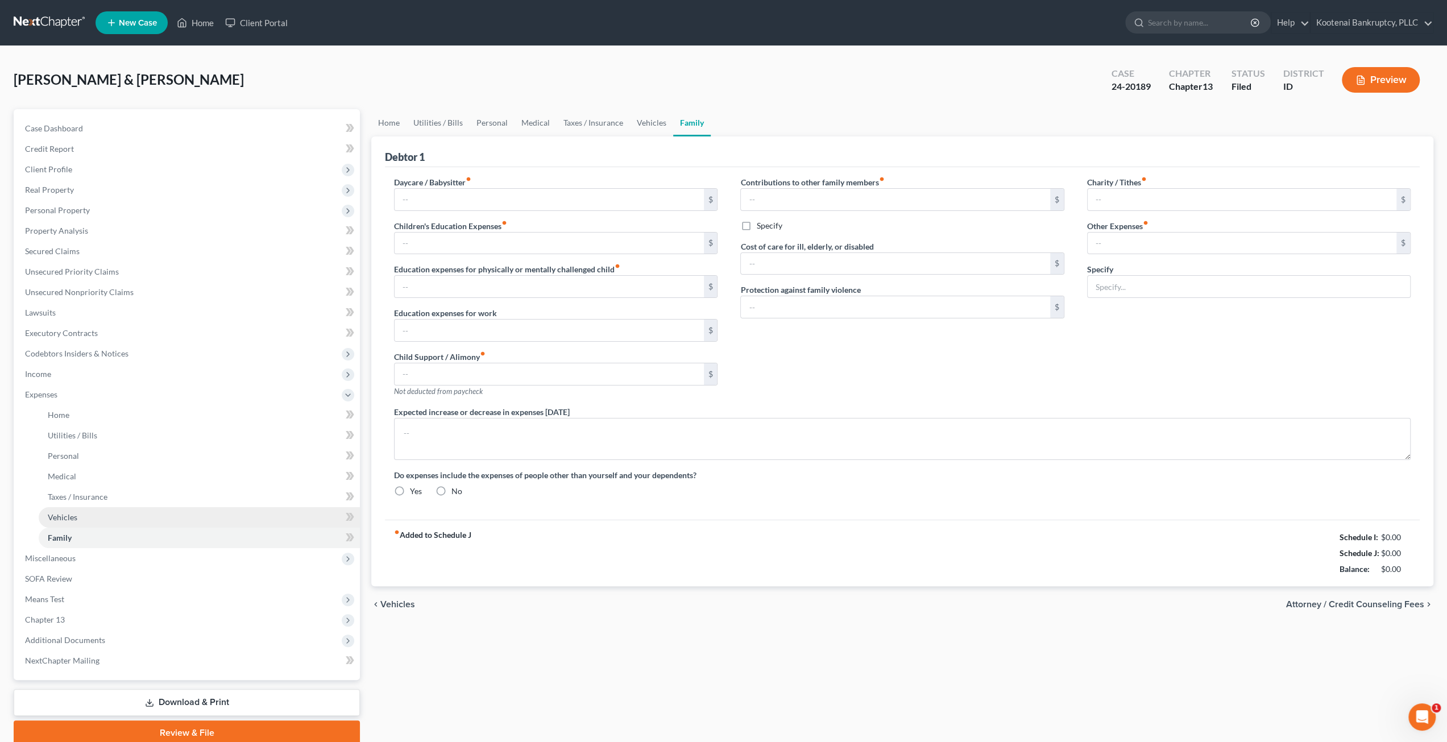
type input "Pets"
radio input "true"
click at [100, 513] on link "Vehicles" at bounding box center [199, 517] width 321 height 20
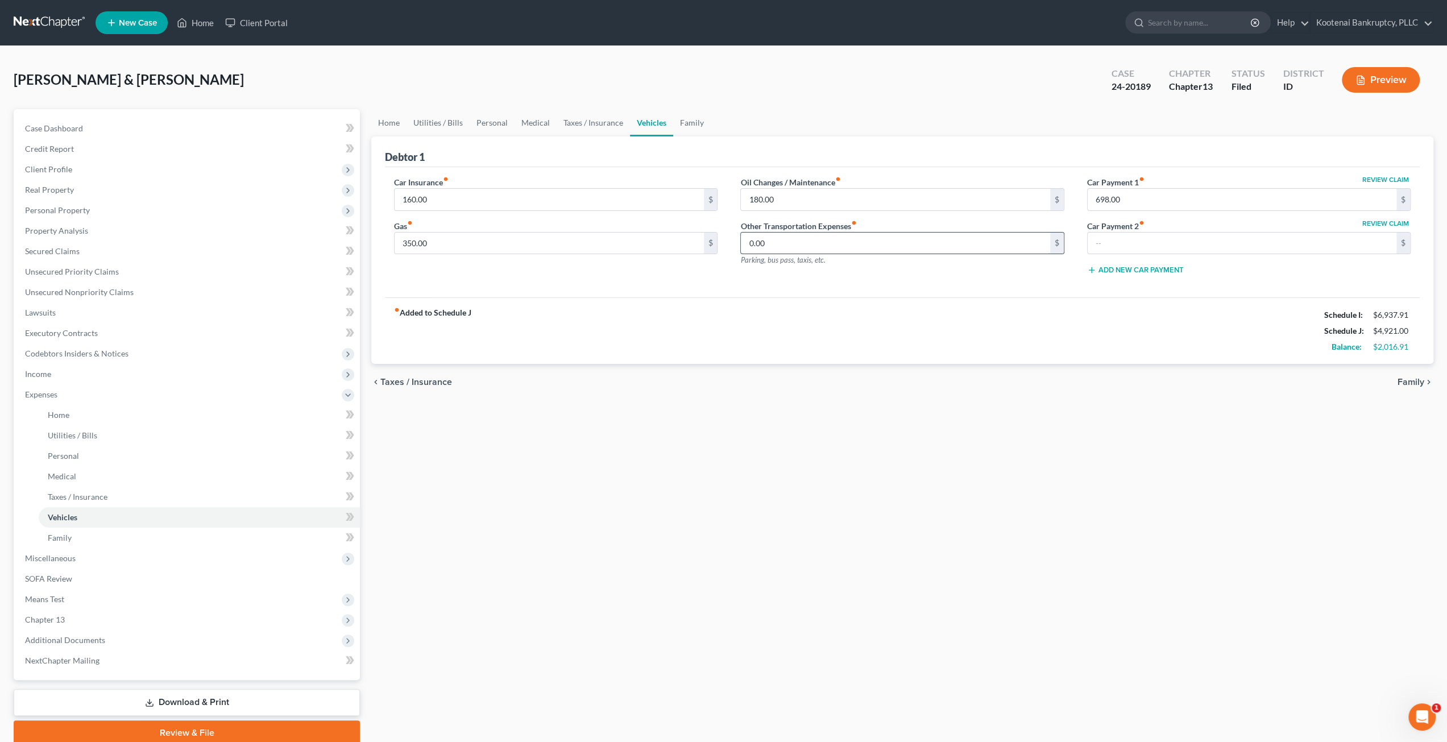
click at [843, 240] on input "0.00" at bounding box center [895, 243] width 309 height 22
drag, startPoint x: 972, startPoint y: 433, endPoint x: 966, endPoint y: 423, distance: 11.0
click at [973, 433] on div "Home Utilities / Bills Personal Medical Taxes / Insurance Vehicles Family Debto…" at bounding box center [901, 427] width 1073 height 636
click at [1141, 190] on input "698.00" at bounding box center [1241, 200] width 309 height 22
click at [1141, 454] on div "Home Utilities / Bills Personal Medical Taxes / Insurance Vehicles Family Debto…" at bounding box center [901, 427] width 1073 height 636
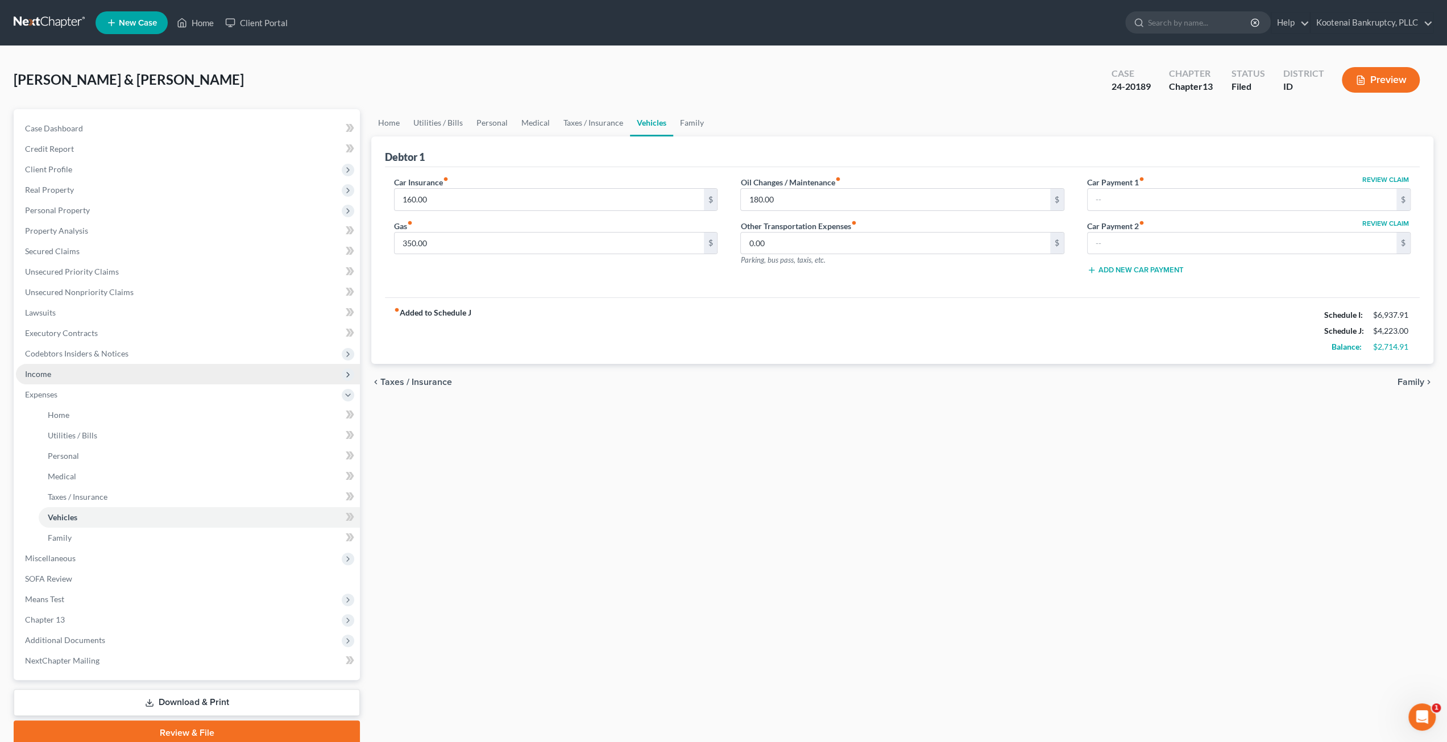
click at [144, 369] on span "Income" at bounding box center [188, 374] width 344 height 20
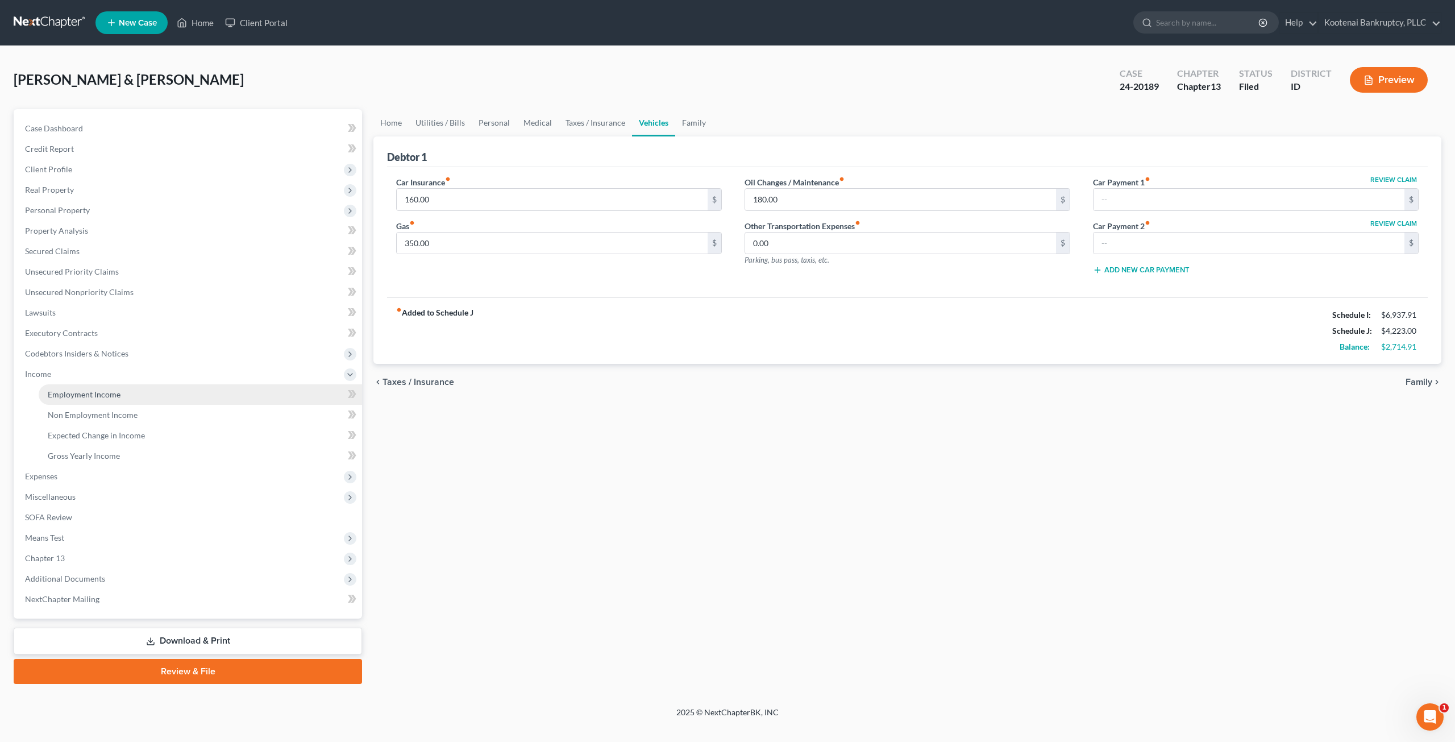
click at [158, 391] on link "Employment Income" at bounding box center [200, 394] width 323 height 20
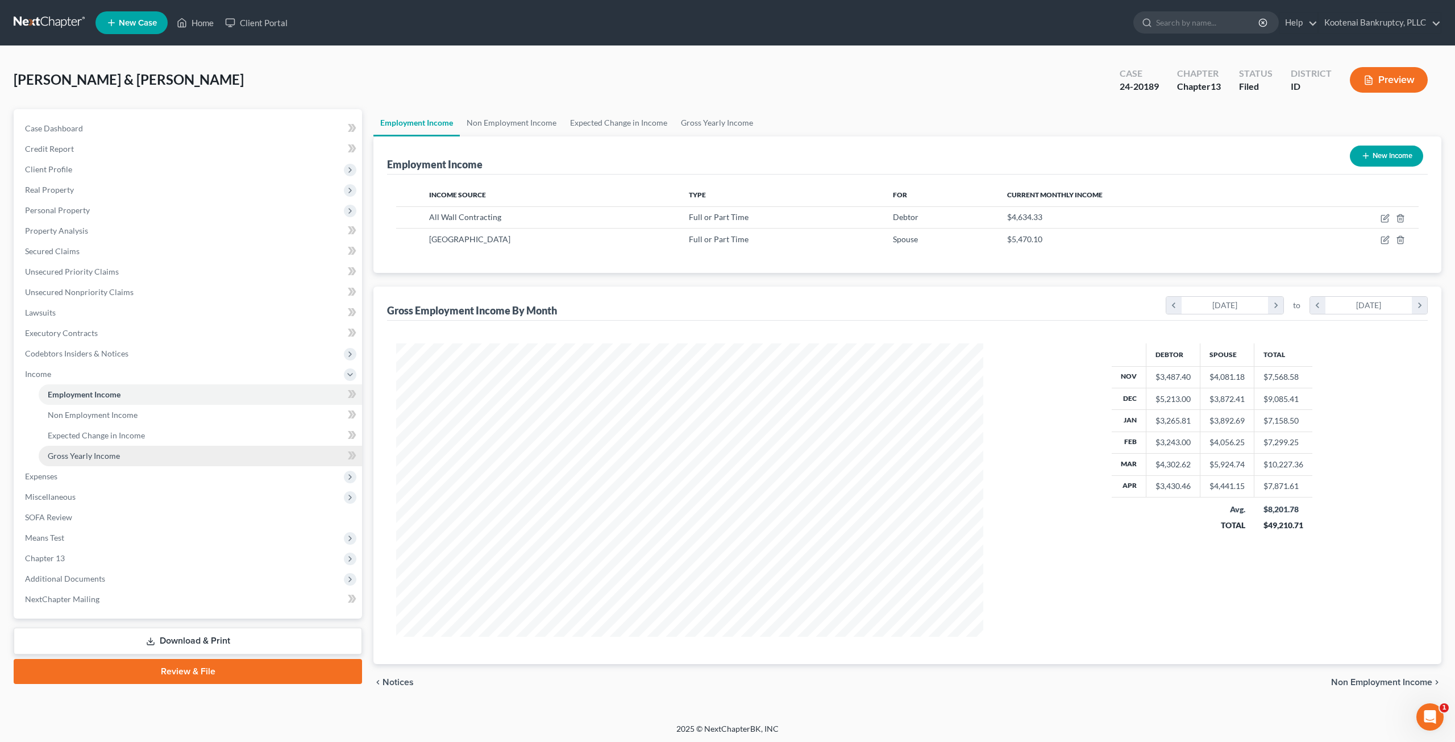
scroll to position [293, 609]
click at [17, 5] on nav "Home New Case Client Portal Kootenai Bankruptcy, PLLC [PERSON_NAME][EMAIL_ADDRE…" at bounding box center [727, 22] width 1455 height 45
click at [31, 20] on link at bounding box center [50, 23] width 73 height 20
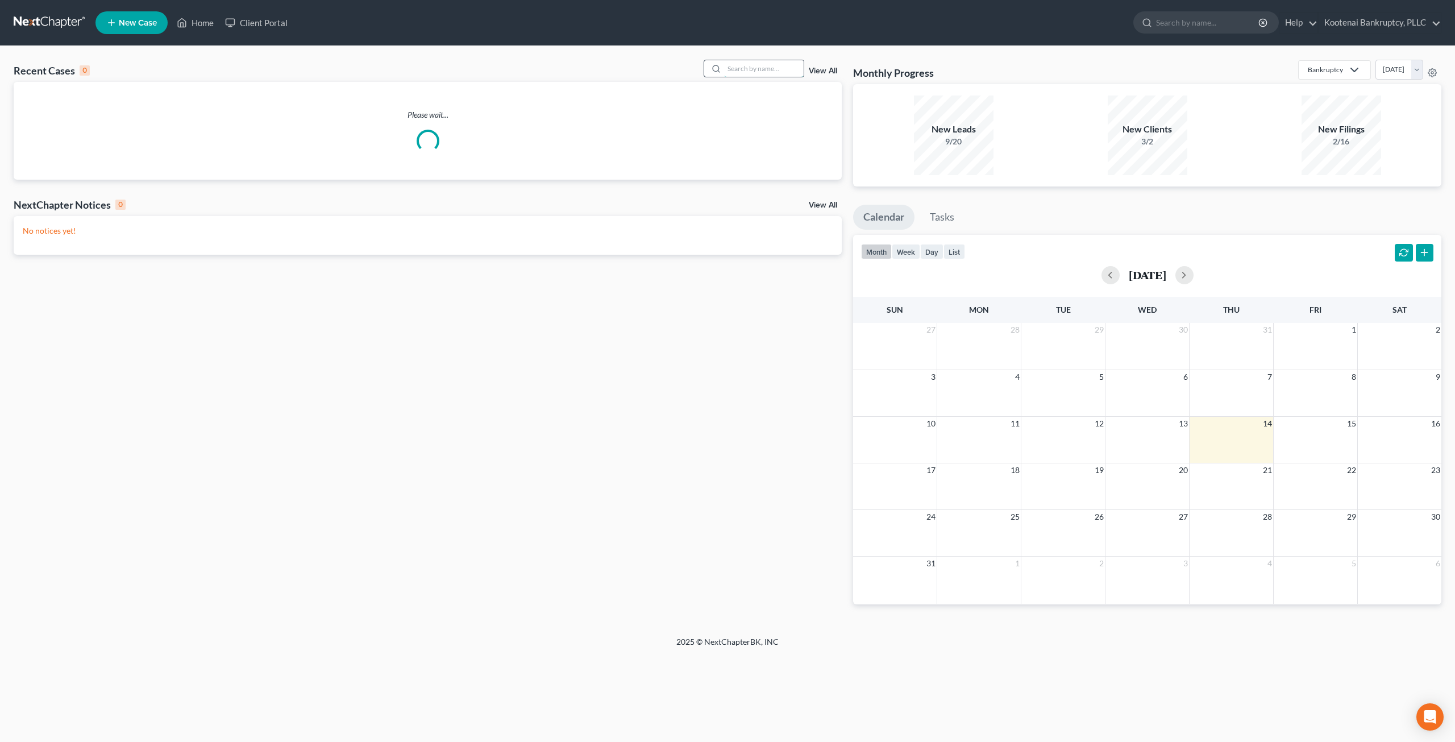
click at [748, 65] on input "search" at bounding box center [764, 68] width 80 height 16
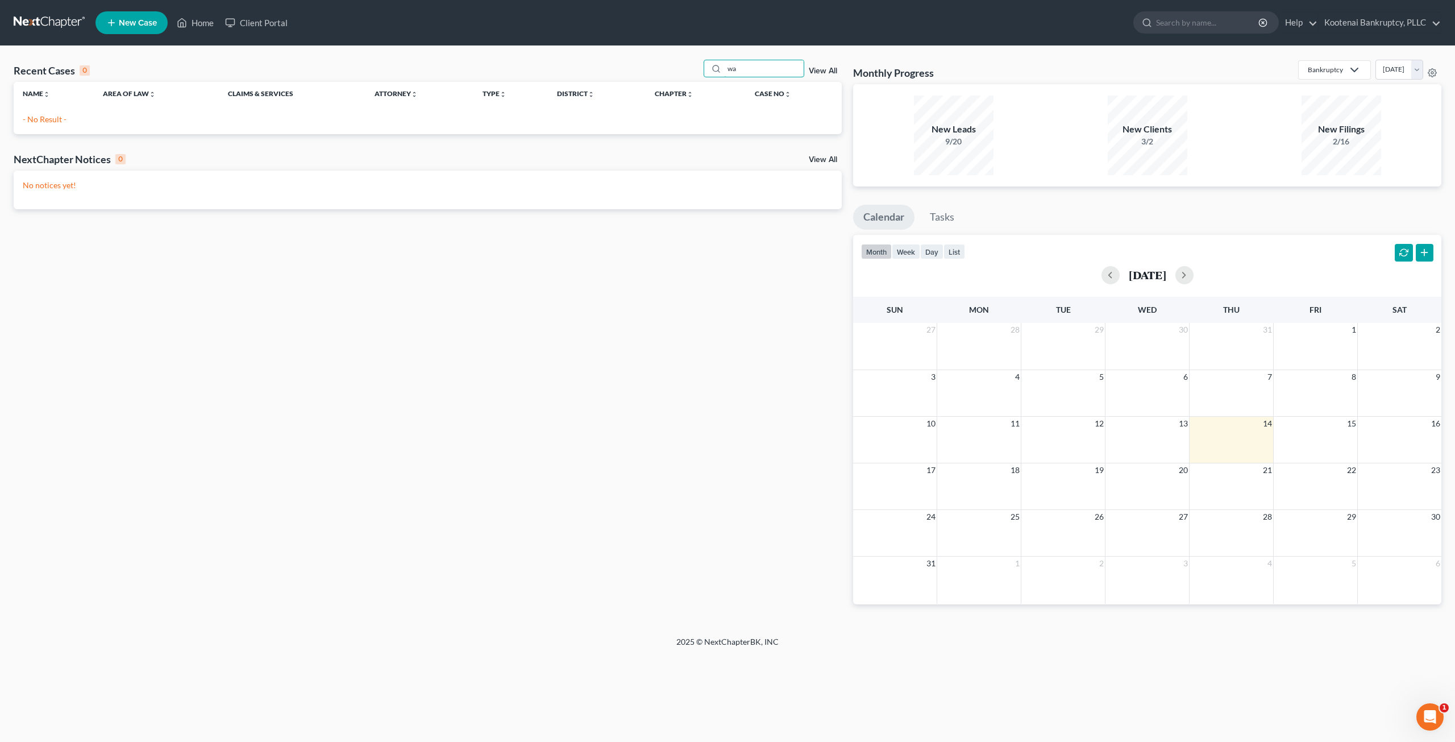
type input "w"
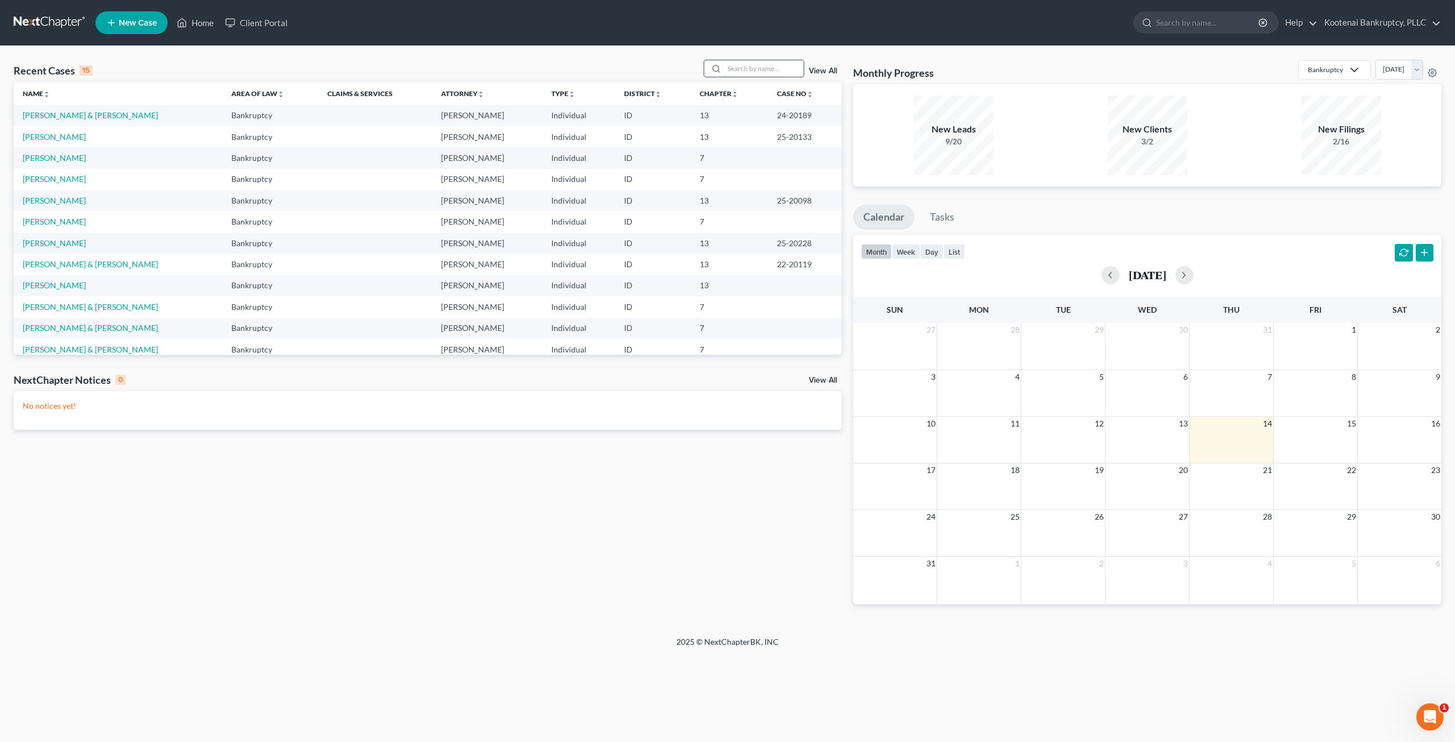
click at [738, 69] on input "search" at bounding box center [764, 68] width 80 height 16
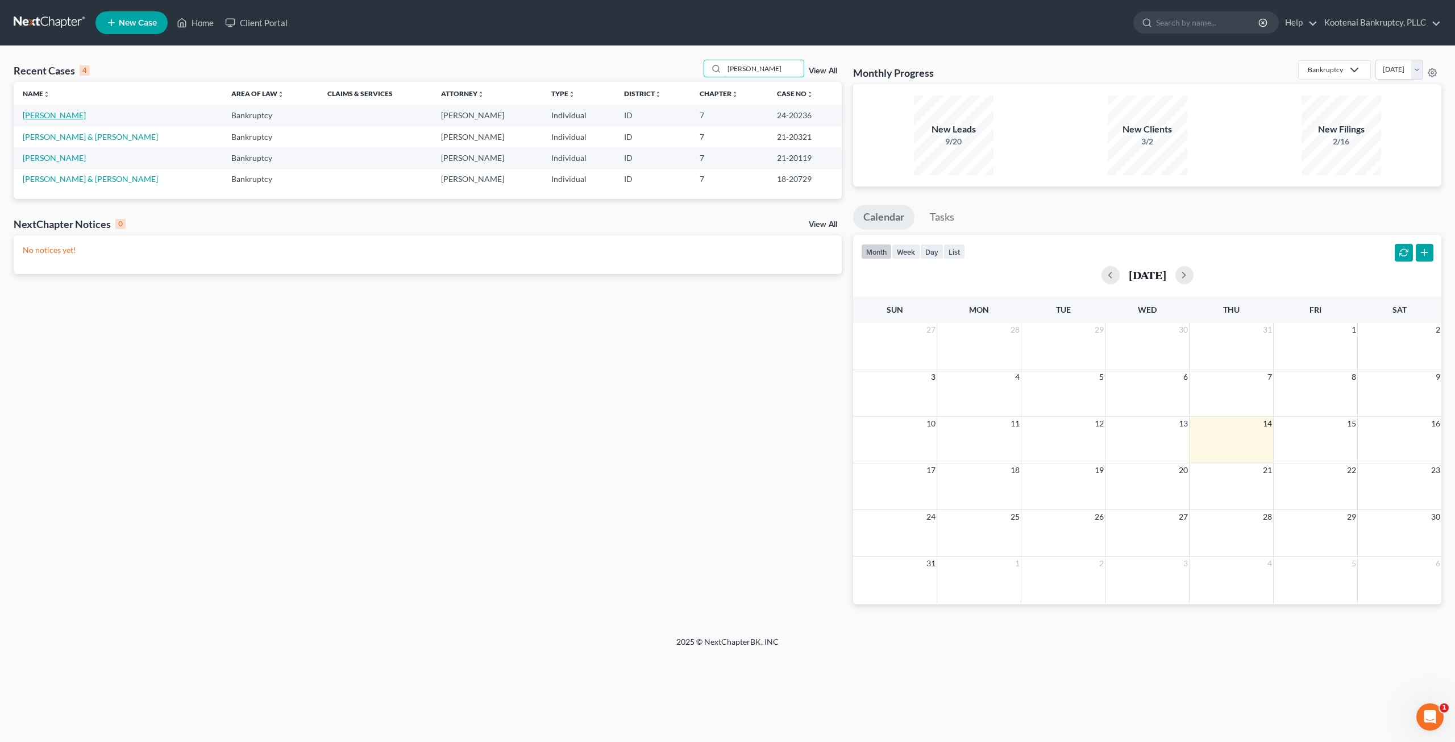
type input "riley"
click at [48, 115] on link "Riley, Caitlin" at bounding box center [54, 115] width 63 height 10
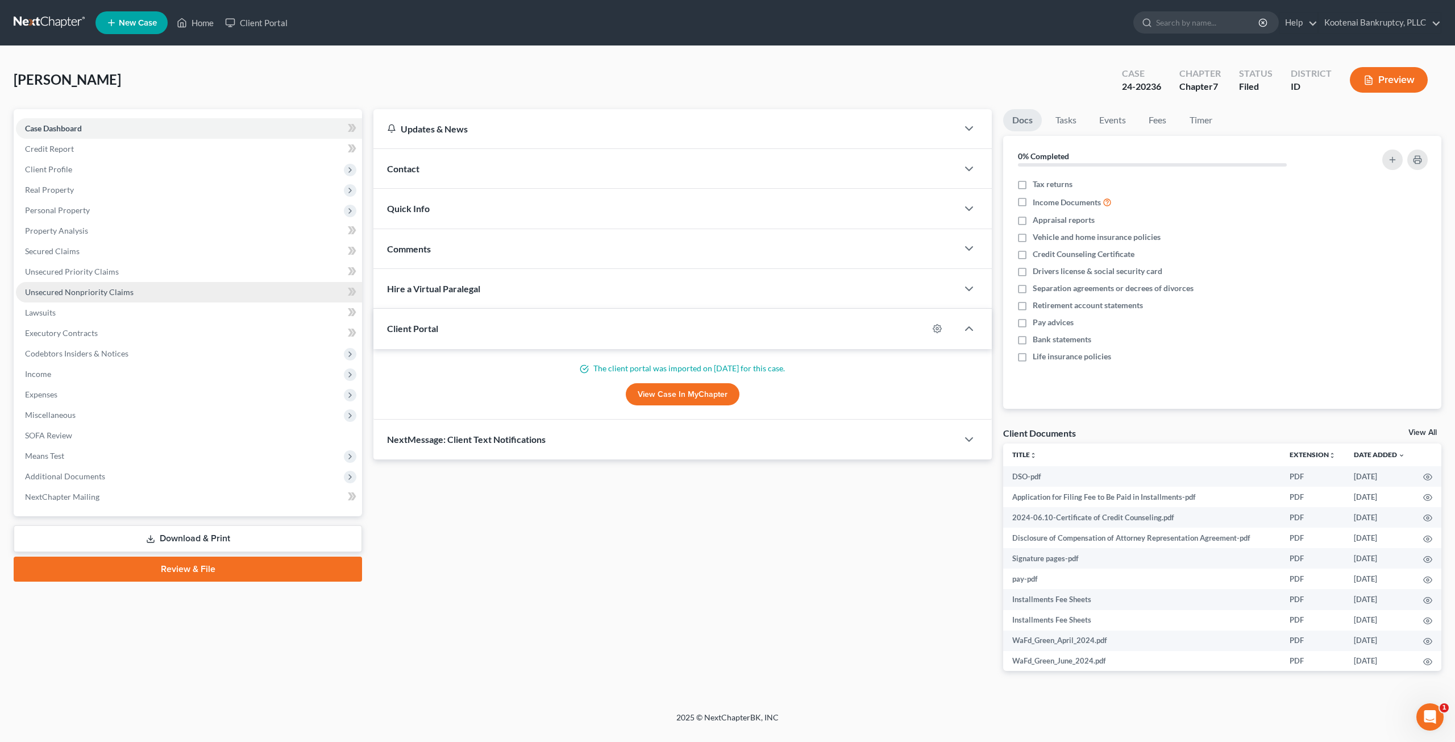
click at [118, 291] on span "Unsecured Nonpriority Claims" at bounding box center [79, 292] width 109 height 10
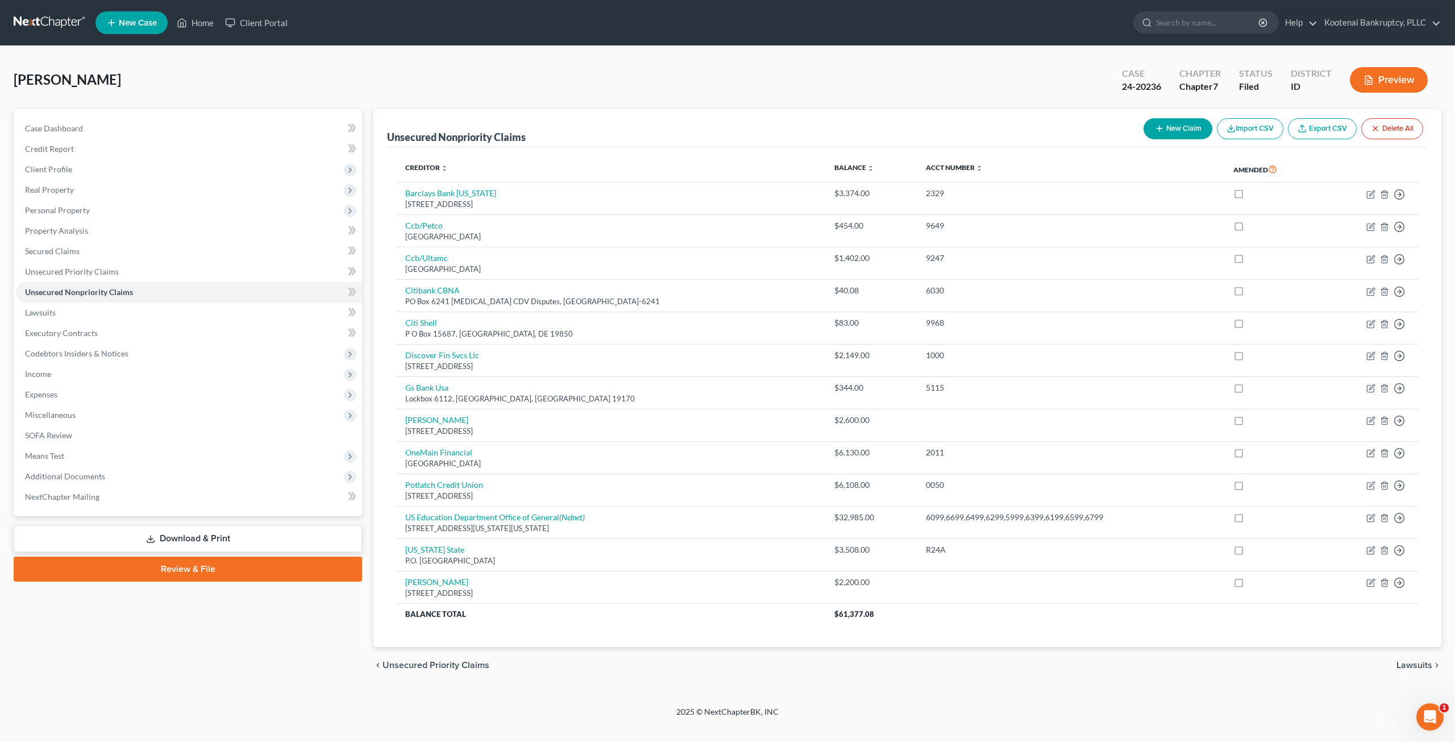
click at [520, 50] on div "Riley, Caitlin Upgraded Case 24-20236 Chapter Chapter 7 Status Filed District I…" at bounding box center [727, 376] width 1455 height 660
